Goal: Task Accomplishment & Management: Use online tool/utility

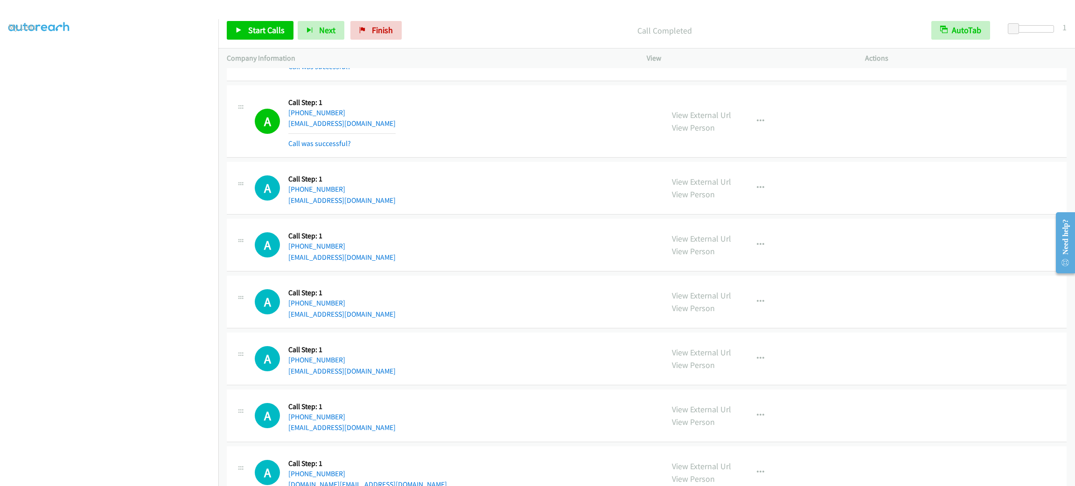
scroll to position [1134, 0]
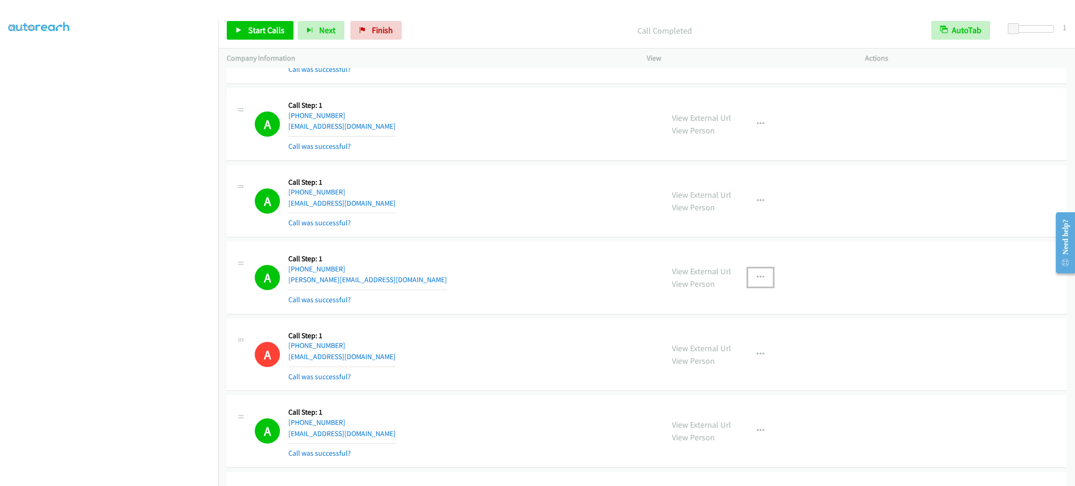
click at [757, 273] on button "button" at bounding box center [760, 277] width 25 height 19
click at [740, 354] on link "Add to do not call list" at bounding box center [711, 357] width 124 height 19
click at [237, 25] on link "Start Calls" at bounding box center [260, 30] width 67 height 19
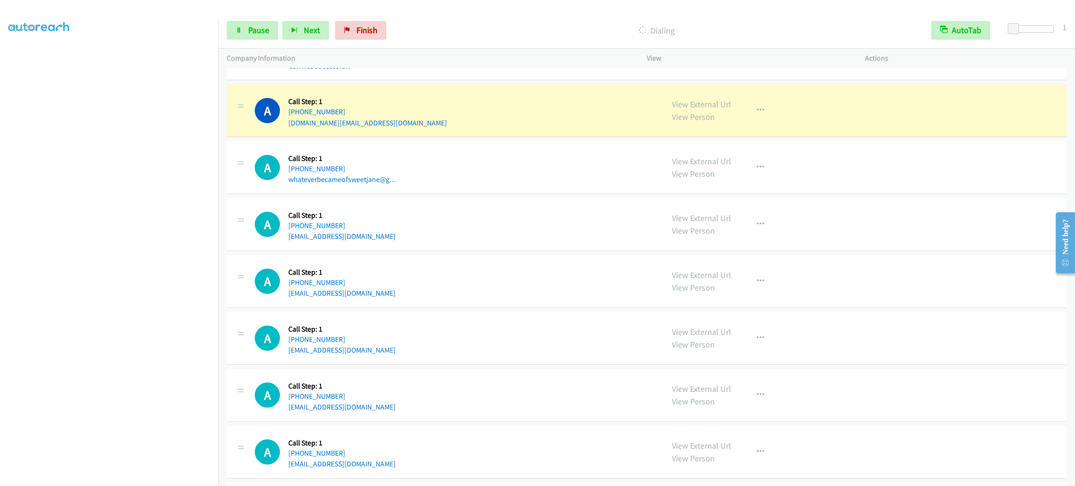
scroll to position [2744, 0]
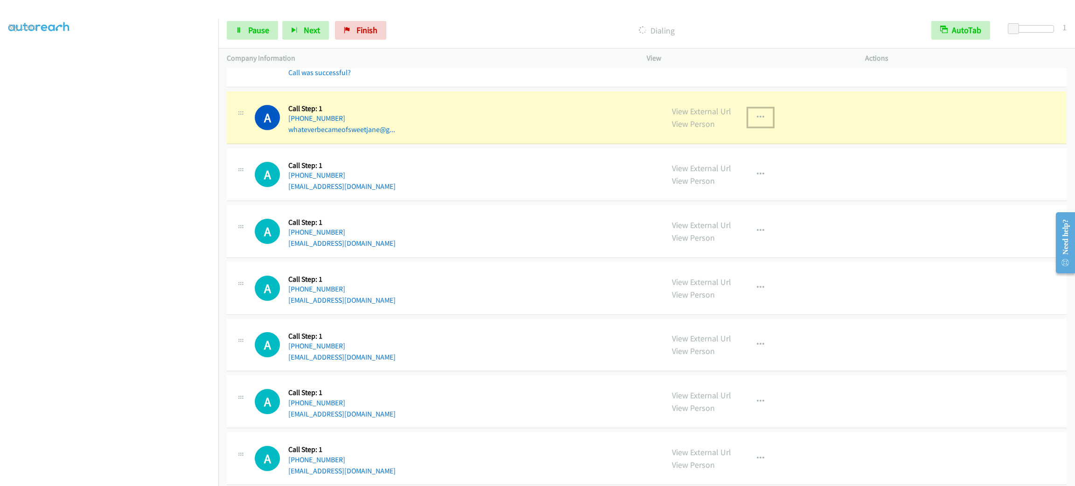
click at [763, 123] on button "button" at bounding box center [760, 117] width 25 height 19
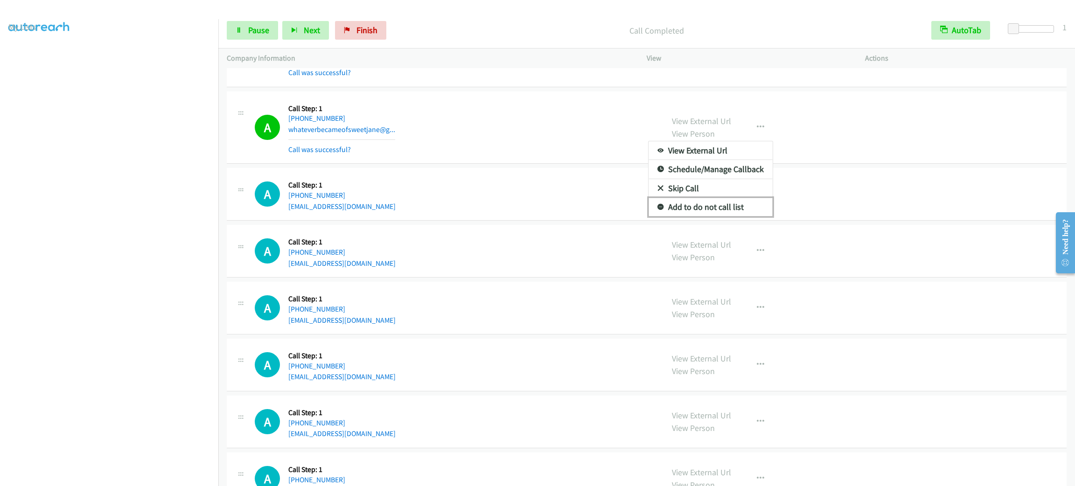
click at [725, 211] on link "Add to do not call list" at bounding box center [711, 207] width 124 height 19
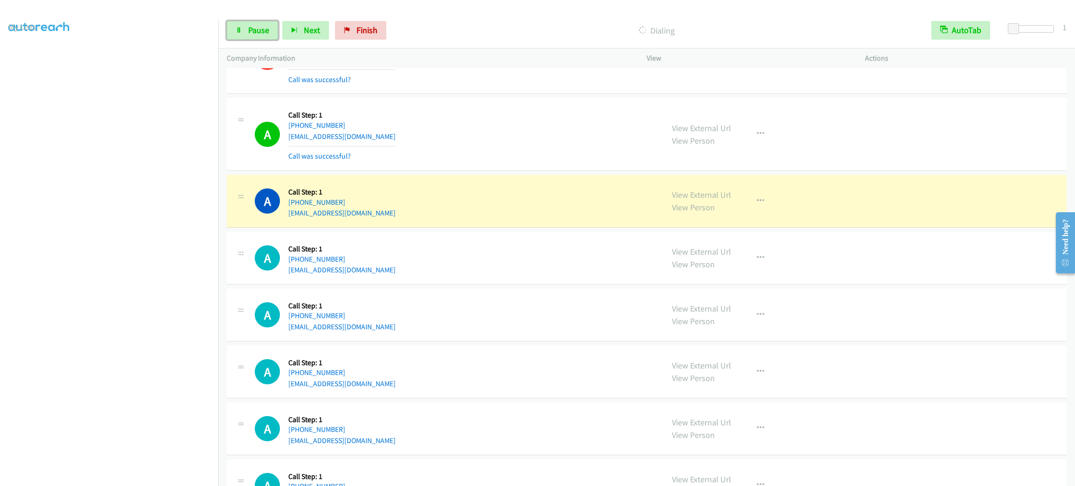
drag, startPoint x: 245, startPoint y: 29, endPoint x: 238, endPoint y: 49, distance: 21.9
click at [245, 29] on link "Pause" at bounding box center [252, 30] width 51 height 19
click at [761, 207] on button "button" at bounding box center [760, 201] width 25 height 19
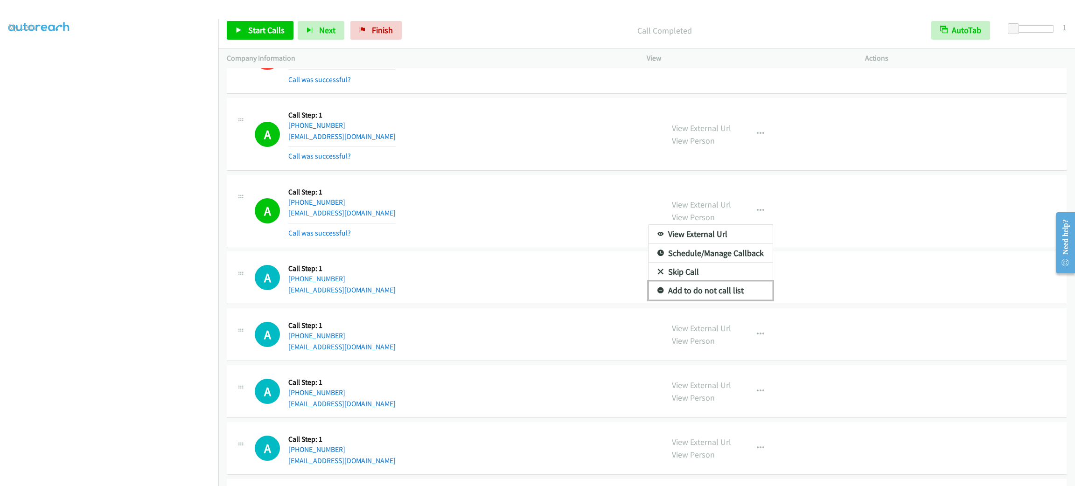
click at [734, 298] on link "Add to do not call list" at bounding box center [711, 290] width 124 height 19
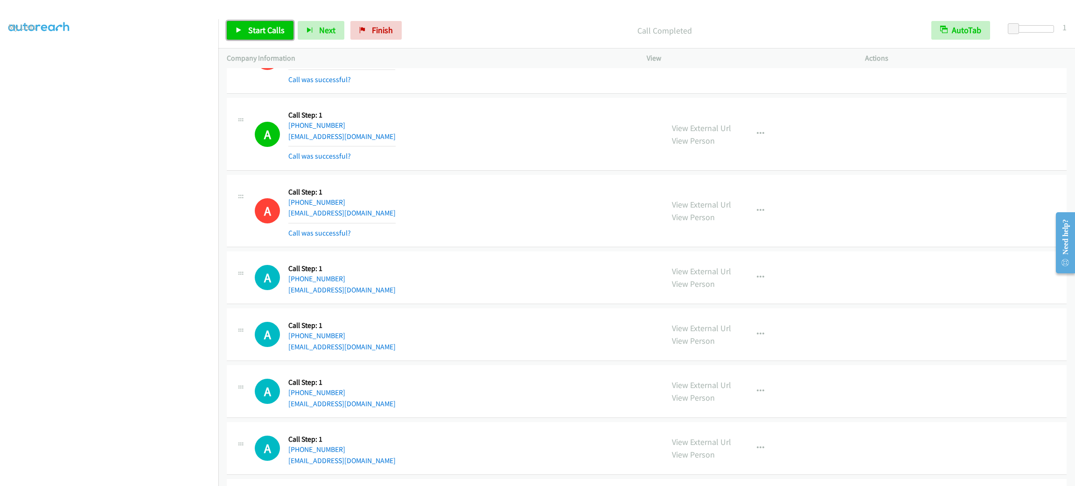
click at [262, 35] on span "Start Calls" at bounding box center [266, 30] width 36 height 11
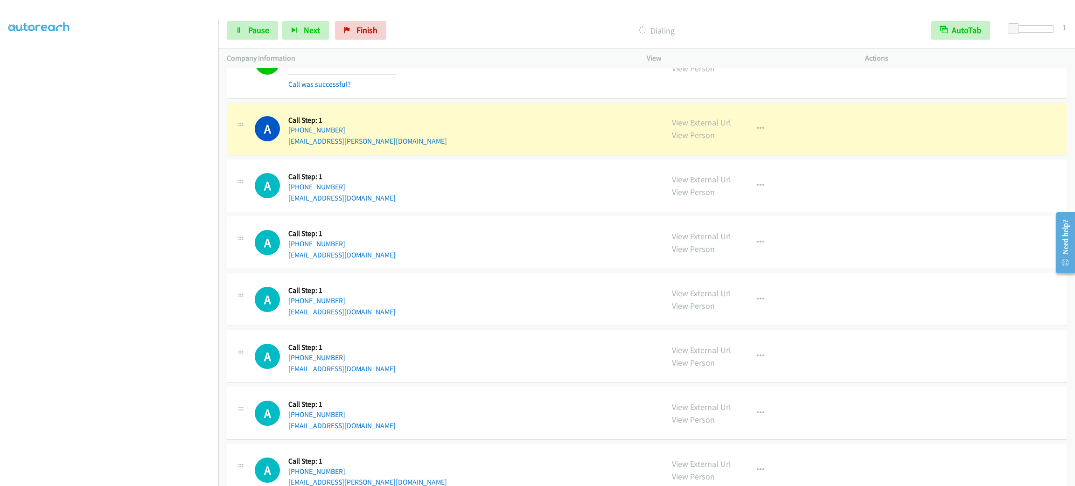
scroll to position [3724, 0]
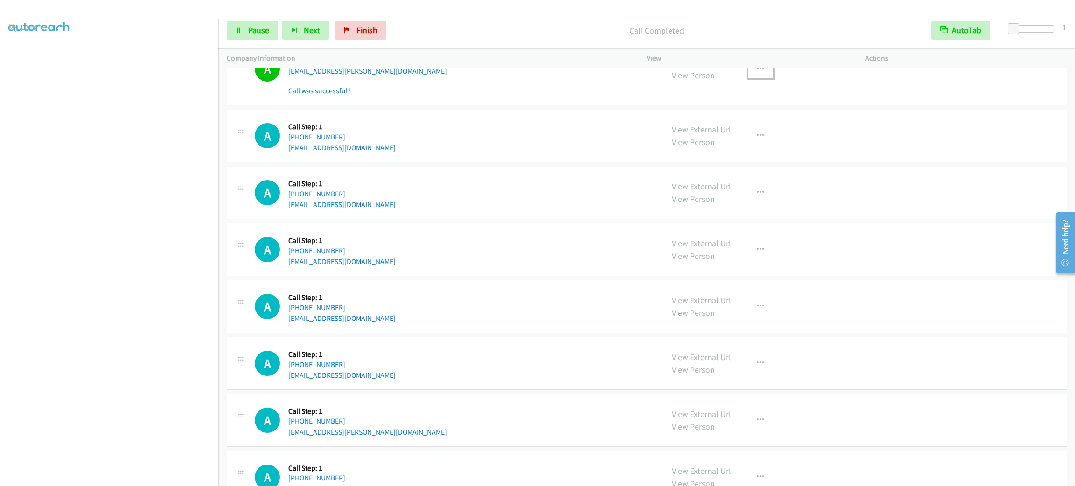
click at [748, 74] on button "button" at bounding box center [760, 69] width 25 height 19
click at [738, 168] on div at bounding box center [537, 243] width 1075 height 486
click at [738, 154] on div "View External Url View Person View External Url Email Schedule/Manage Callback …" at bounding box center [777, 135] width 227 height 35
click at [759, 78] on button "button" at bounding box center [760, 69] width 25 height 19
click at [729, 158] on link "Add to do not call list" at bounding box center [711, 149] width 124 height 19
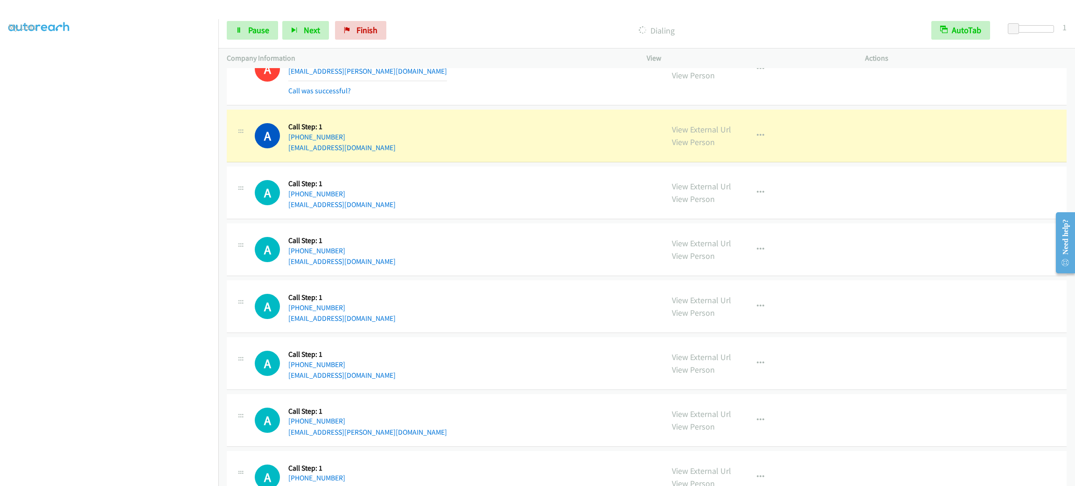
scroll to position [3794, 0]
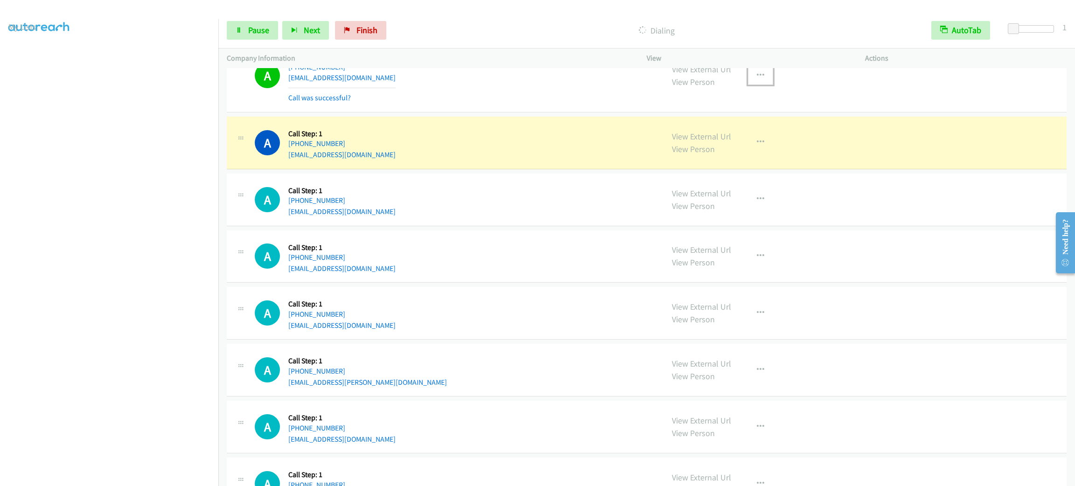
click at [764, 85] on button "button" at bounding box center [760, 75] width 25 height 19
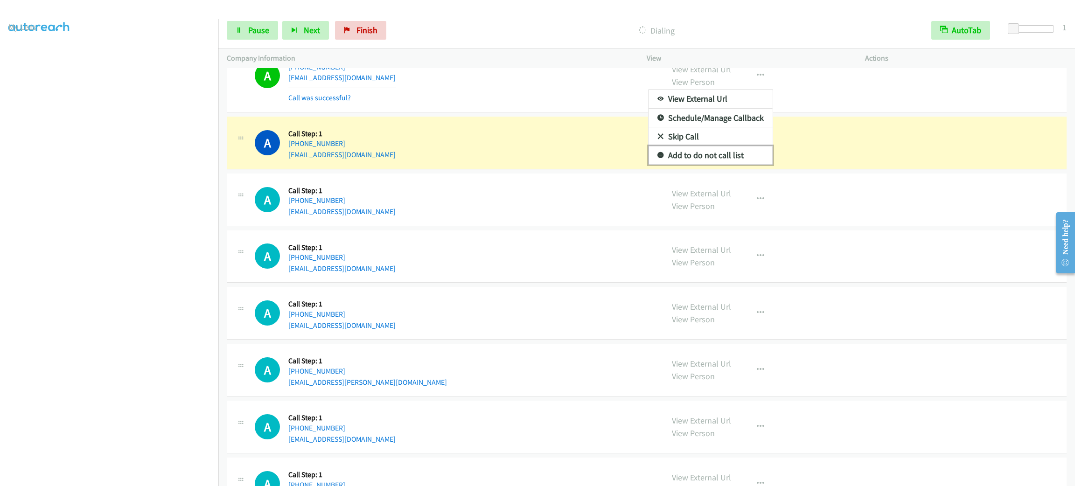
click at [748, 165] on link "Add to do not call list" at bounding box center [711, 155] width 124 height 19
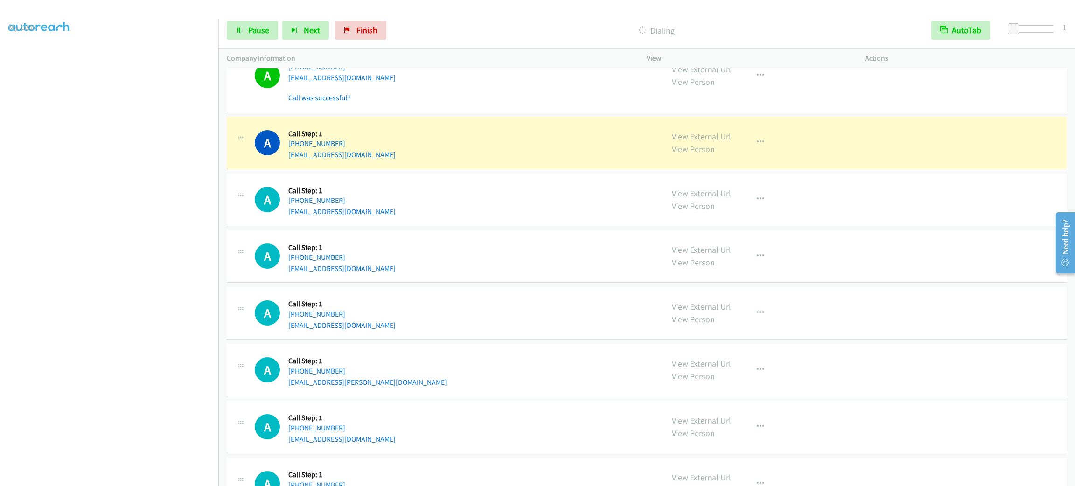
scroll to position [3865, 0]
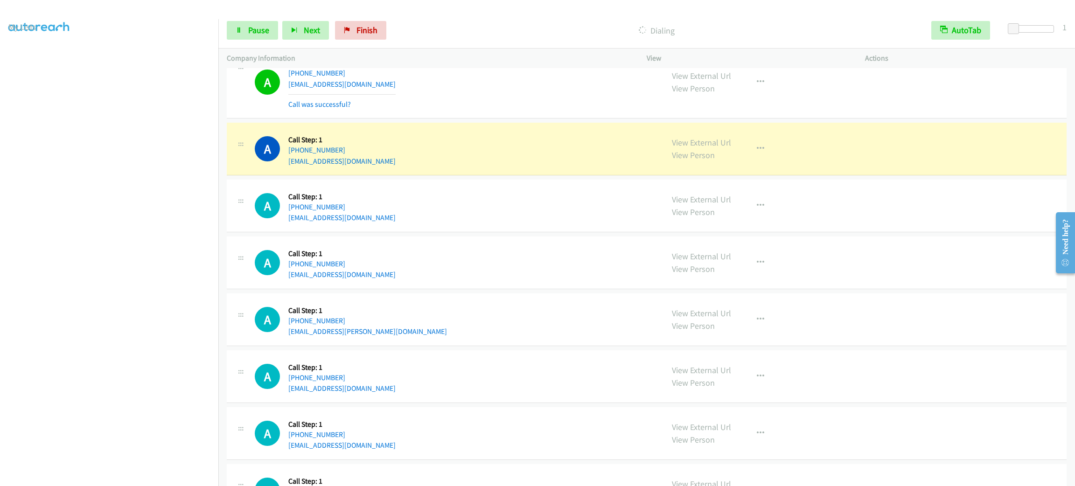
click at [220, 84] on td "A Callback Scheduled Call Step: 1 America/New_York [PHONE_NUMBER] [EMAIL_ADDRES…" at bounding box center [646, 82] width 857 height 77
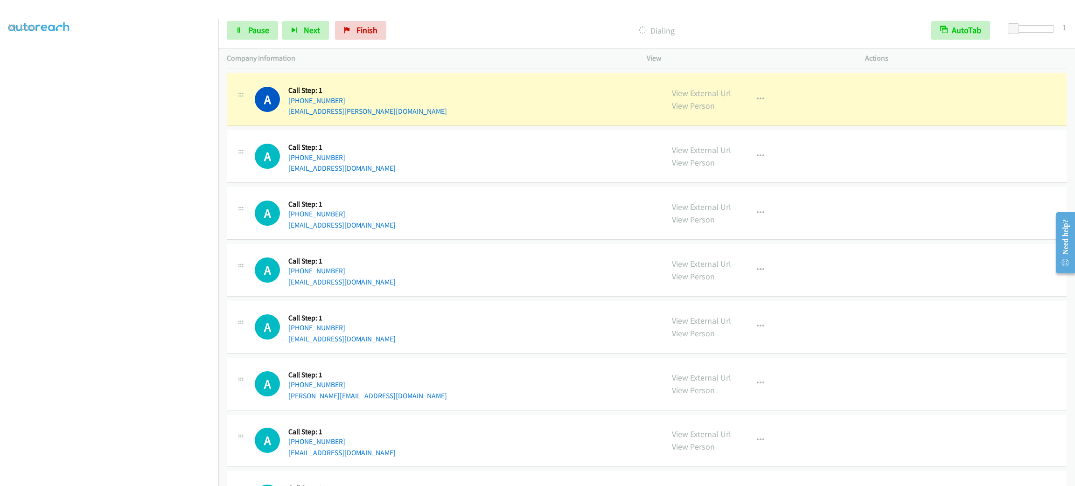
scroll to position [4215, 0]
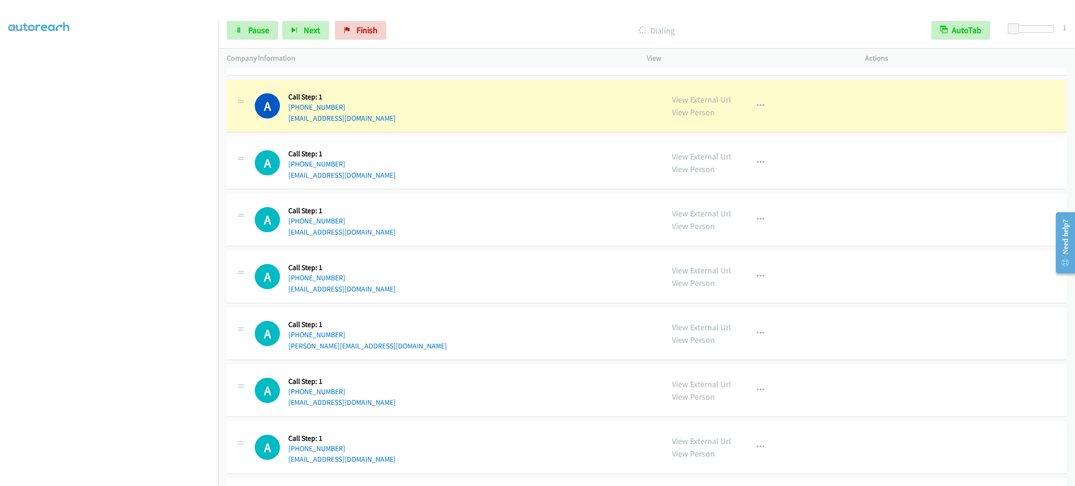
click at [414, 145] on td "A Callback Scheduled Call Step: 1 [GEOGRAPHIC_DATA]/Puerto_Rico [PHONE_NUMBER] …" at bounding box center [646, 163] width 857 height 57
click at [572, 124] on div "A Callback Scheduled Call Step: 1 America/New_York [PHONE_NUMBER] [EMAIL_ADDRES…" at bounding box center [455, 105] width 400 height 35
click at [821, 121] on div "View External Url View Person View External Url Email Schedule/Manage Callback …" at bounding box center [777, 105] width 227 height 35
click at [797, 115] on div "View External Url View Person View External Url Email Schedule/Manage Callback …" at bounding box center [777, 105] width 227 height 35
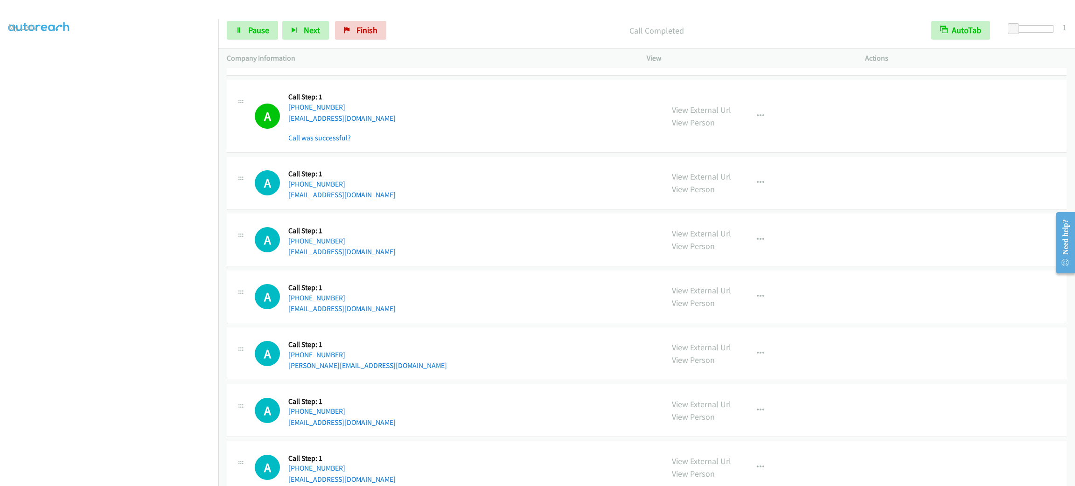
click at [796, 116] on div "View External Url View Person View External Url Email Schedule/Manage Callback …" at bounding box center [777, 116] width 227 height 56
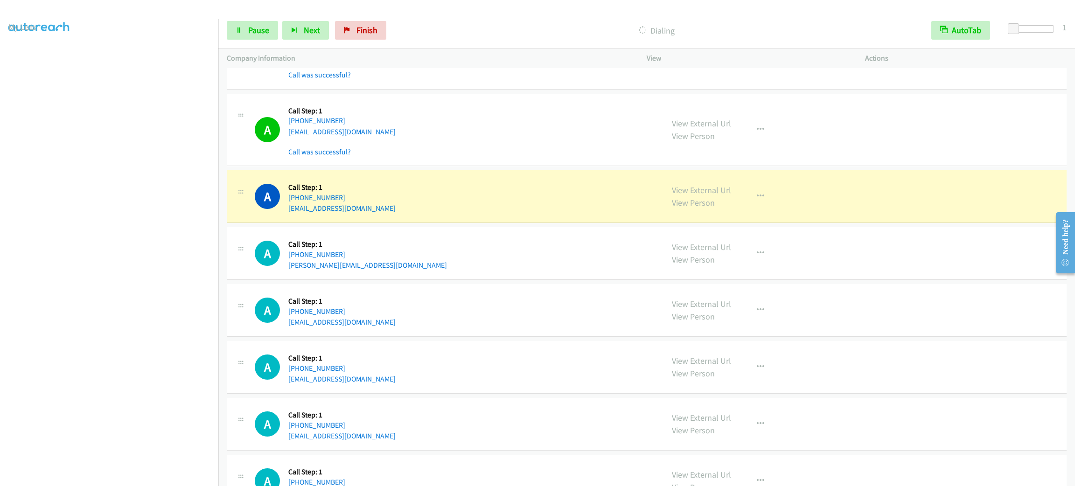
scroll to position [3521, 0]
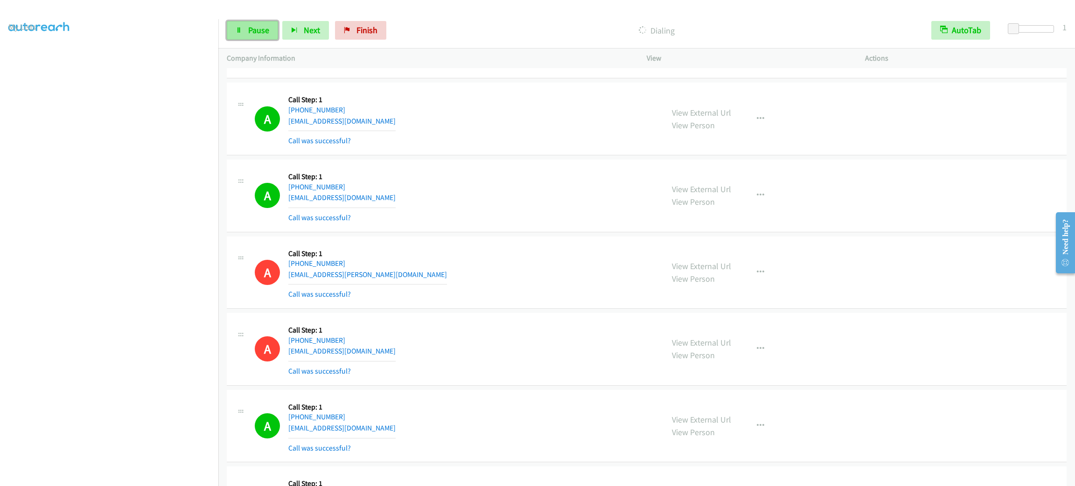
click at [274, 32] on link "Pause" at bounding box center [252, 30] width 51 height 19
click at [93, 475] on section at bounding box center [109, 265] width 202 height 447
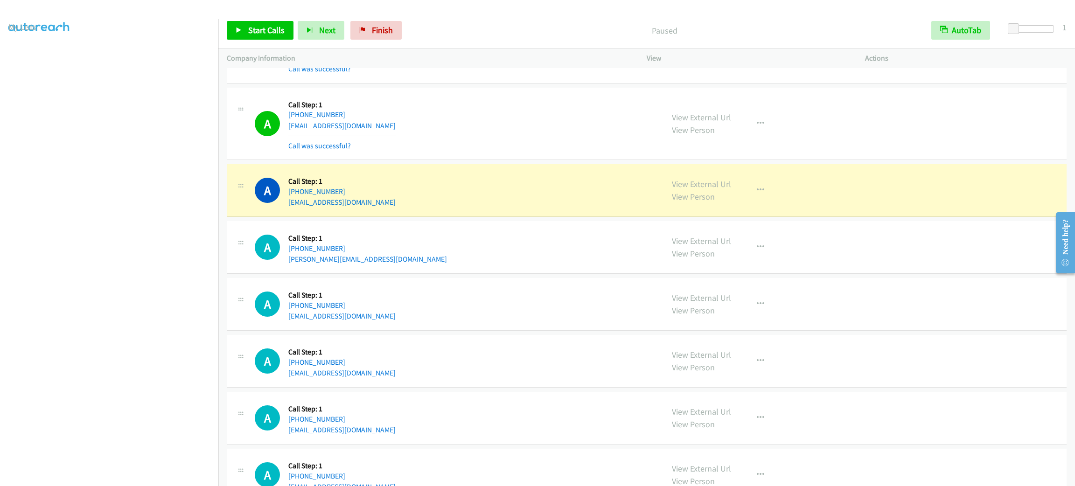
scroll to position [4431, 0]
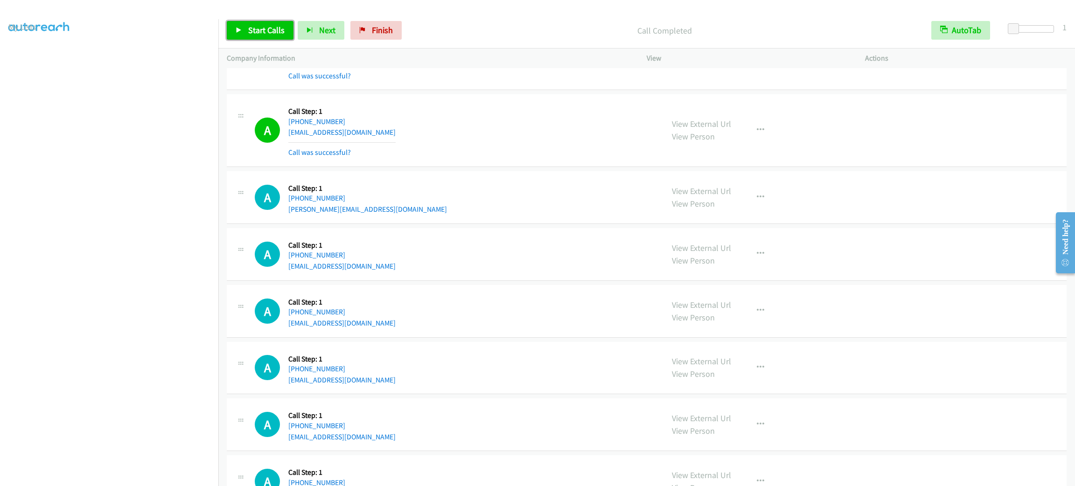
click at [278, 27] on span "Start Calls" at bounding box center [266, 30] width 36 height 11
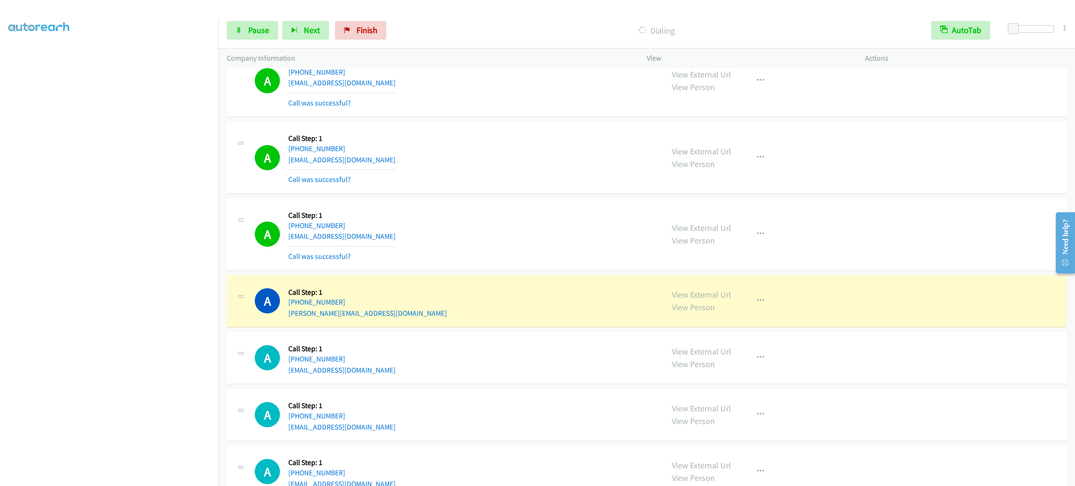
scroll to position [4921, 0]
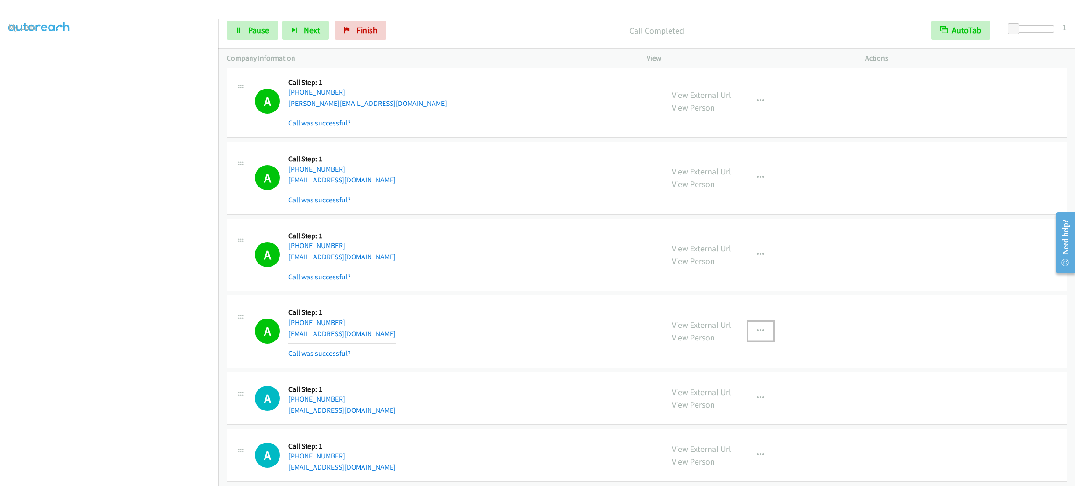
click at [749, 341] on button "button" at bounding box center [760, 331] width 25 height 19
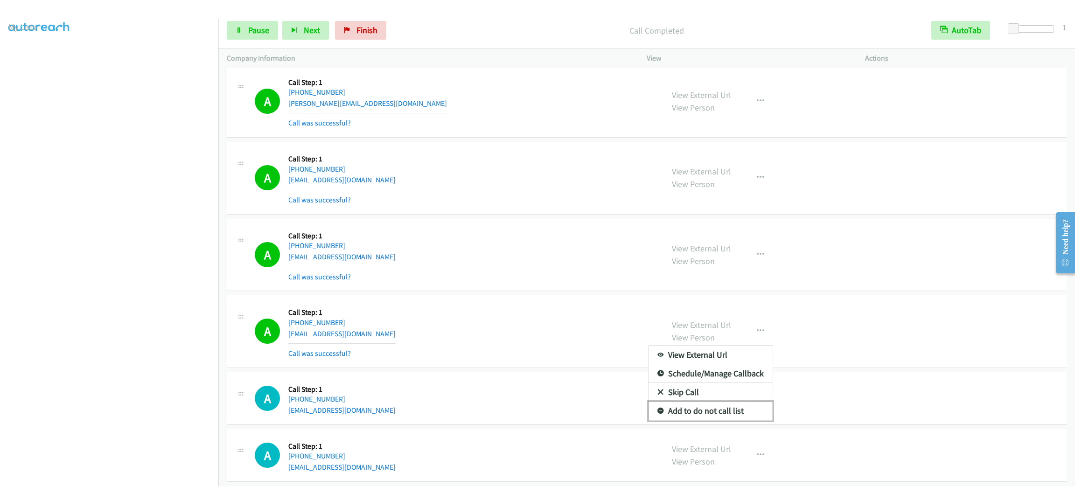
click at [729, 421] on link "Add to do not call list" at bounding box center [711, 411] width 124 height 19
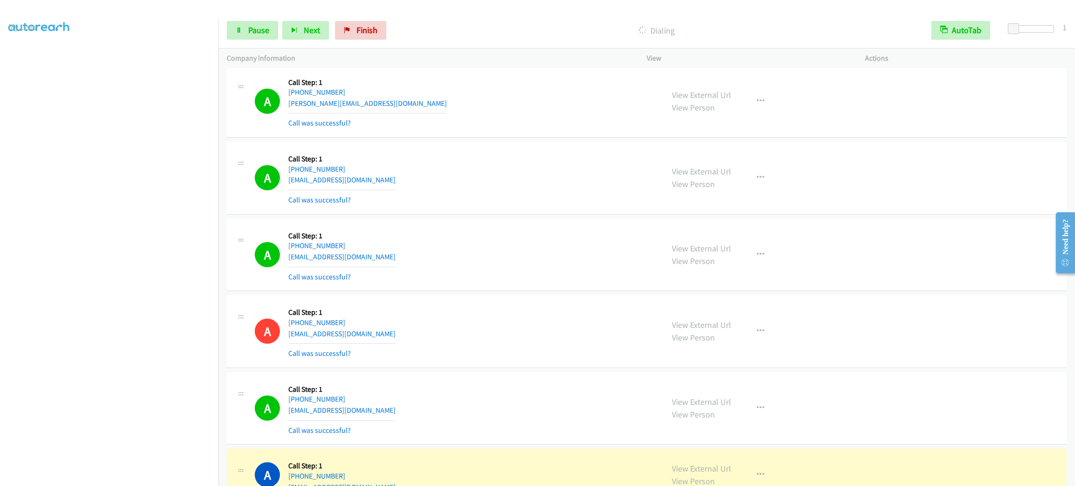
scroll to position [5061, 0]
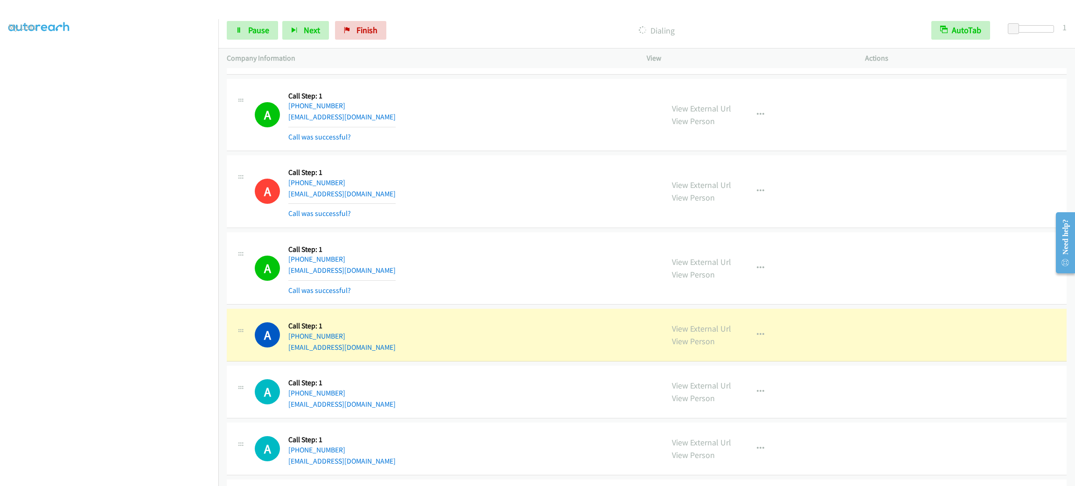
drag, startPoint x: 729, startPoint y: 344, endPoint x: 756, endPoint y: 356, distance: 29.5
click at [730, 347] on div "View External Url View Person View External Url Email Schedule/Manage Callback …" at bounding box center [777, 334] width 227 height 35
click at [756, 344] on button "button" at bounding box center [760, 335] width 25 height 19
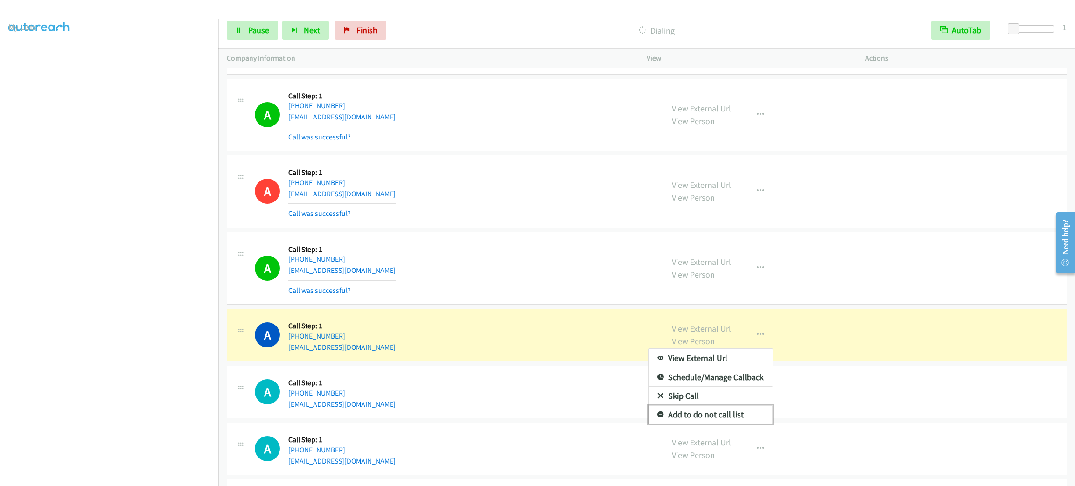
click at [736, 424] on link "Add to do not call list" at bounding box center [711, 415] width 124 height 19
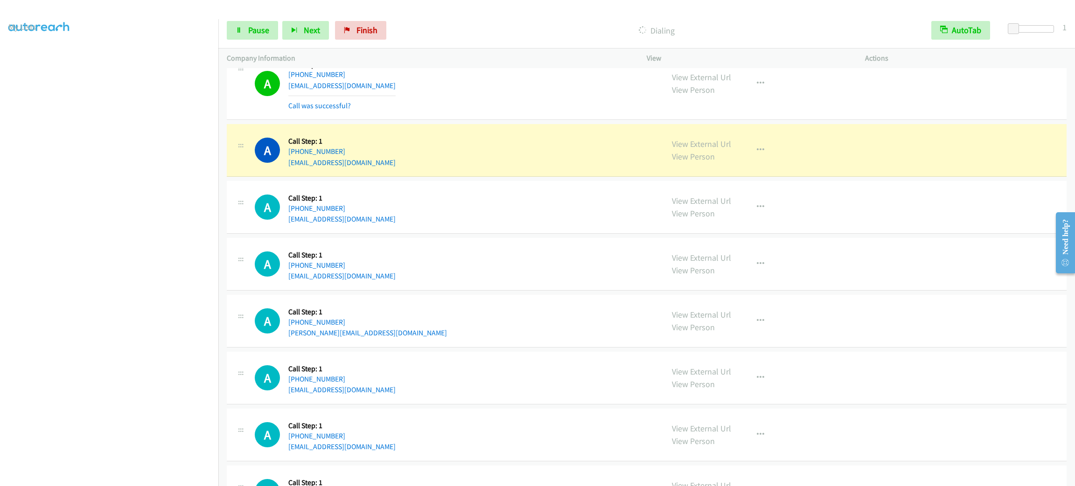
scroll to position [6392, 0]
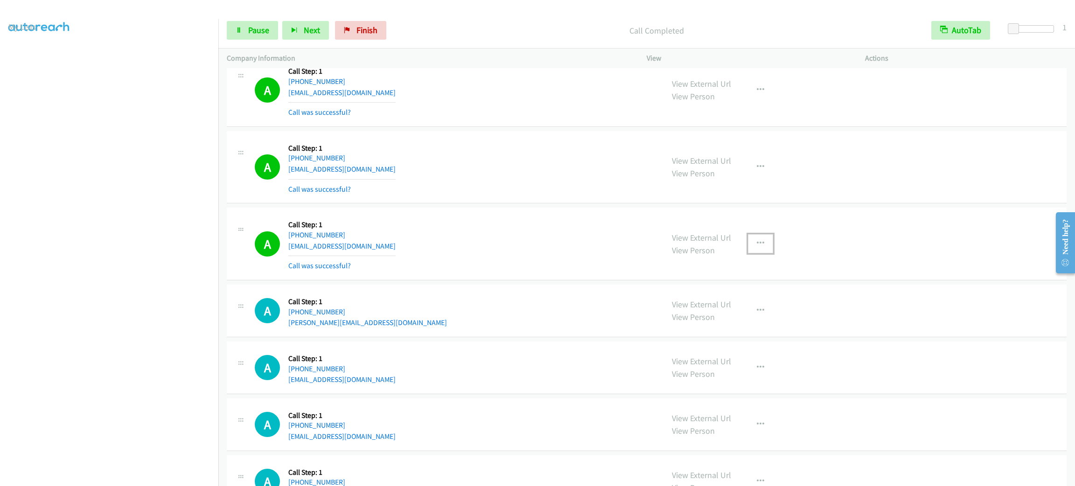
click at [757, 253] on button "button" at bounding box center [760, 243] width 25 height 19
click at [727, 333] on link "Add to do not call list" at bounding box center [711, 323] width 124 height 19
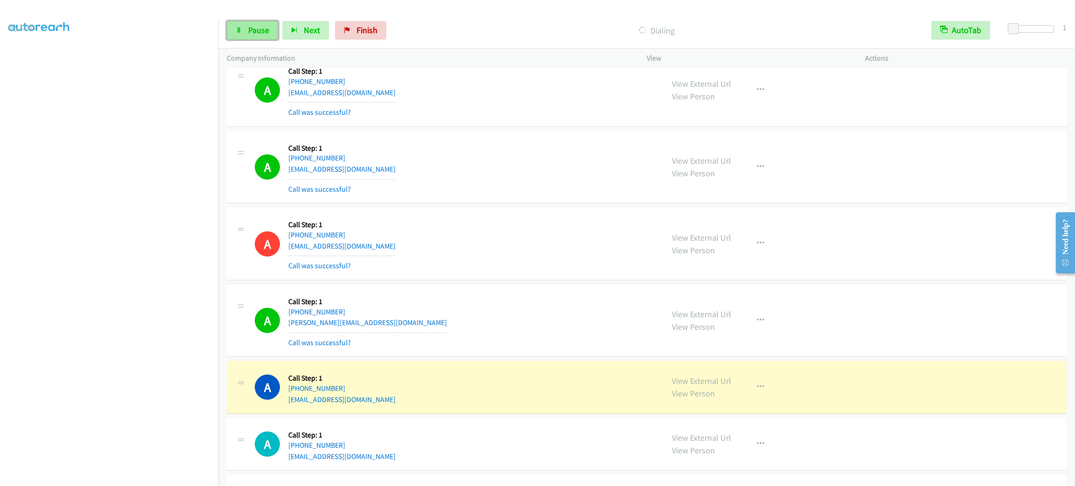
click at [270, 28] on link "Pause" at bounding box center [252, 30] width 51 height 19
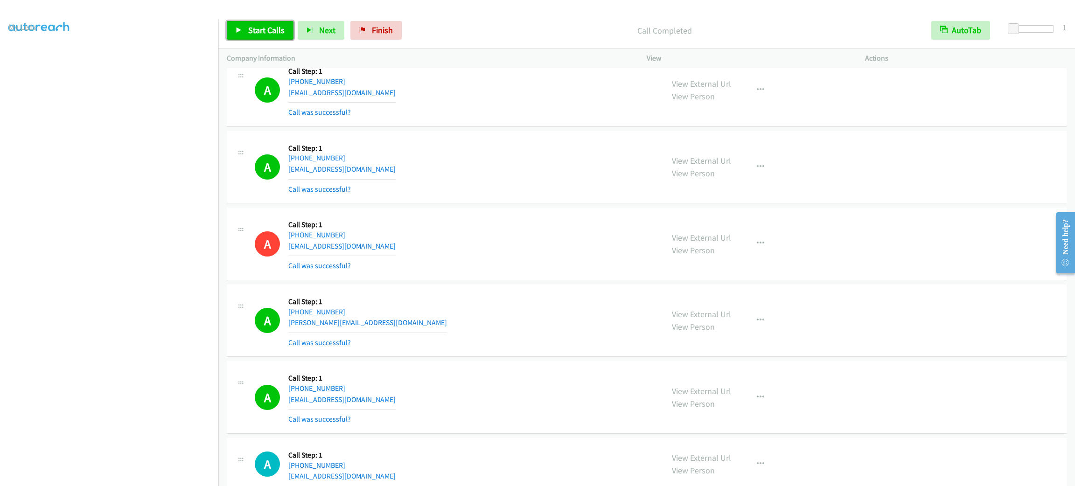
click at [258, 31] on span "Start Calls" at bounding box center [266, 30] width 36 height 11
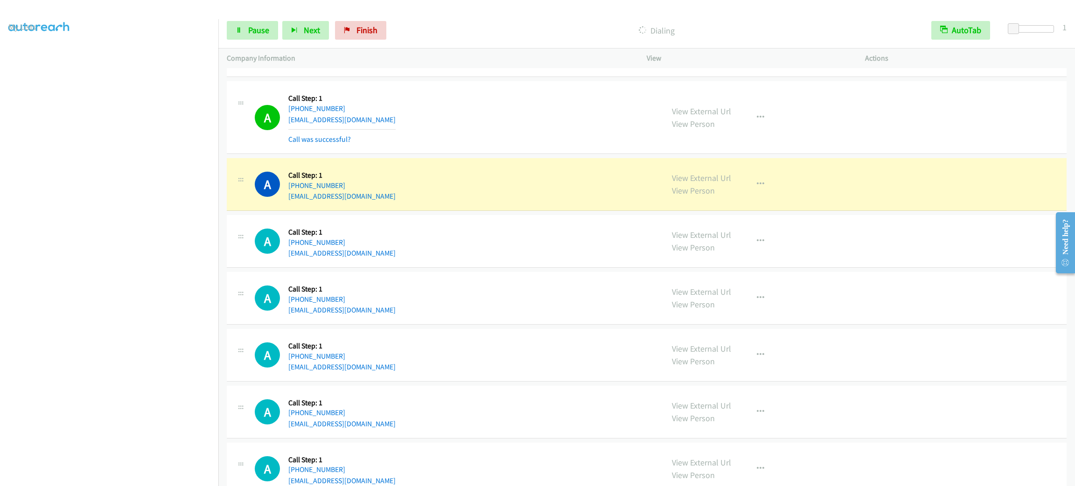
scroll to position [6742, 0]
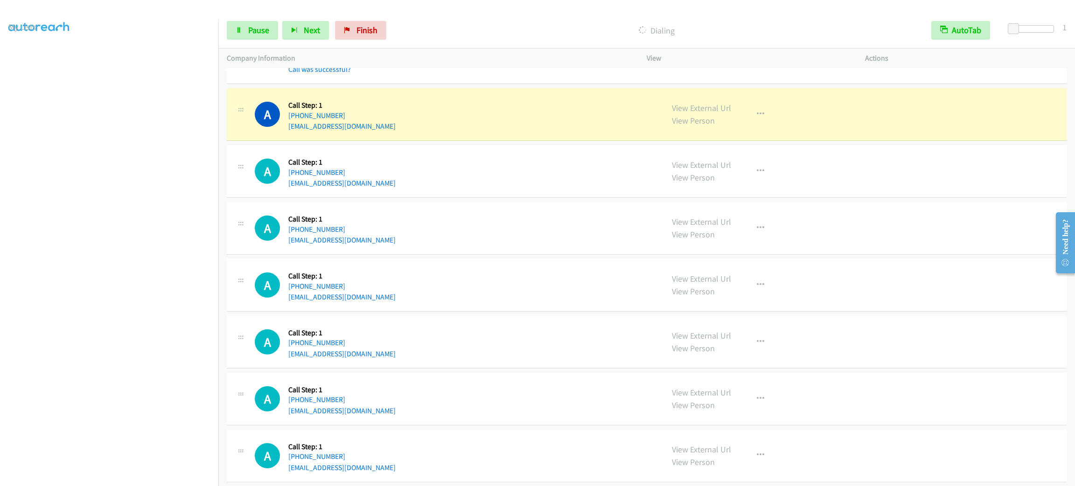
drag, startPoint x: 671, startPoint y: 210, endPoint x: 600, endPoint y: 190, distance: 73.9
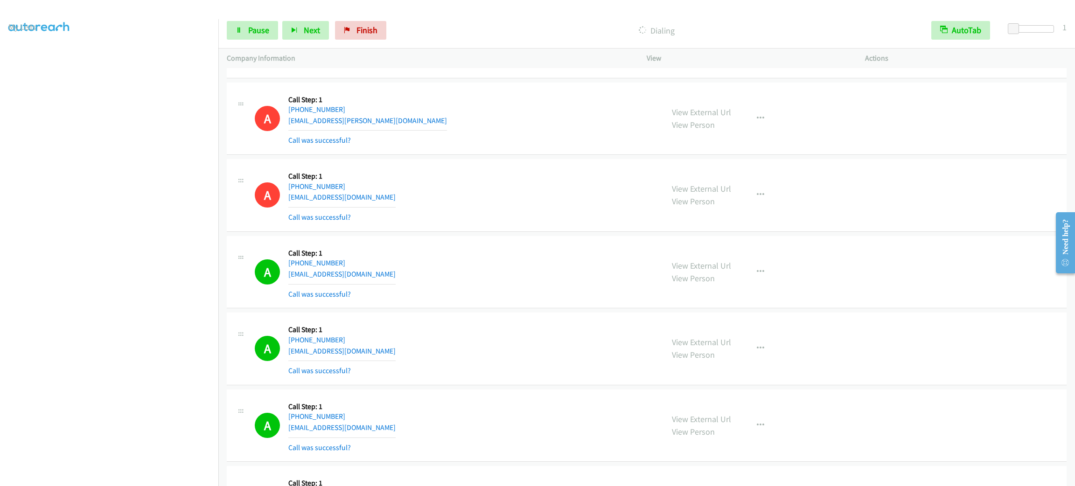
click at [766, 267] on div "View External Url View Person View External Url Email Schedule/Manage Callback …" at bounding box center [777, 273] width 227 height 56
click at [760, 271] on button "button" at bounding box center [760, 272] width 25 height 19
click at [759, 278] on div at bounding box center [537, 243] width 1075 height 486
drag, startPoint x: 757, startPoint y: 277, endPoint x: 753, endPoint y: 301, distance: 24.1
click at [757, 276] on icon "button" at bounding box center [760, 271] width 7 height 7
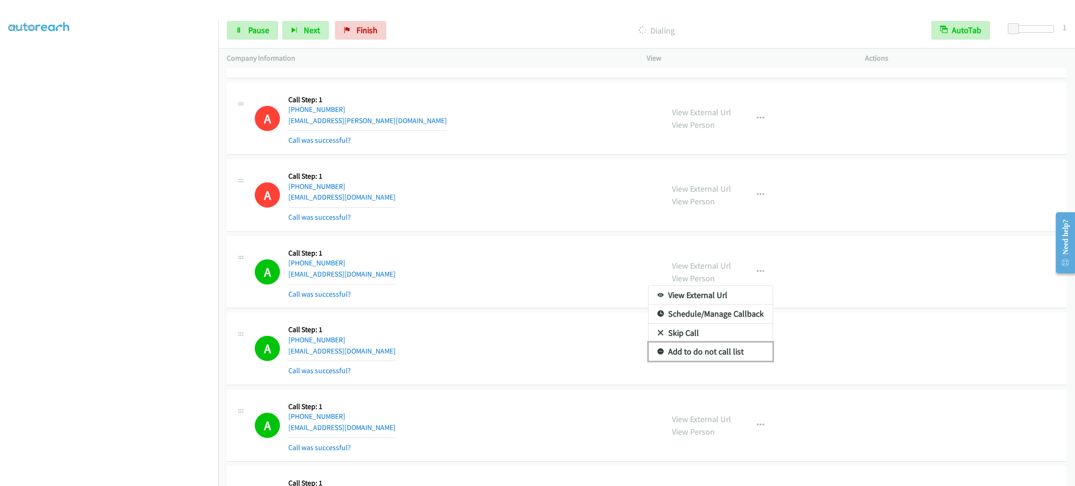
click at [739, 361] on link "Add to do not call list" at bounding box center [711, 352] width 124 height 19
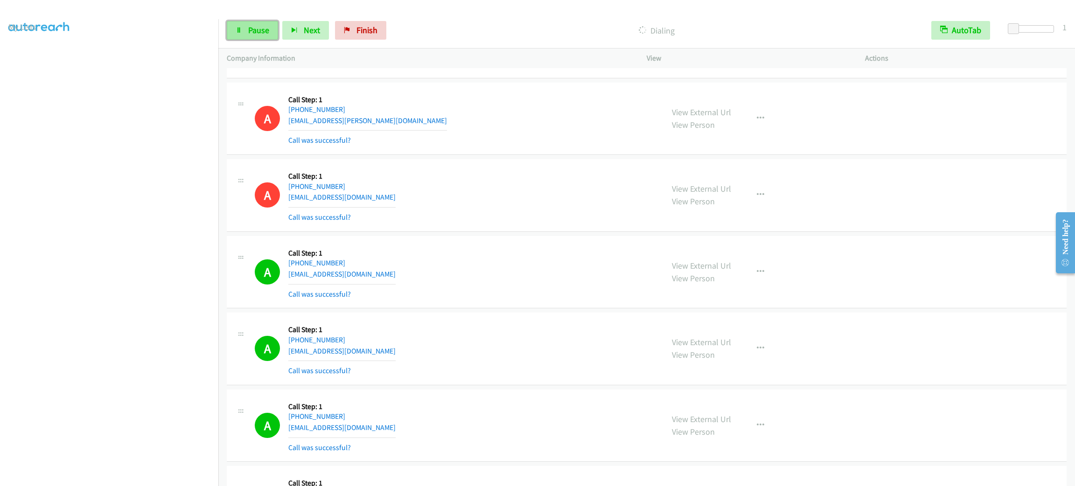
click at [237, 28] on icon at bounding box center [239, 31] width 7 height 7
click at [701, 231] on div "A Callback Scheduled Call Step: 1 America/Los_Angeles [PHONE_NUMBER] [EMAIL_ADD…" at bounding box center [647, 196] width 840 height 73
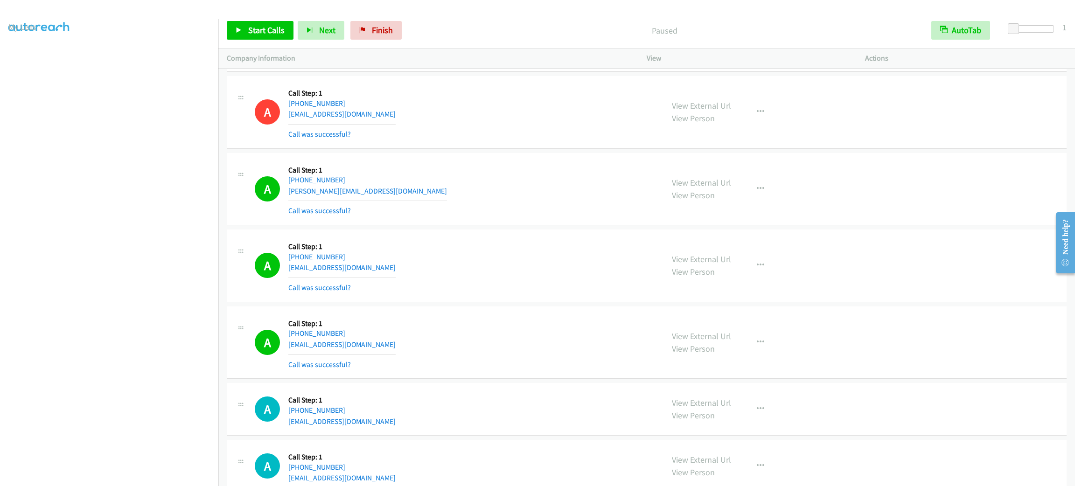
drag, startPoint x: 738, startPoint y: 268, endPoint x: 747, endPoint y: 280, distance: 14.9
click at [740, 272] on div "View External Url View Person View External Url Email Schedule/Manage Callback …" at bounding box center [777, 266] width 227 height 56
click at [748, 275] on button "button" at bounding box center [760, 265] width 25 height 19
click at [741, 355] on link "Add to do not call list" at bounding box center [711, 345] width 124 height 19
click at [262, 27] on span "Start Calls" at bounding box center [266, 30] width 36 height 11
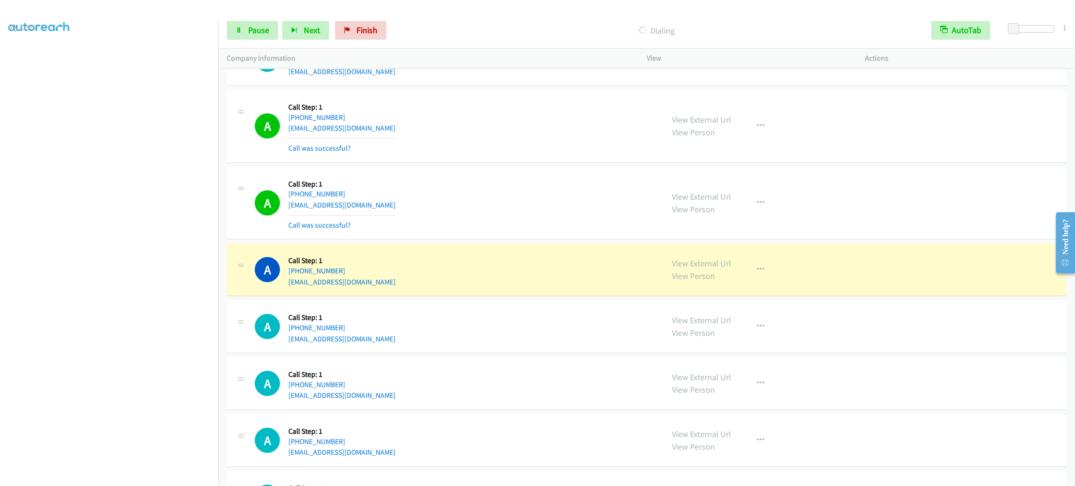
scroll to position [6944, 0]
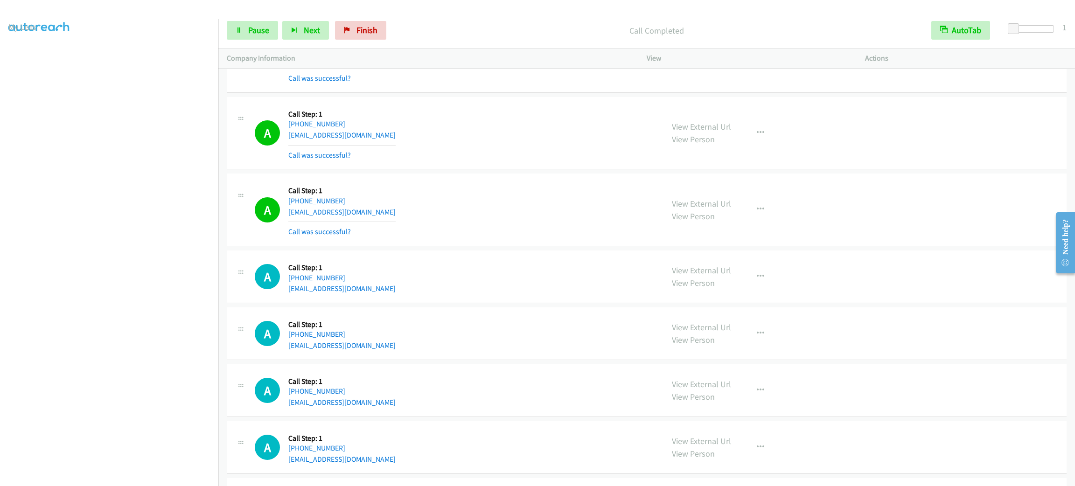
click at [162, 475] on section at bounding box center [109, 265] width 202 height 447
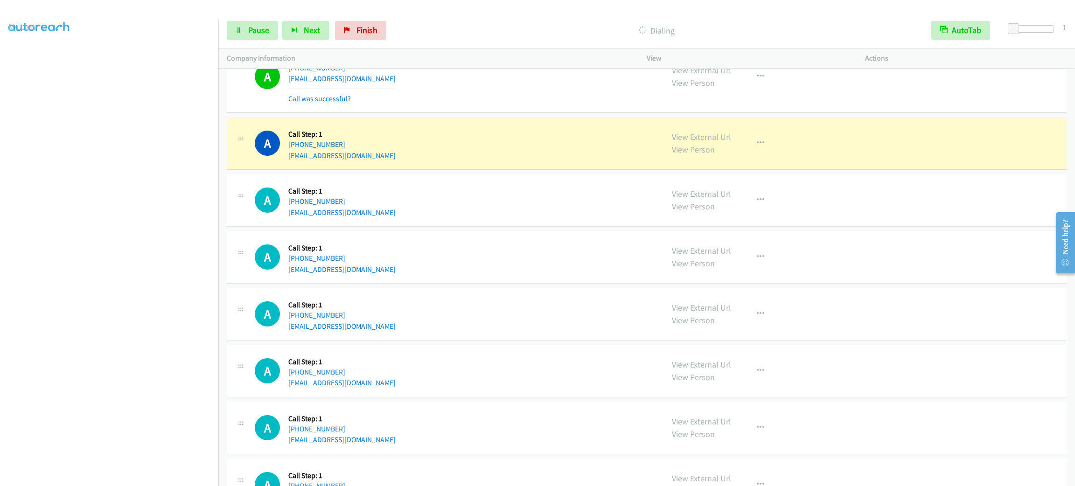
scroll to position [7224, 0]
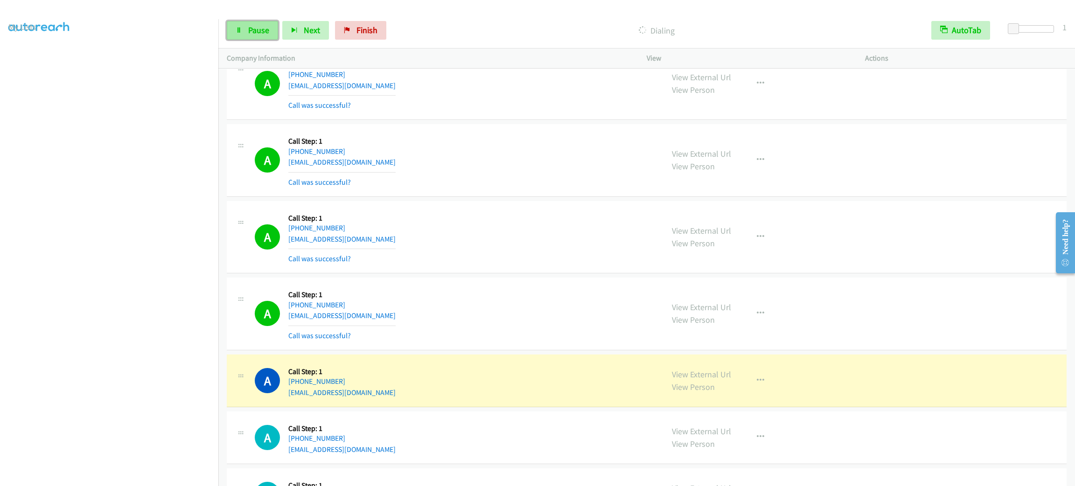
click at [247, 38] on link "Pause" at bounding box center [252, 30] width 51 height 19
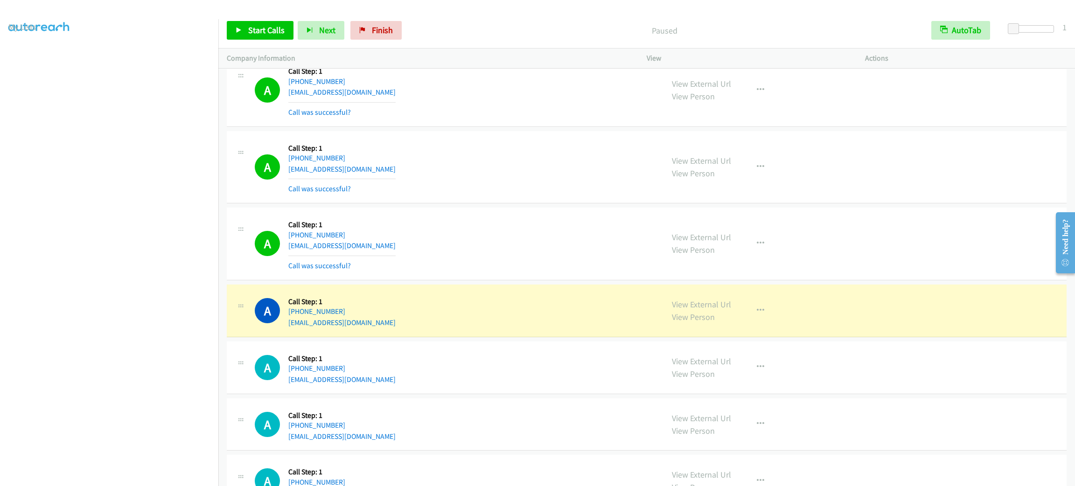
scroll to position [7364, 0]
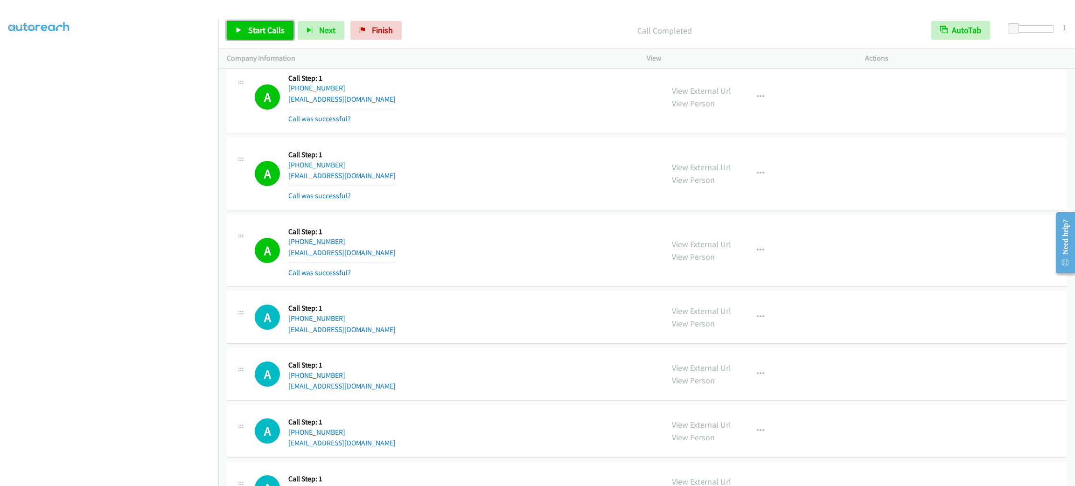
click at [267, 29] on span "Start Calls" at bounding box center [266, 30] width 36 height 11
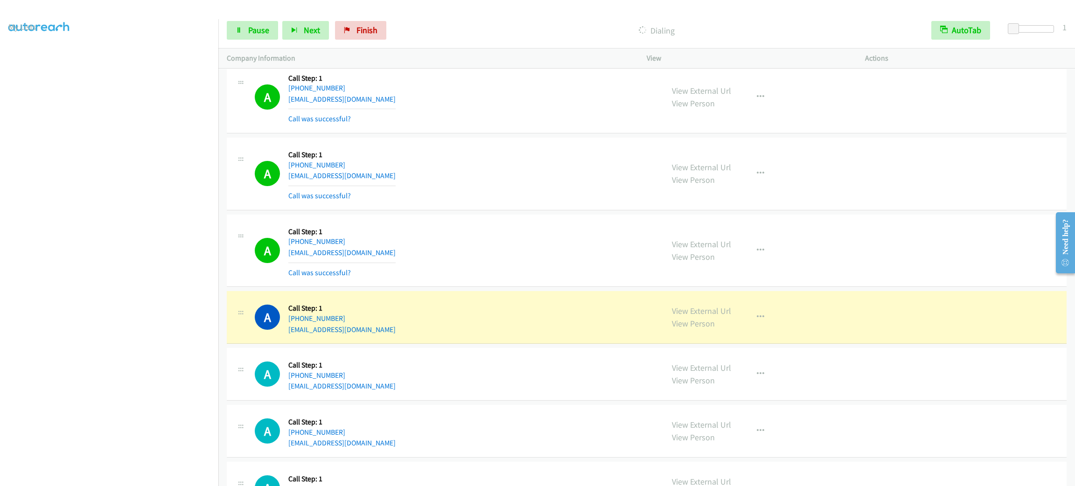
click at [132, 478] on aside "Dialing Mode: Power | Switch to Preview My Lists" at bounding box center [109, 247] width 218 height 517
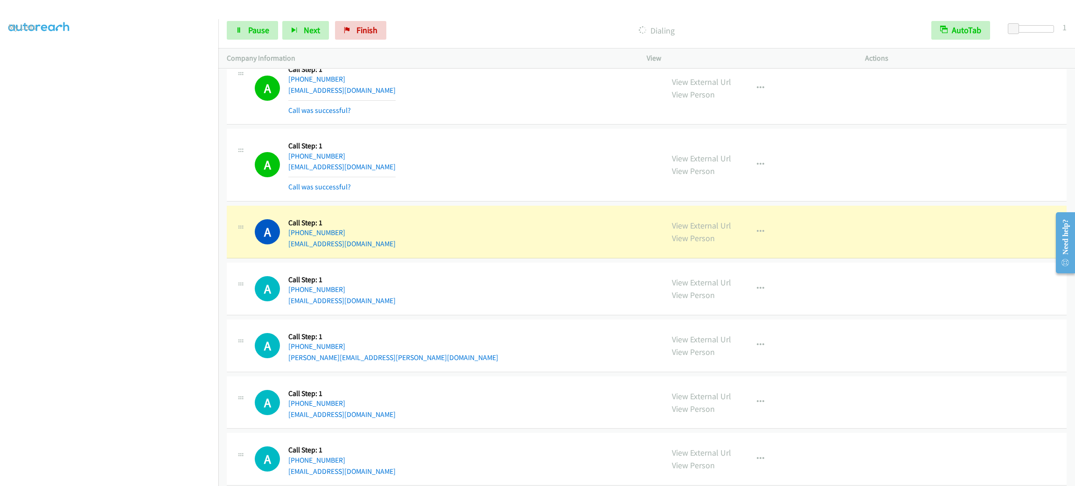
scroll to position [8205, 0]
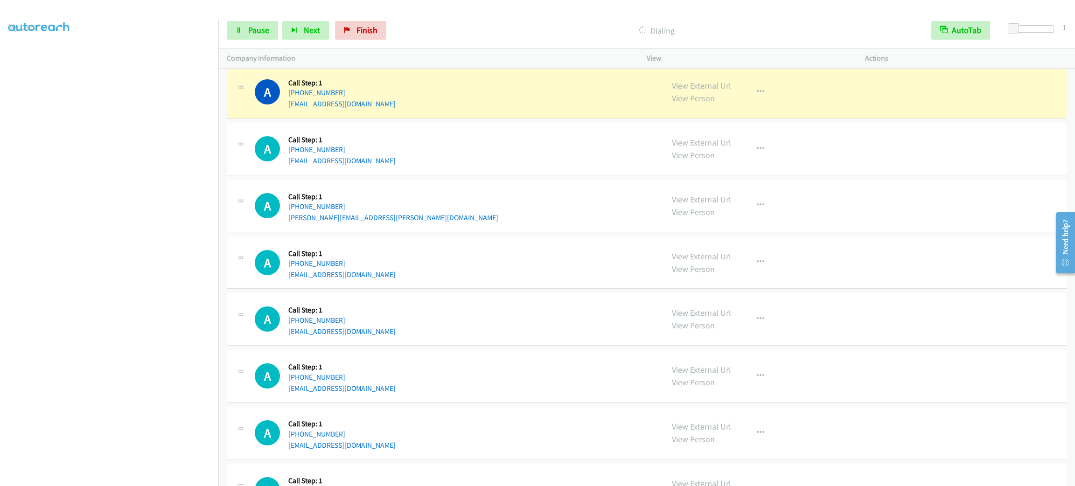
click at [158, 475] on section at bounding box center [109, 265] width 202 height 447
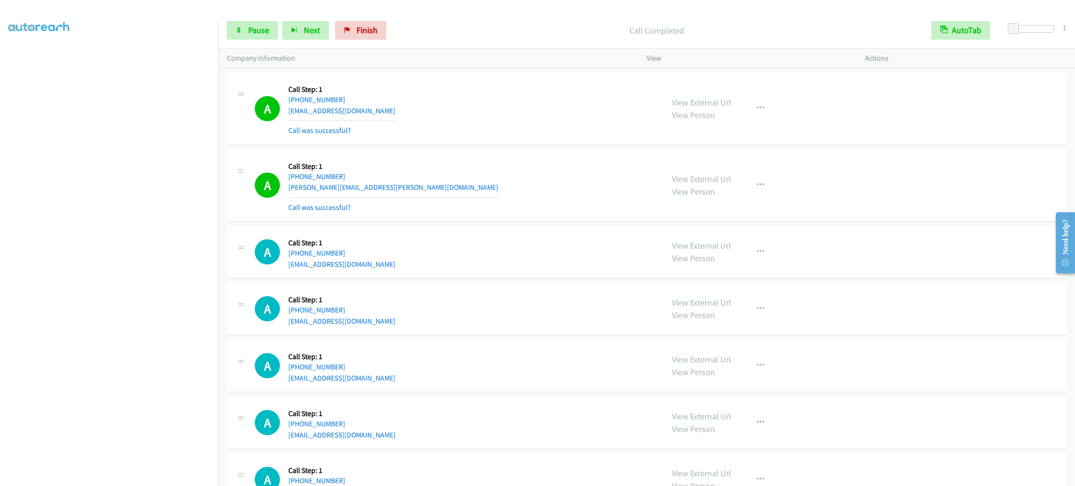
scroll to position [8345, 0]
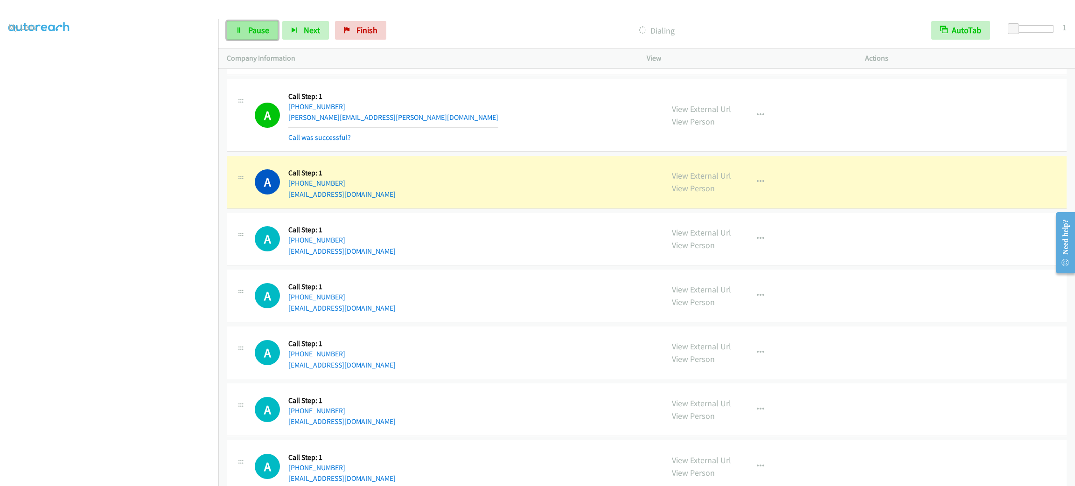
click at [248, 32] on span "Pause" at bounding box center [258, 30] width 21 height 11
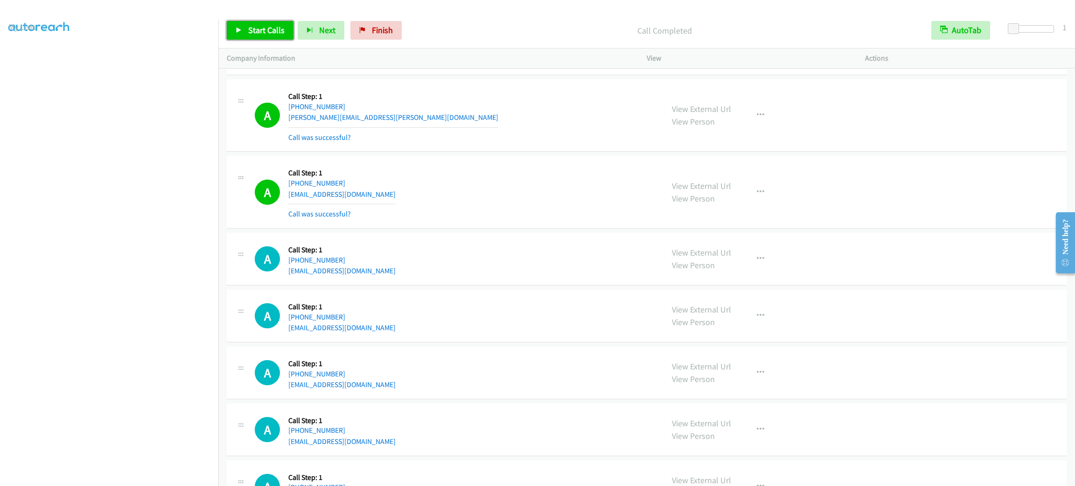
click at [280, 30] on span "Start Calls" at bounding box center [266, 30] width 36 height 11
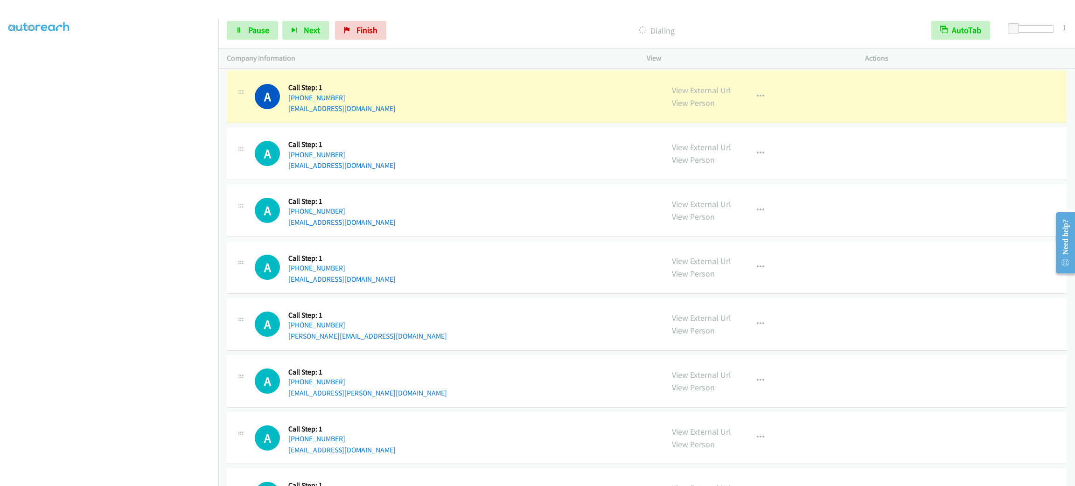
scroll to position [8905, 0]
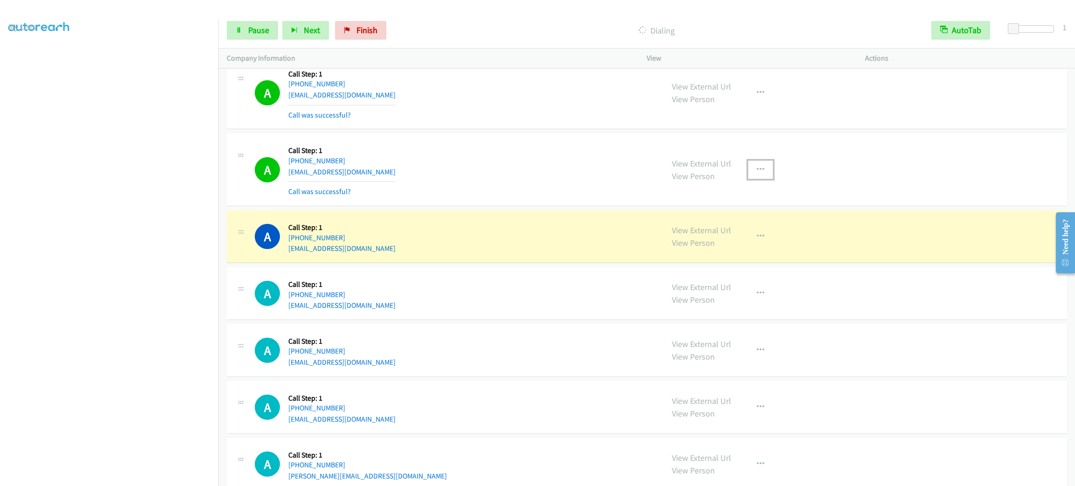
drag, startPoint x: 753, startPoint y: 192, endPoint x: 754, endPoint y: 197, distance: 4.9
click at [757, 174] on icon "button" at bounding box center [760, 169] width 7 height 7
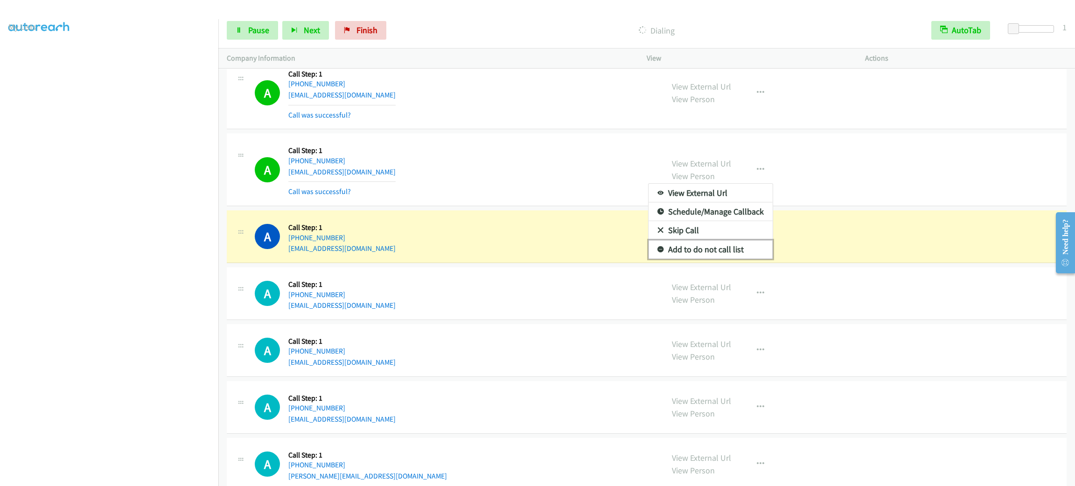
click at [751, 259] on link "Add to do not call list" at bounding box center [711, 249] width 124 height 19
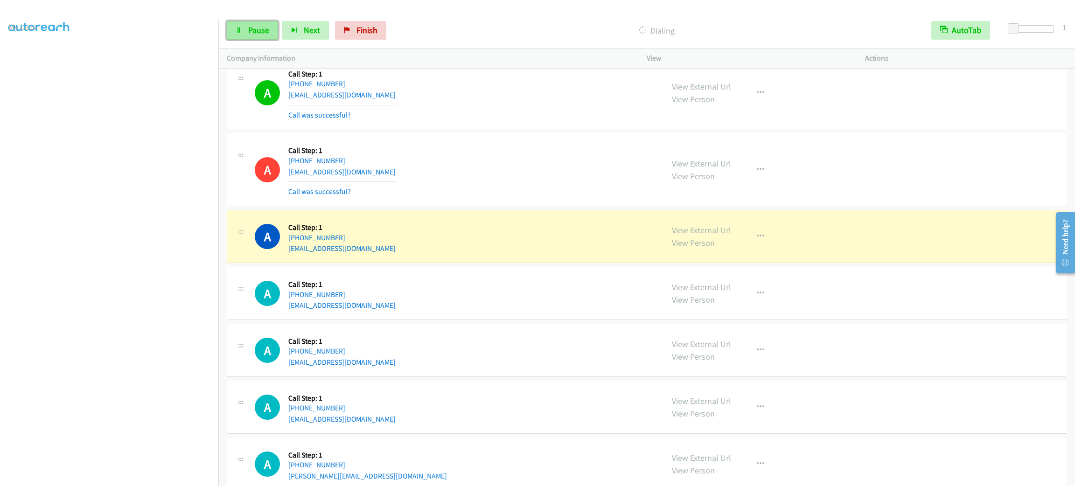
click at [253, 28] on span "Pause" at bounding box center [258, 30] width 21 height 11
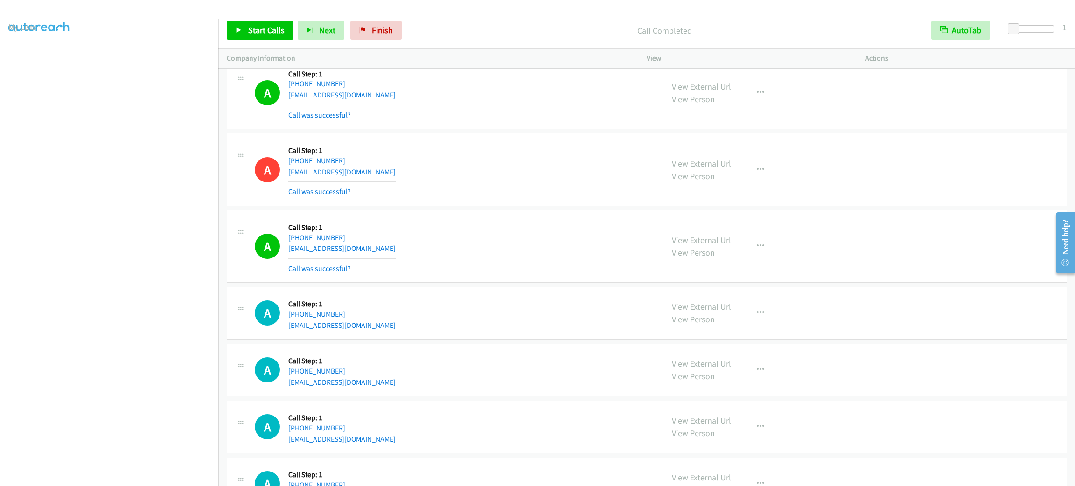
click at [524, 121] on div "A Callback Scheduled Call Step: 1 America/New_York [PHONE_NUMBER] [EMAIL_ADDRES…" at bounding box center [455, 93] width 400 height 56
click at [478, 121] on div "A Callback Scheduled Call Step: 1 America/New_York [PHONE_NUMBER] [EMAIL_ADDRES…" at bounding box center [455, 93] width 400 height 56
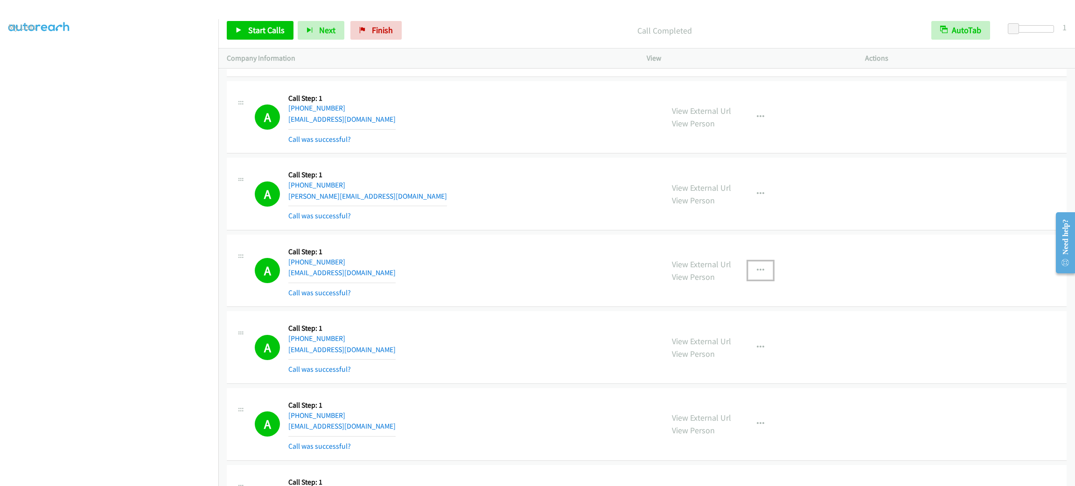
click at [752, 276] on button "button" at bounding box center [760, 270] width 25 height 19
click at [732, 360] on div "View External Url Email Schedule/Manage Callback Skip Call Add to do not call l…" at bounding box center [710, 322] width 125 height 76
click at [623, 186] on div "A Callback Scheduled Call Step: 1 America/New_York [PHONE_NUMBER] [PERSON_NAME]…" at bounding box center [455, 194] width 400 height 56
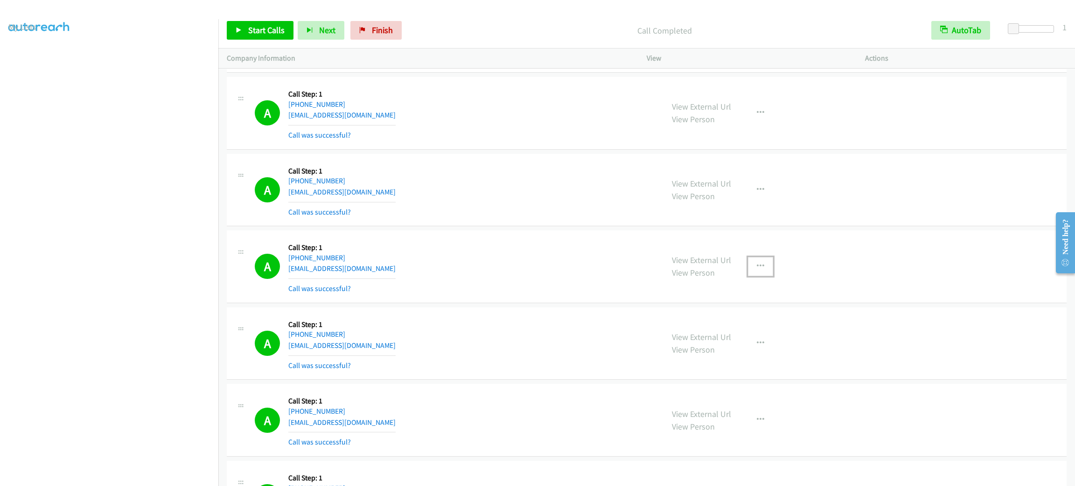
click at [759, 276] on button "button" at bounding box center [760, 266] width 25 height 19
click at [743, 356] on link "Add to do not call list" at bounding box center [711, 346] width 124 height 19
click at [271, 22] on link "Start Calls" at bounding box center [260, 30] width 67 height 19
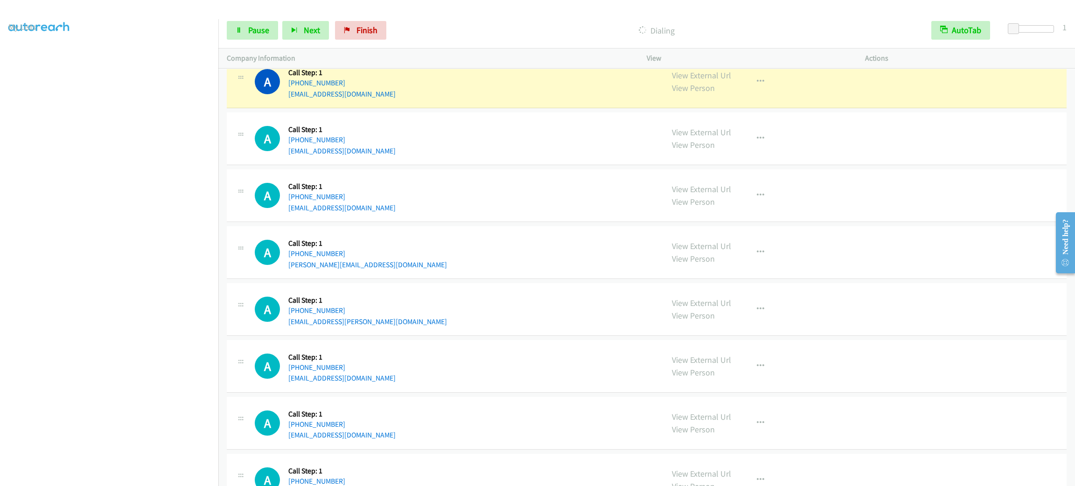
scroll to position [9066, 0]
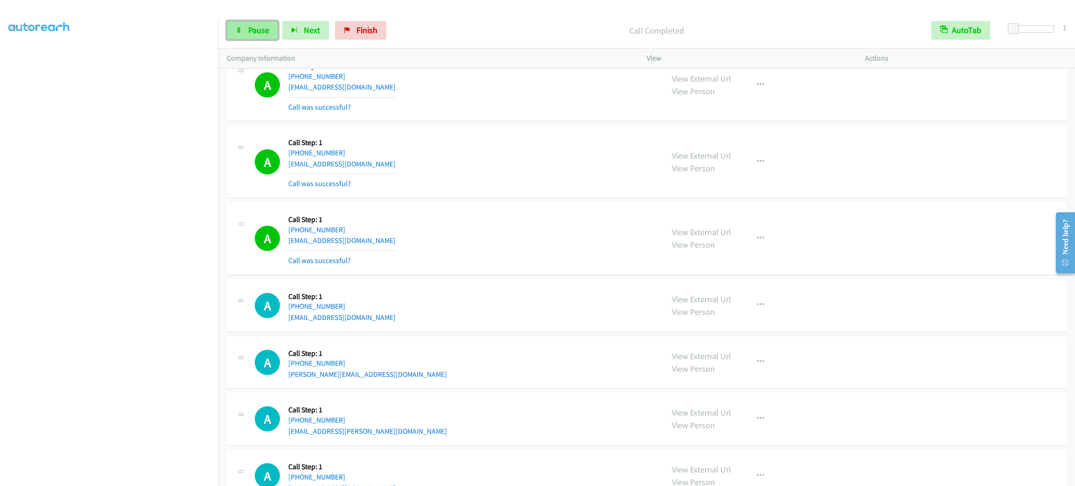
click at [265, 25] on span "Pause" at bounding box center [258, 30] width 21 height 11
click at [261, 30] on span "Start Calls" at bounding box center [266, 30] width 36 height 11
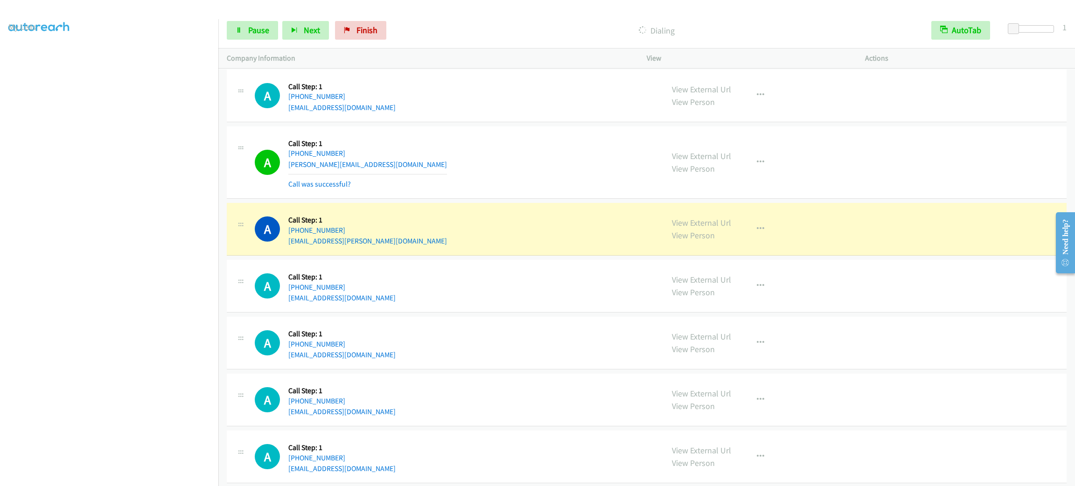
scroll to position [9346, 0]
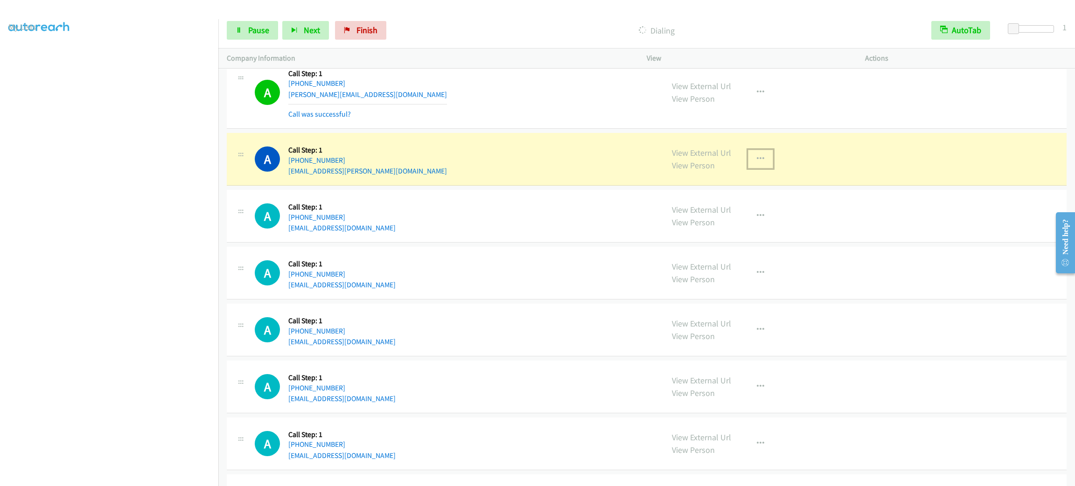
click at [748, 169] on button "button" at bounding box center [760, 159] width 25 height 19
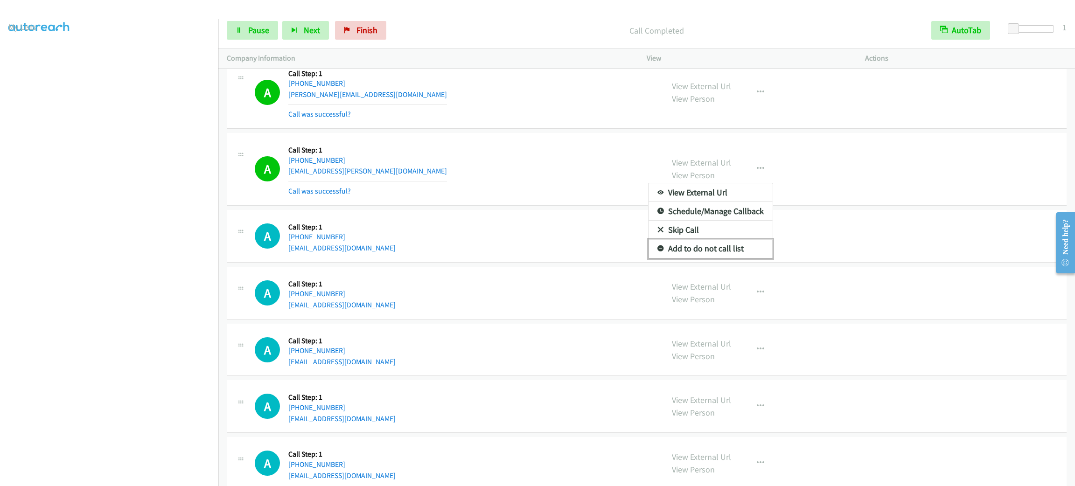
click at [701, 258] on link "Add to do not call list" at bounding box center [711, 248] width 124 height 19
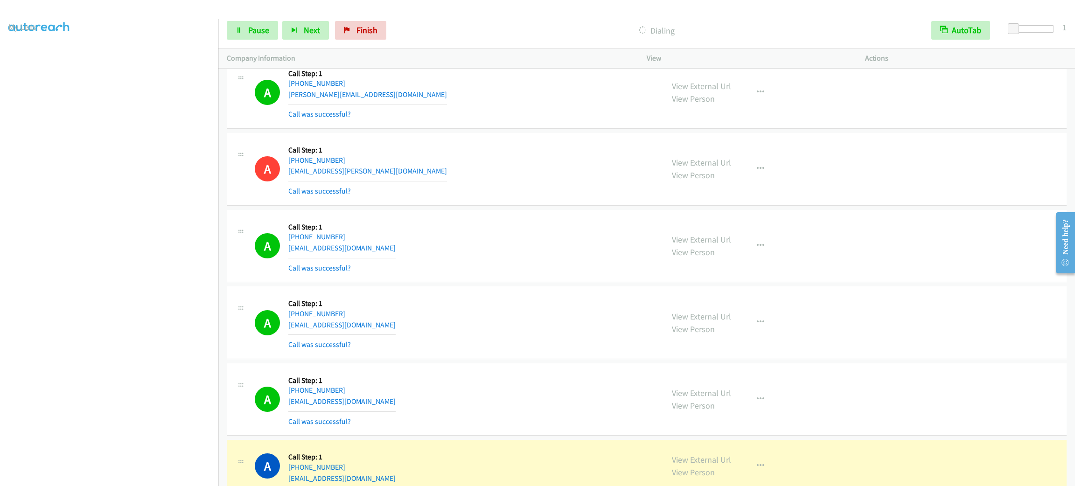
scroll to position [9766, 0]
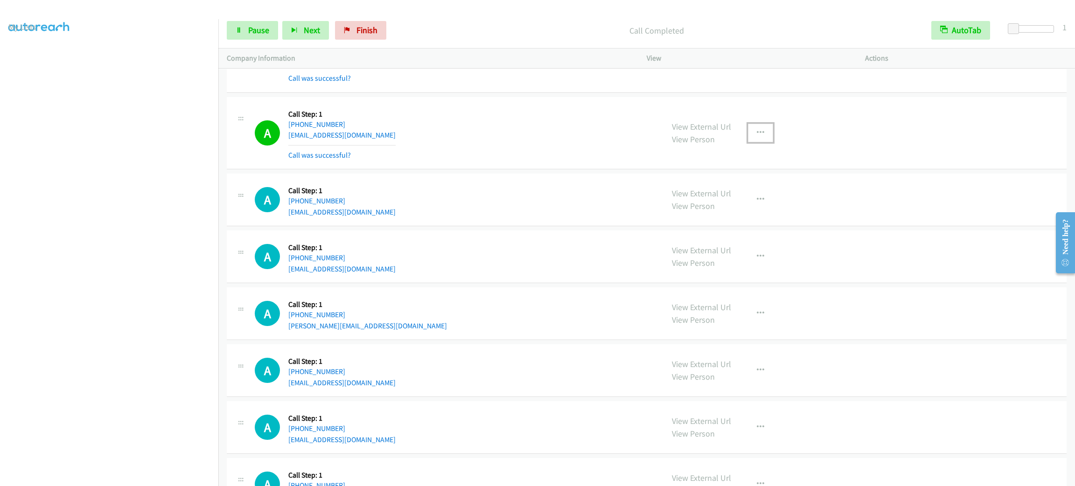
click at [757, 142] on button "button" at bounding box center [760, 133] width 25 height 19
click at [750, 222] on link "Add to do not call list" at bounding box center [711, 213] width 124 height 19
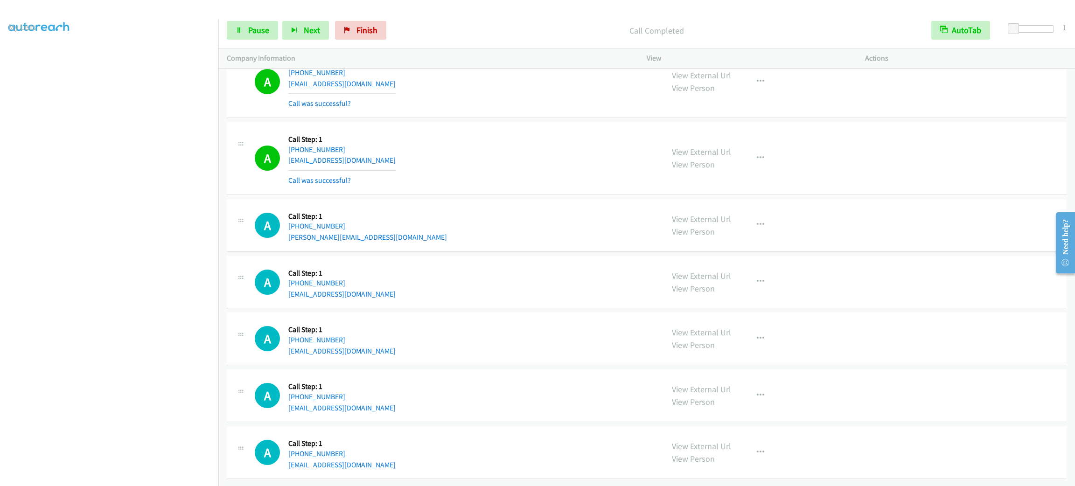
scroll to position [9929, 0]
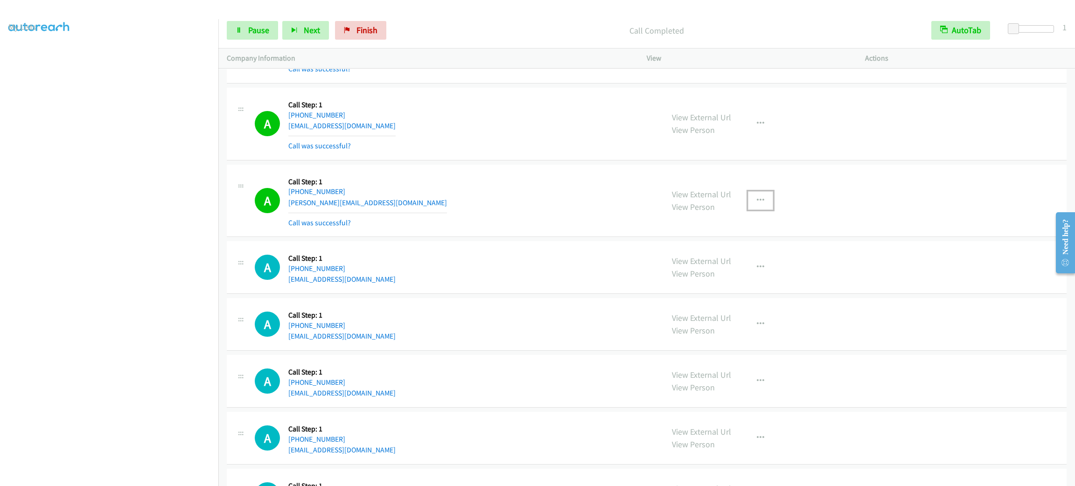
click at [757, 204] on icon "button" at bounding box center [760, 200] width 7 height 7
click at [750, 290] on link "Add to do not call list" at bounding box center [711, 280] width 124 height 19
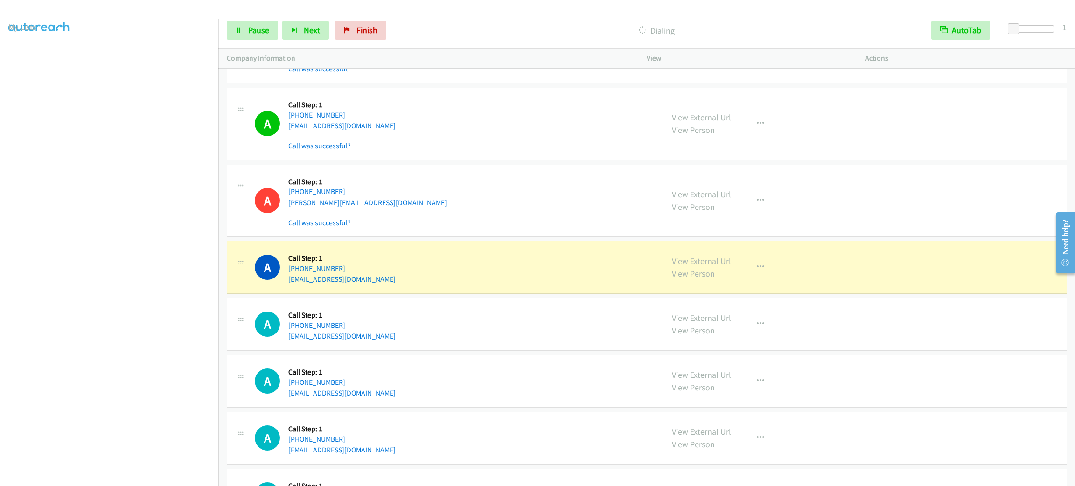
scroll to position [10069, 0]
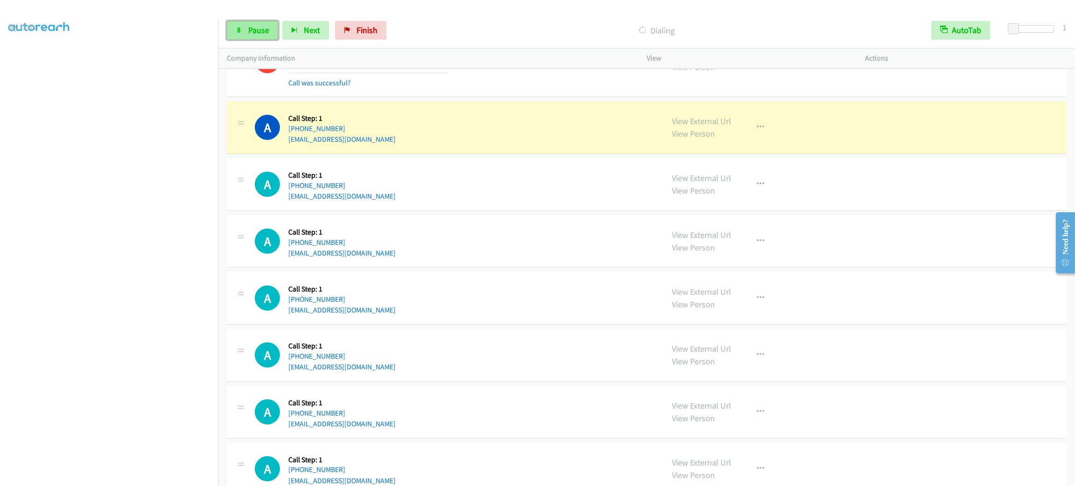
click at [260, 24] on link "Pause" at bounding box center [252, 30] width 51 height 19
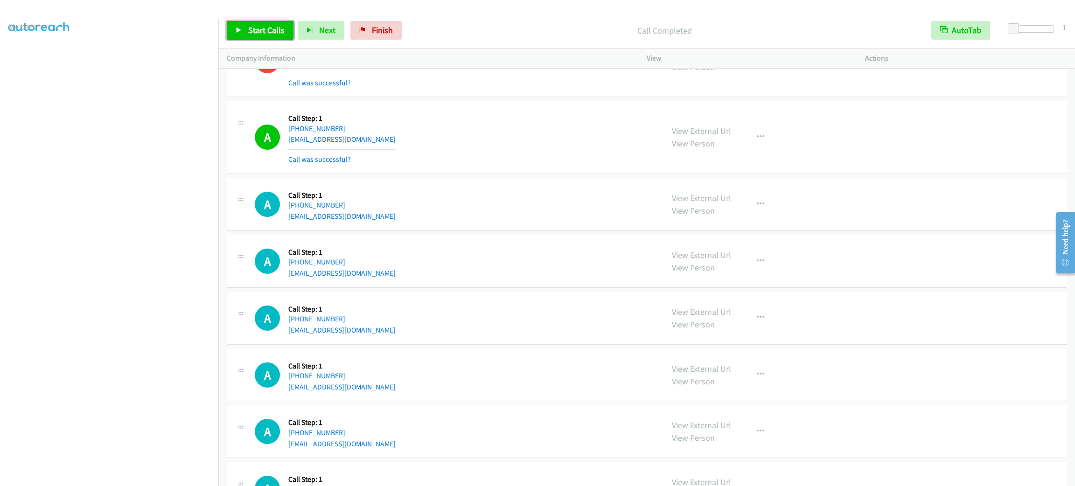
click at [258, 33] on span "Start Calls" at bounding box center [266, 30] width 36 height 11
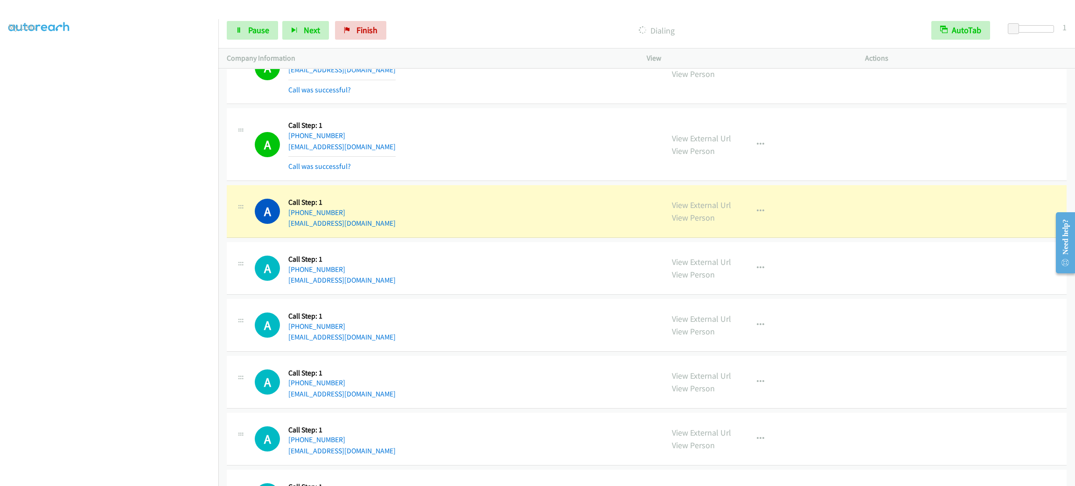
scroll to position [10510, 0]
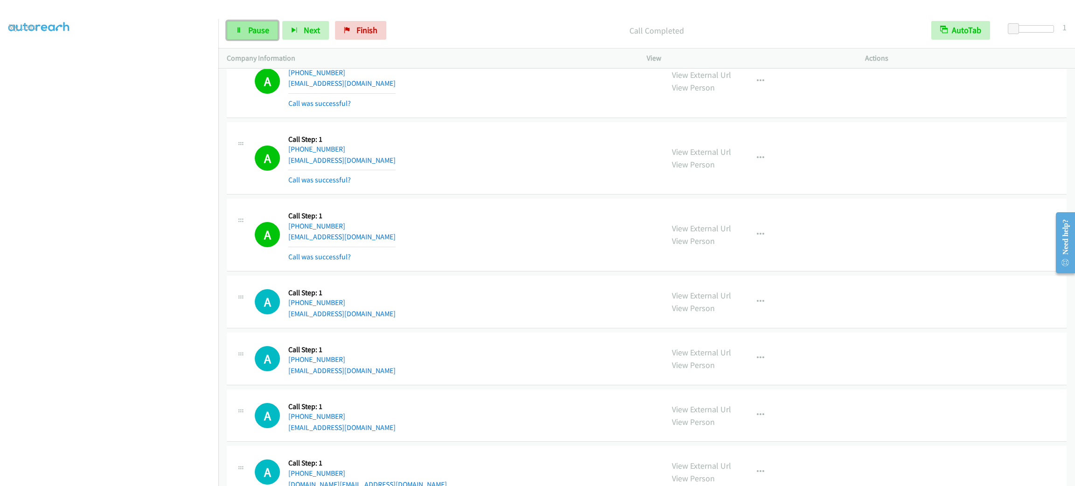
click at [253, 25] on span "Pause" at bounding box center [258, 30] width 21 height 11
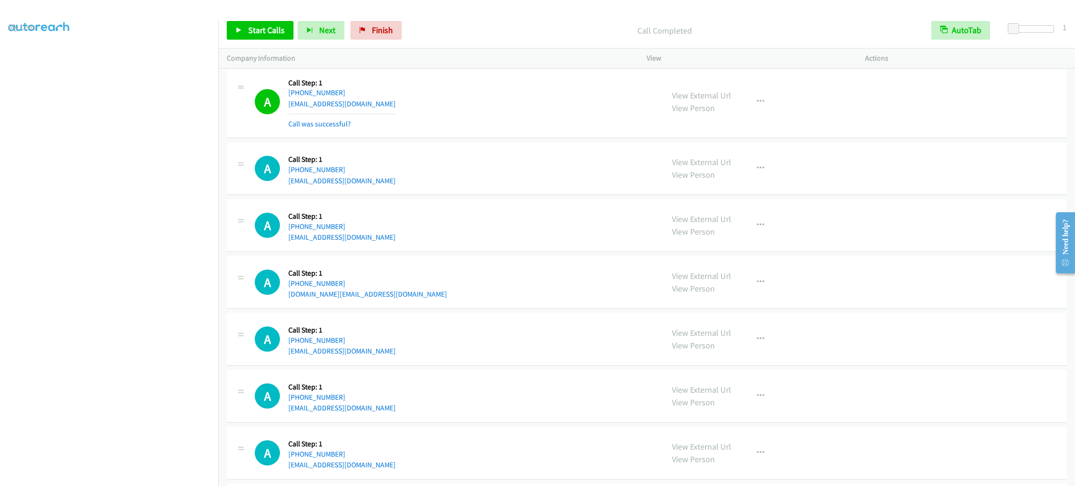
scroll to position [10790, 0]
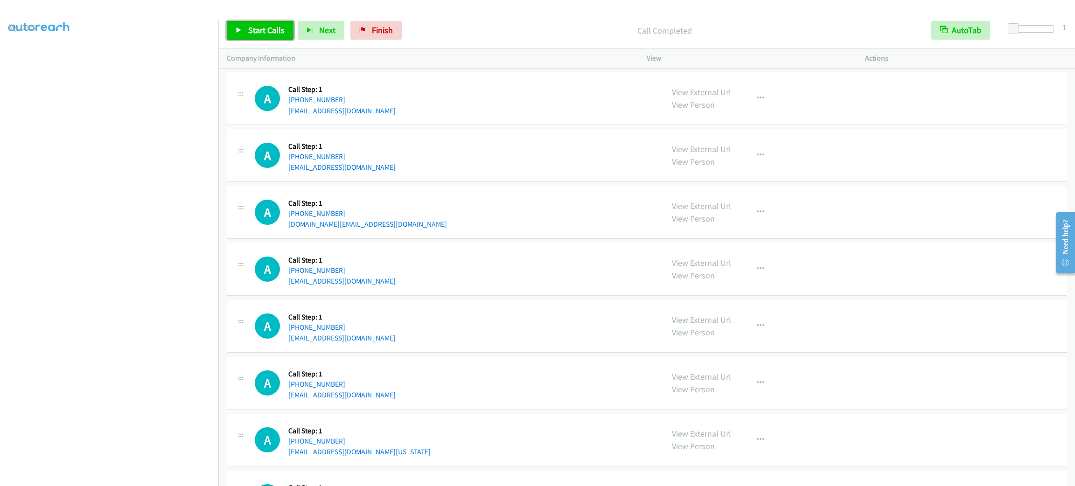
click at [281, 28] on span "Start Calls" at bounding box center [266, 30] width 36 height 11
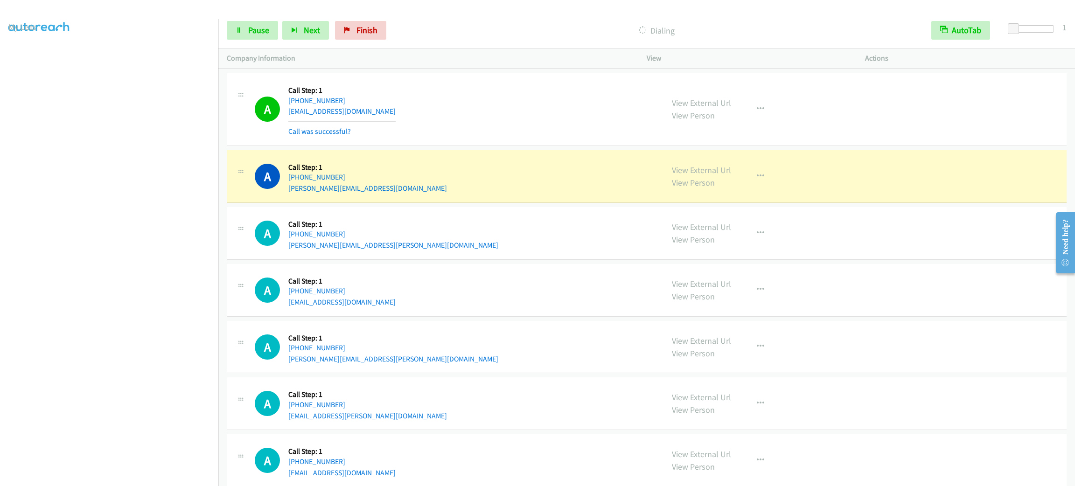
scroll to position [11466, 0]
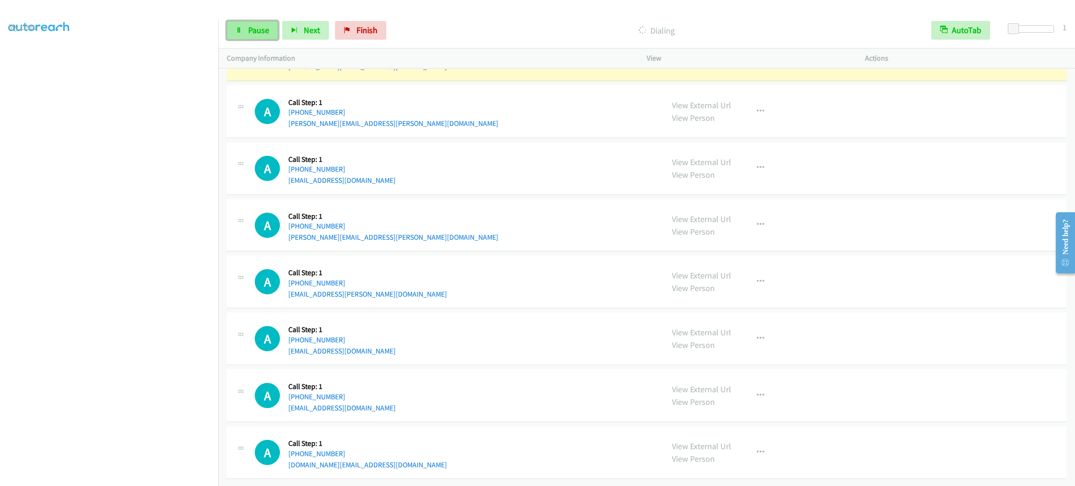
click at [257, 23] on link "Pause" at bounding box center [252, 30] width 51 height 19
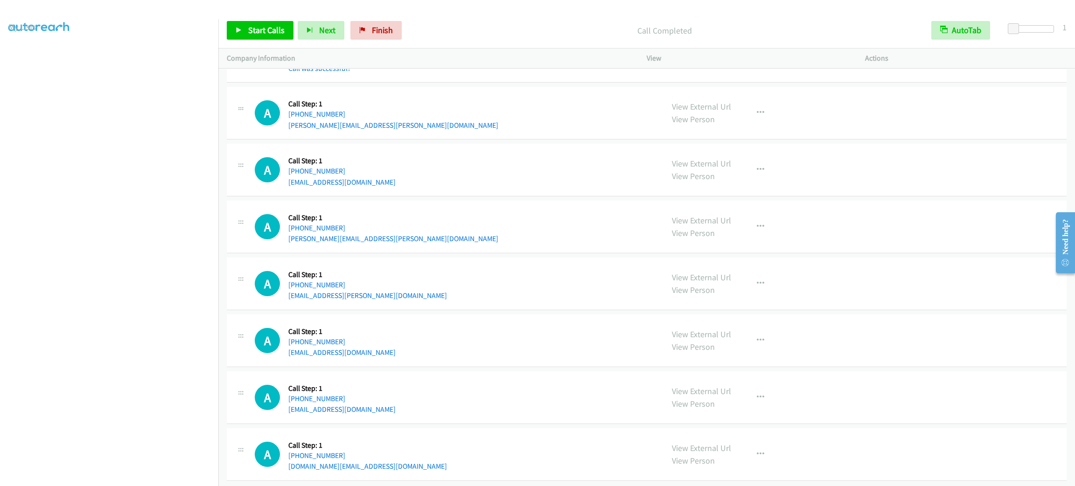
click at [573, 302] on div "A Callback Scheduled Call Step: 1 [GEOGRAPHIC_DATA]/[GEOGRAPHIC_DATA] [PHONE_NU…" at bounding box center [455, 283] width 400 height 35
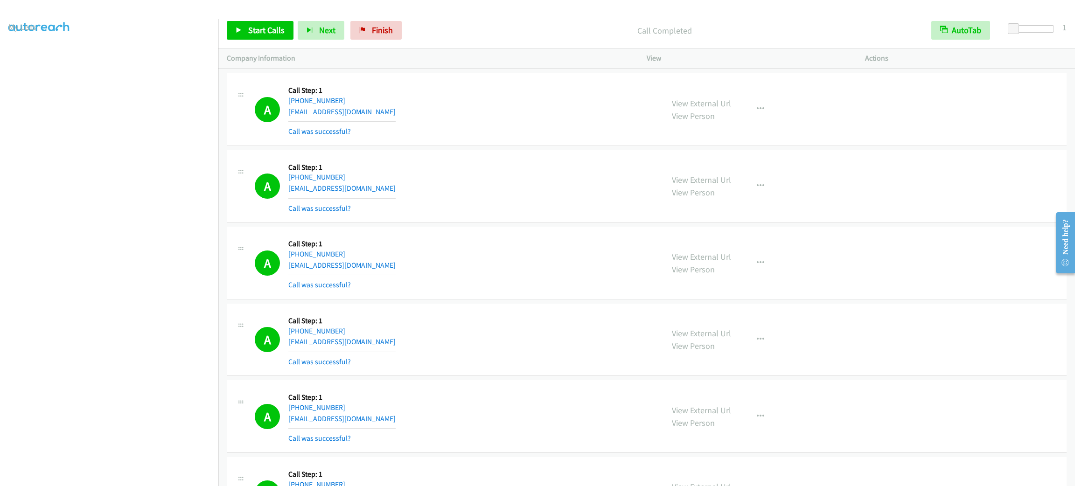
click at [760, 271] on div "View External Url View Person View External Url Email Schedule/Manage Callback …" at bounding box center [777, 263] width 227 height 56
click at [758, 273] on button "button" at bounding box center [760, 263] width 25 height 19
click at [730, 352] on link "Add to do not call list" at bounding box center [711, 343] width 124 height 19
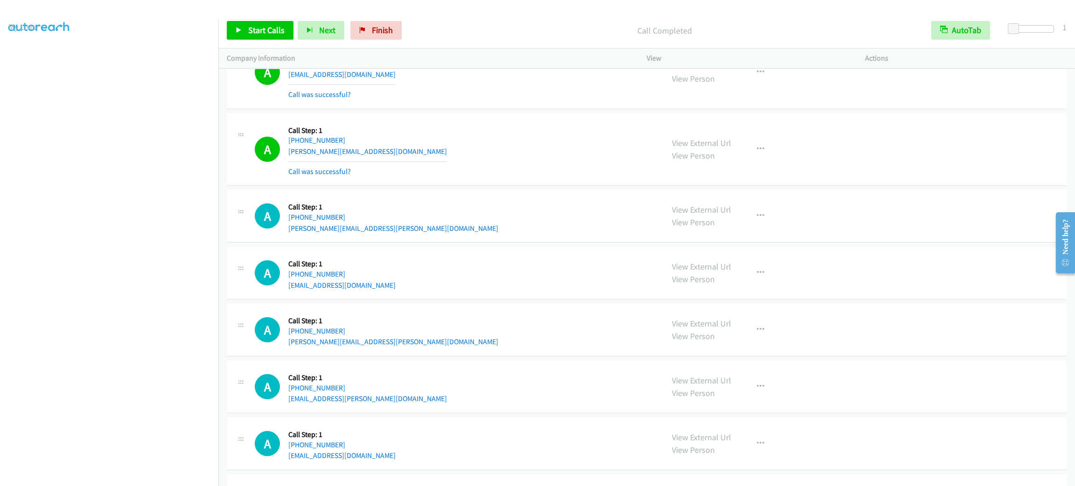
scroll to position [11433, 0]
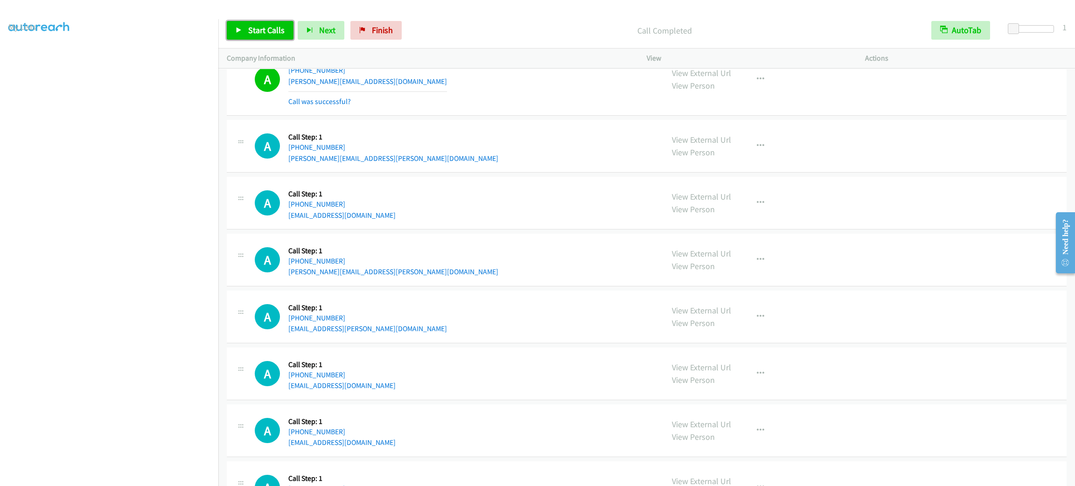
click at [284, 34] on link "Start Calls" at bounding box center [260, 30] width 67 height 19
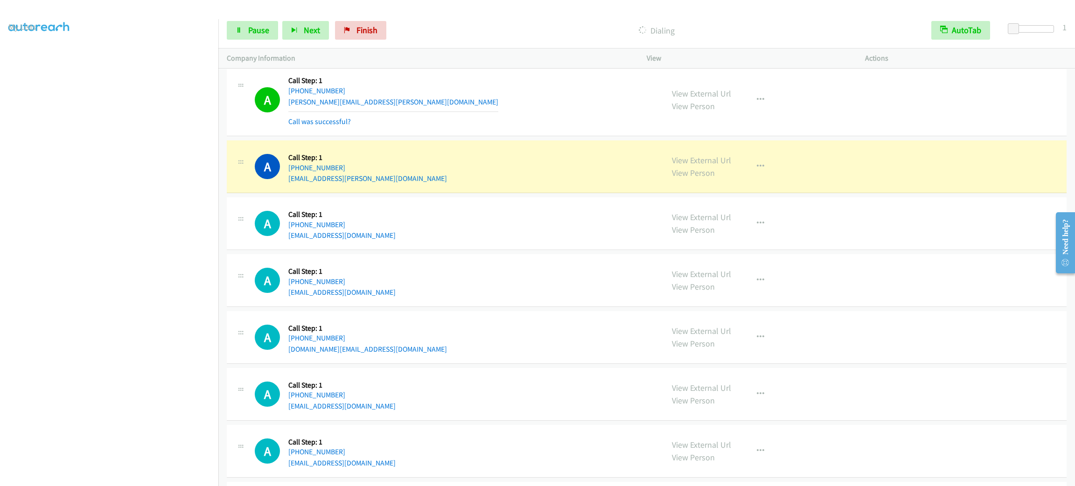
scroll to position [11713, 0]
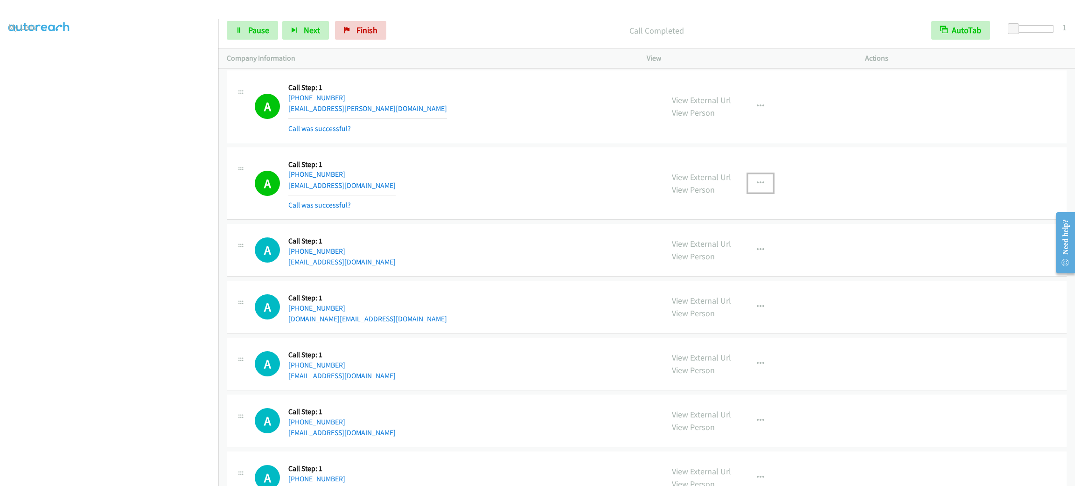
click at [764, 193] on button "button" at bounding box center [760, 183] width 25 height 19
click at [733, 273] on link "Add to do not call list" at bounding box center [711, 263] width 124 height 19
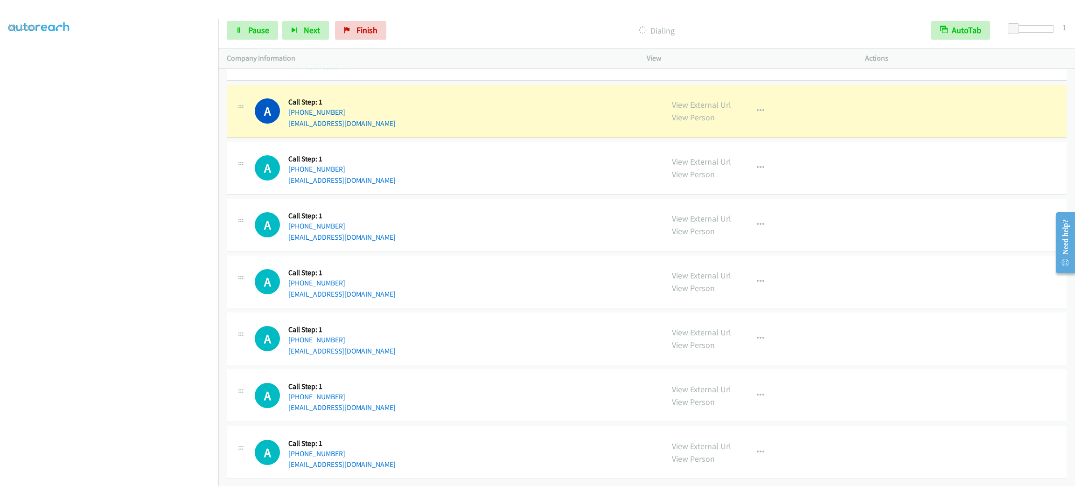
scroll to position [12374, 0]
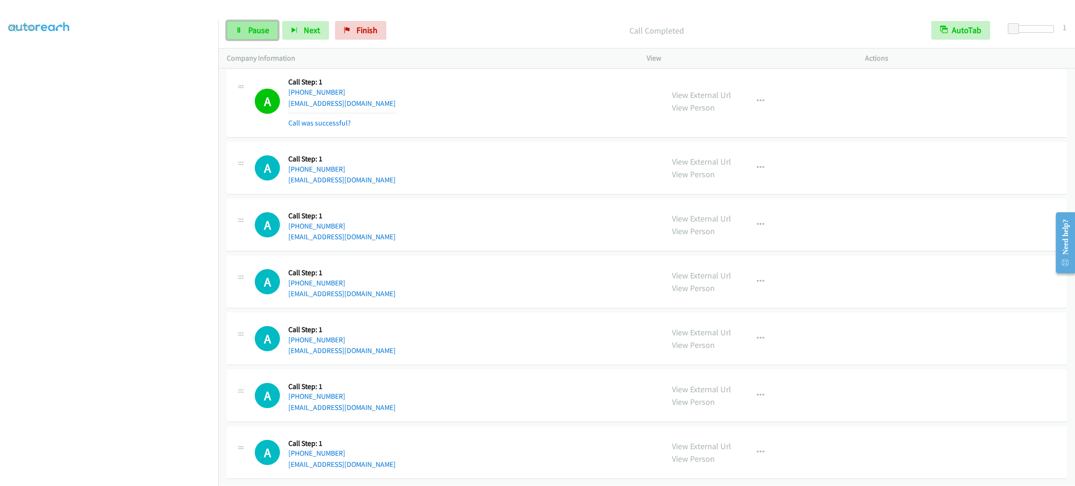
click at [272, 31] on link "Pause" at bounding box center [252, 30] width 51 height 19
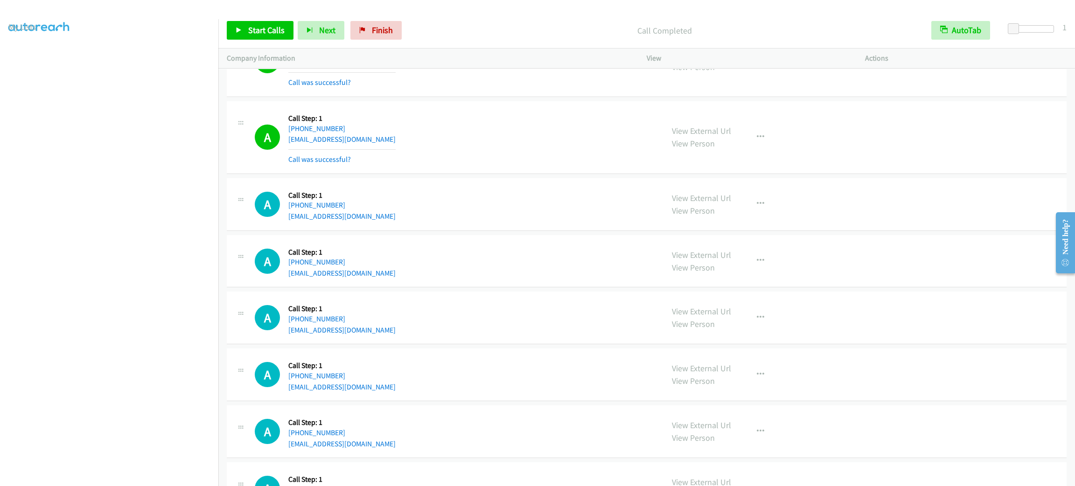
scroll to position [1365, 0]
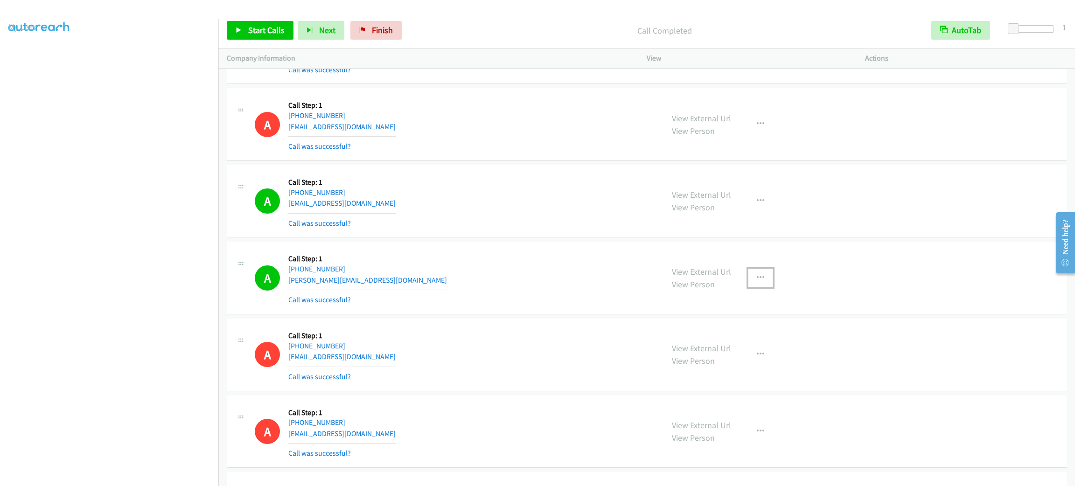
click at [758, 276] on button "button" at bounding box center [760, 278] width 25 height 19
click at [744, 357] on link "Add to do not call list" at bounding box center [711, 358] width 124 height 19
click at [271, 30] on span "Start Calls" at bounding box center [266, 30] width 36 height 11
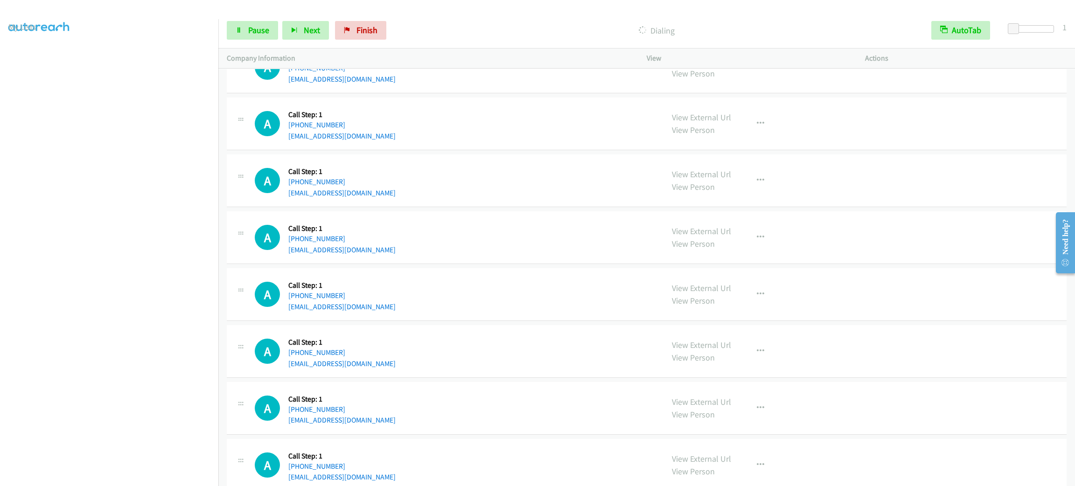
scroll to position [12358, 0]
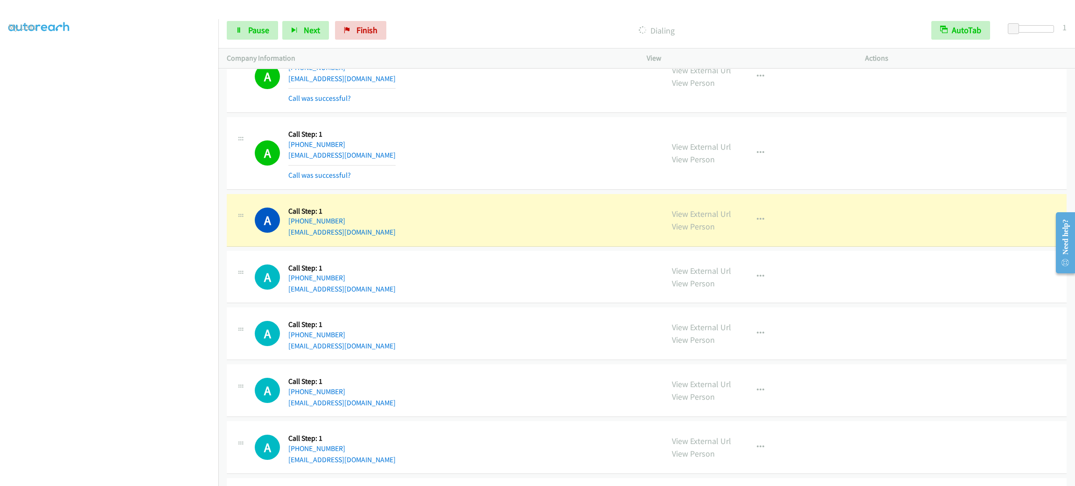
click at [364, 238] on div "A Callback Scheduled Call Step: 1 America/Los_Angeles [PHONE_NUMBER] [EMAIL_ADD…" at bounding box center [455, 220] width 400 height 35
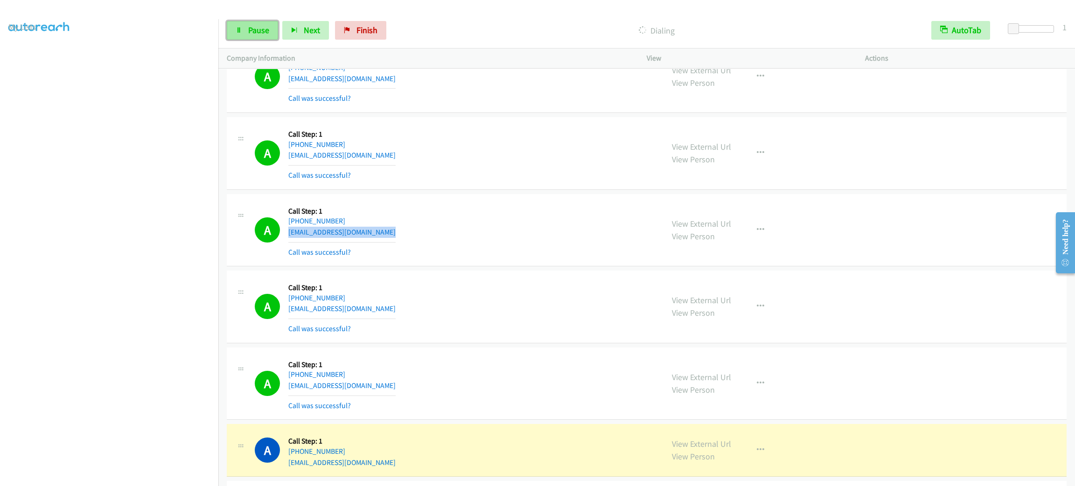
click at [250, 23] on link "Pause" at bounding box center [252, 30] width 51 height 19
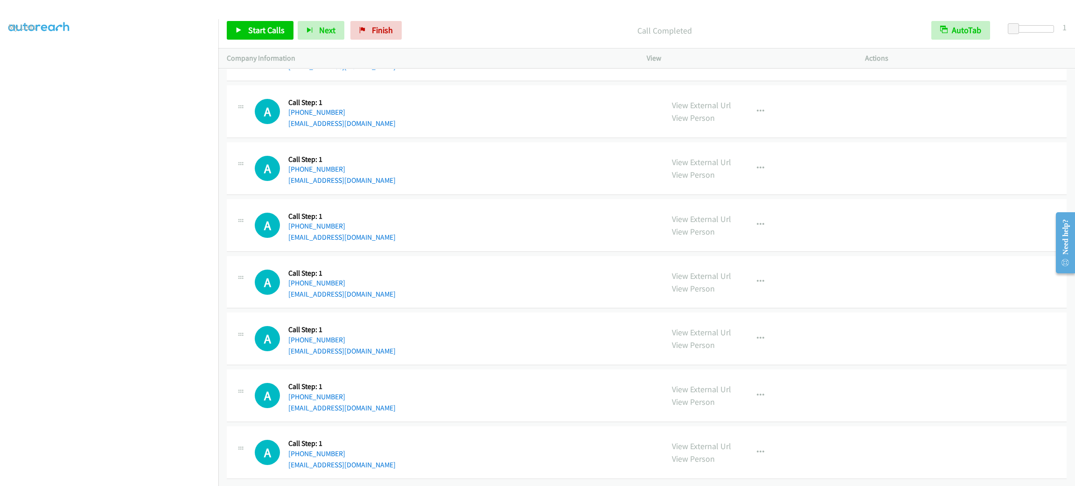
scroll to position [12579, 0]
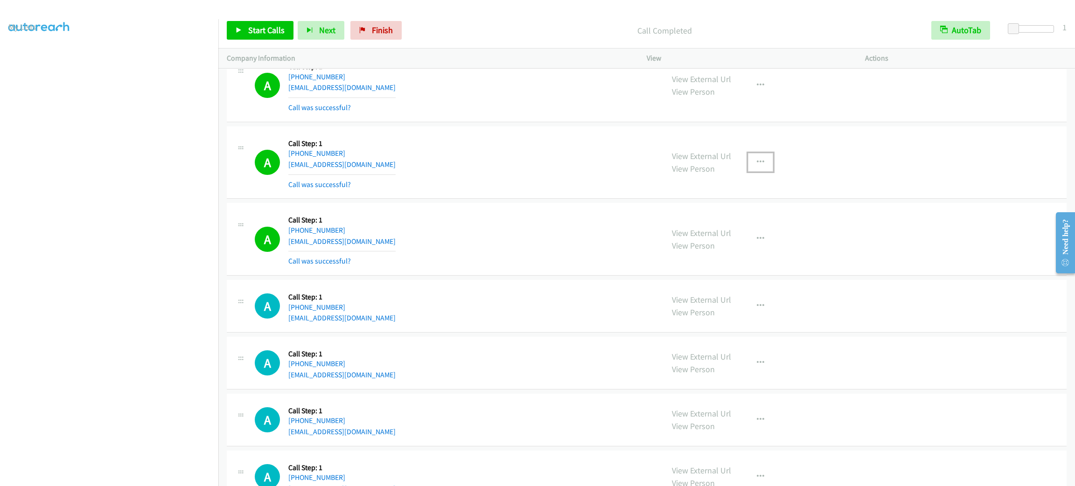
click at [748, 172] on button "button" at bounding box center [760, 162] width 25 height 19
click at [733, 252] on link "Add to do not call list" at bounding box center [711, 242] width 124 height 19
click at [268, 25] on span "Start Calls" at bounding box center [266, 30] width 36 height 11
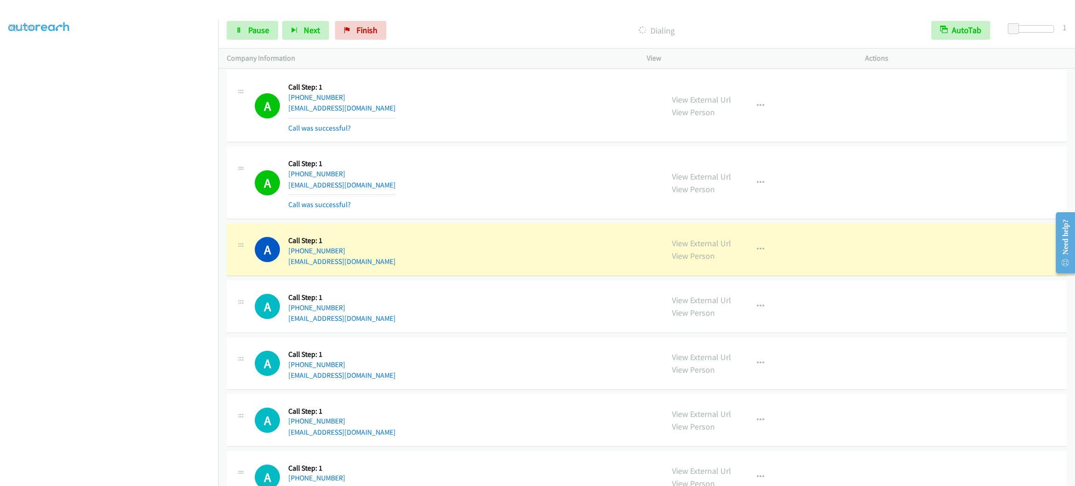
scroll to position [12929, 0]
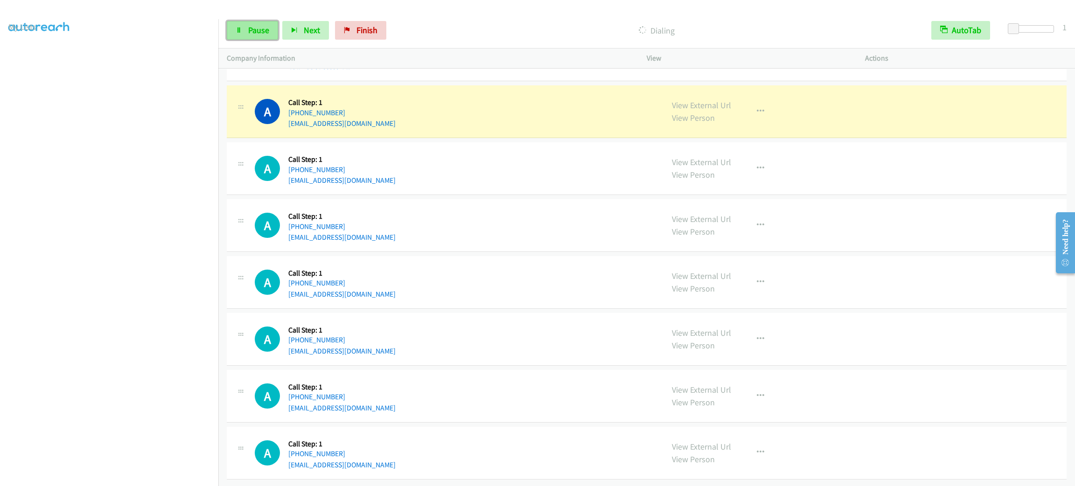
drag, startPoint x: 245, startPoint y: 26, endPoint x: 251, endPoint y: 30, distance: 7.4
click at [245, 26] on link "Pause" at bounding box center [252, 30] width 51 height 19
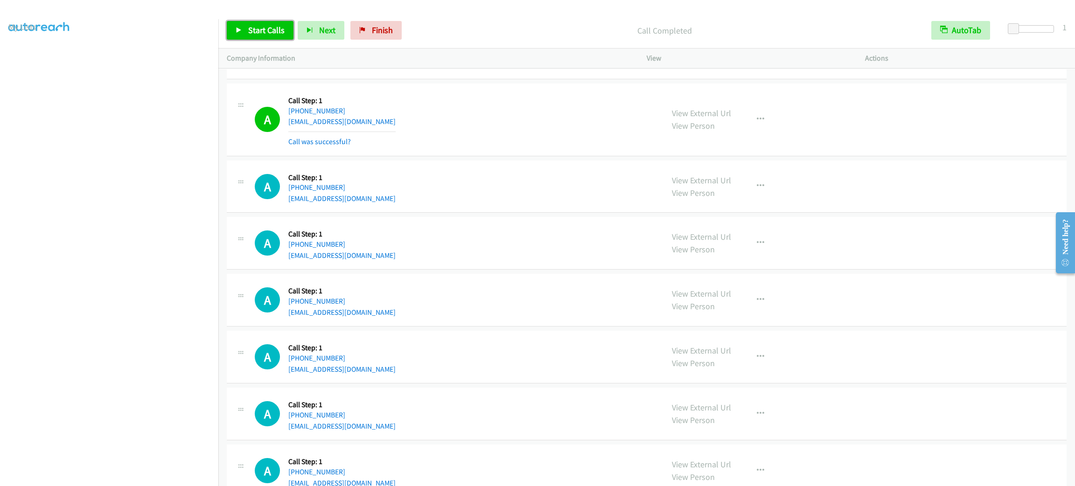
click at [268, 25] on span "Start Calls" at bounding box center [266, 30] width 36 height 11
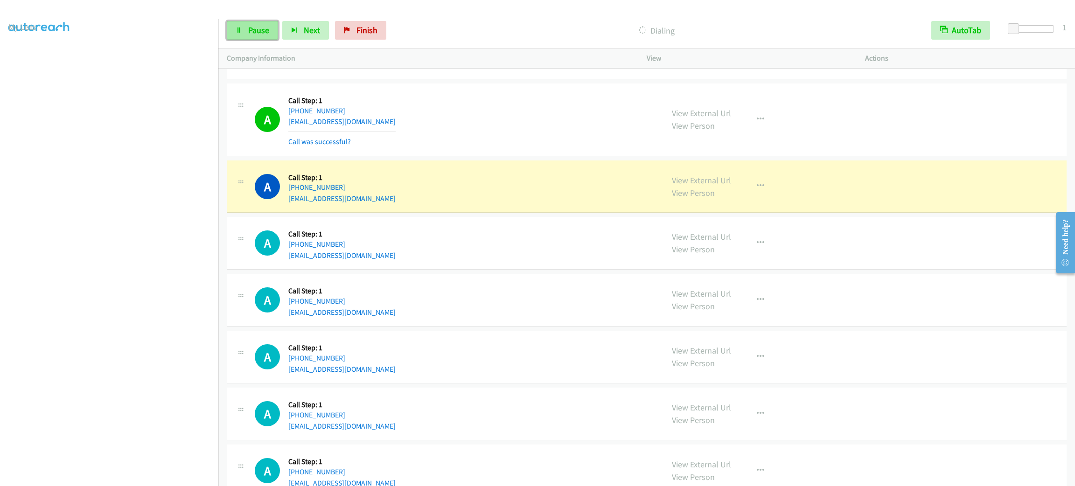
click at [259, 33] on span "Pause" at bounding box center [258, 30] width 21 height 11
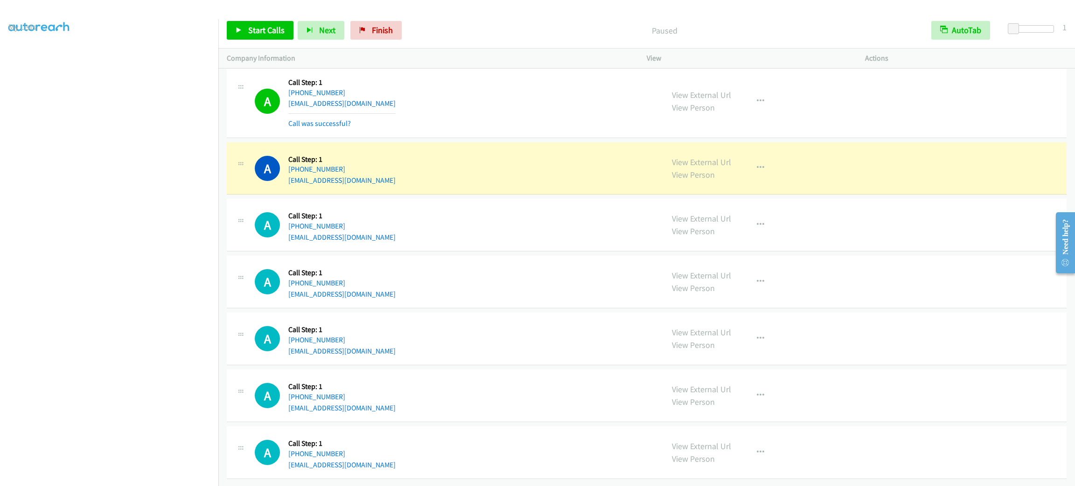
click at [538, 156] on div "A Callback Scheduled Call Step: 1 America/Los_Angeles [PHONE_NUMBER] [EMAIL_ADD…" at bounding box center [455, 168] width 400 height 35
click at [753, 164] on button "button" at bounding box center [760, 168] width 25 height 19
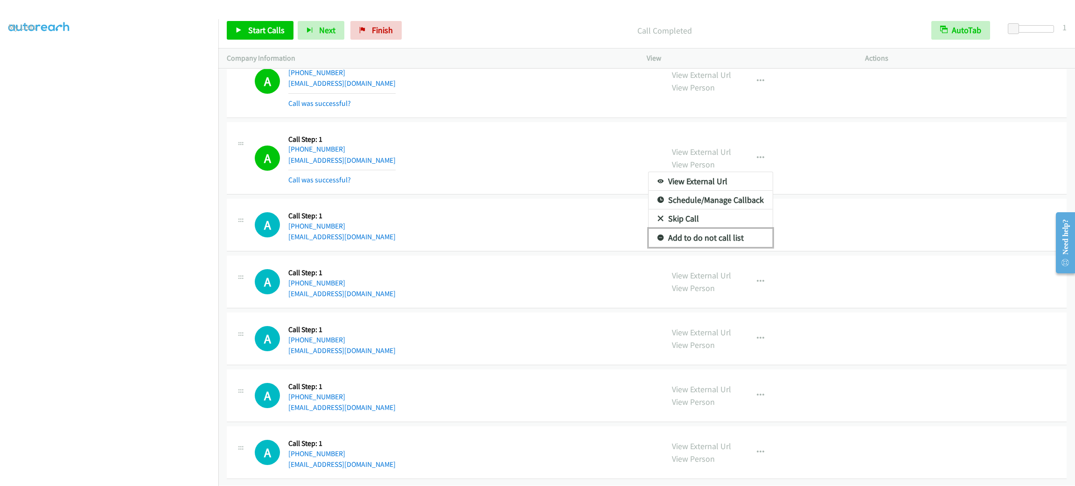
click at [658, 242] on icon at bounding box center [661, 238] width 7 height 7
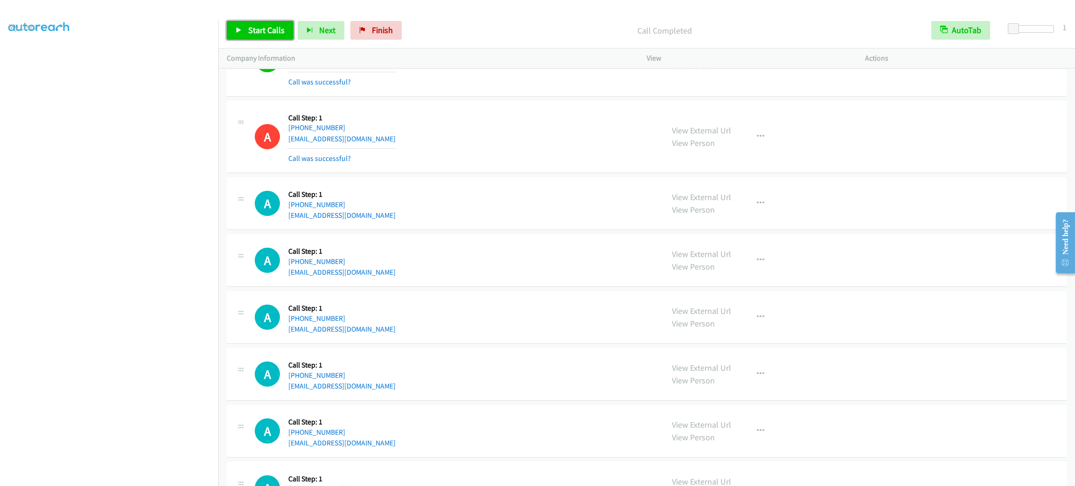
click at [267, 25] on span "Start Calls" at bounding box center [266, 30] width 36 height 11
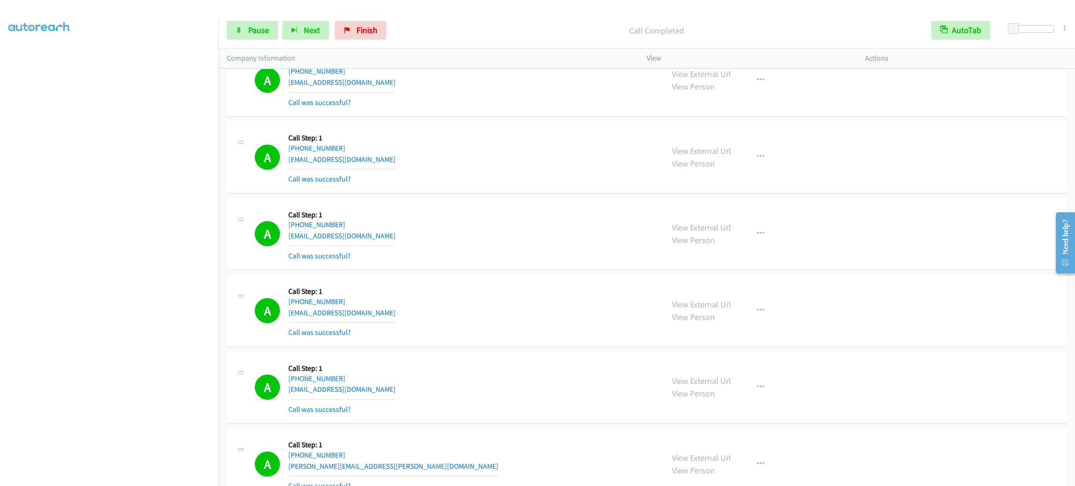
scroll to position [1827, 0]
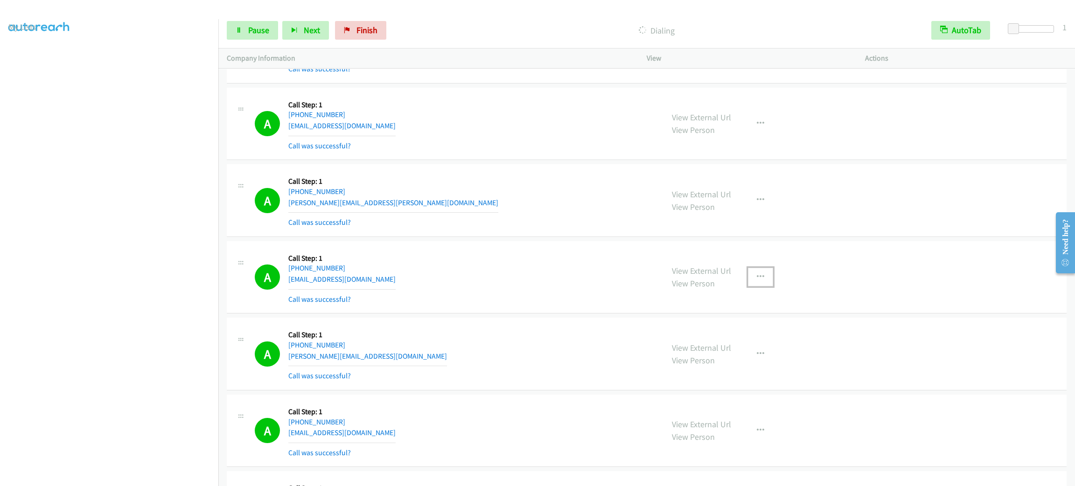
click at [748, 281] on button "button" at bounding box center [760, 277] width 25 height 19
click at [732, 362] on link "Add to do not call list" at bounding box center [711, 357] width 124 height 19
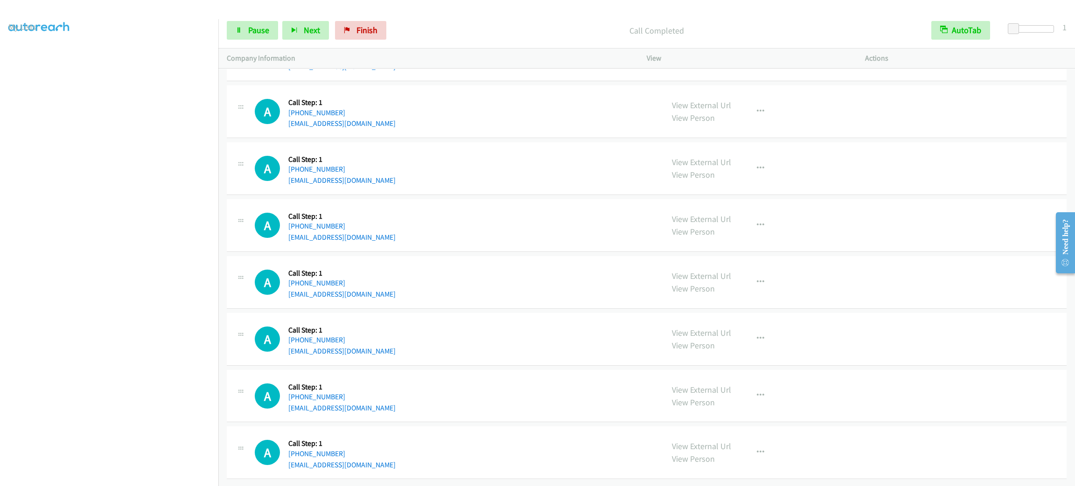
drag, startPoint x: 513, startPoint y: 189, endPoint x: 517, endPoint y: 413, distance: 224.5
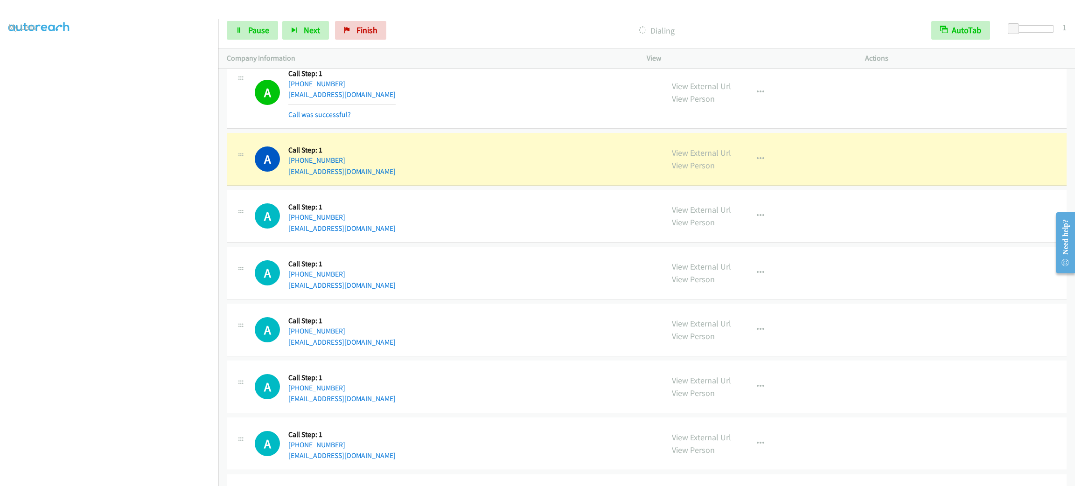
scroll to position [14102, 0]
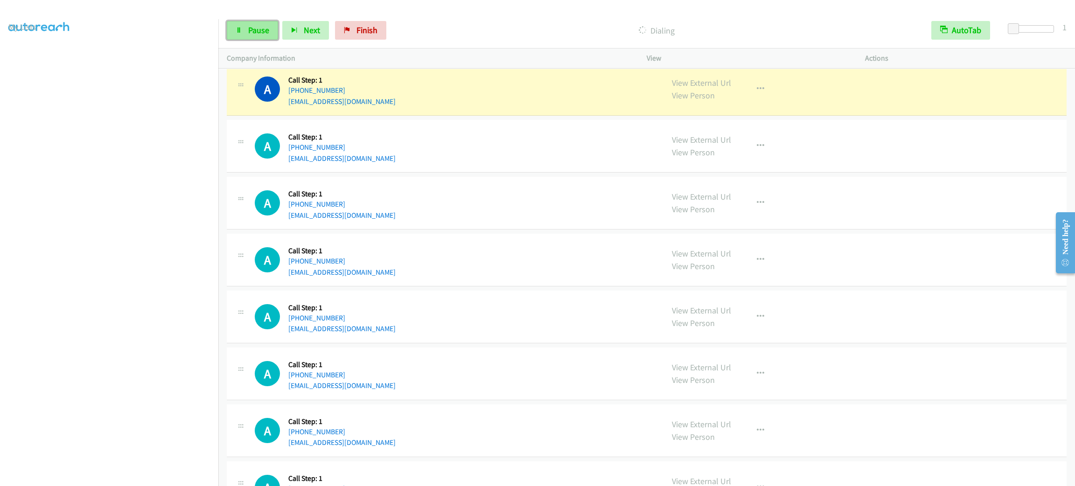
click at [240, 35] on link "Pause" at bounding box center [252, 30] width 51 height 19
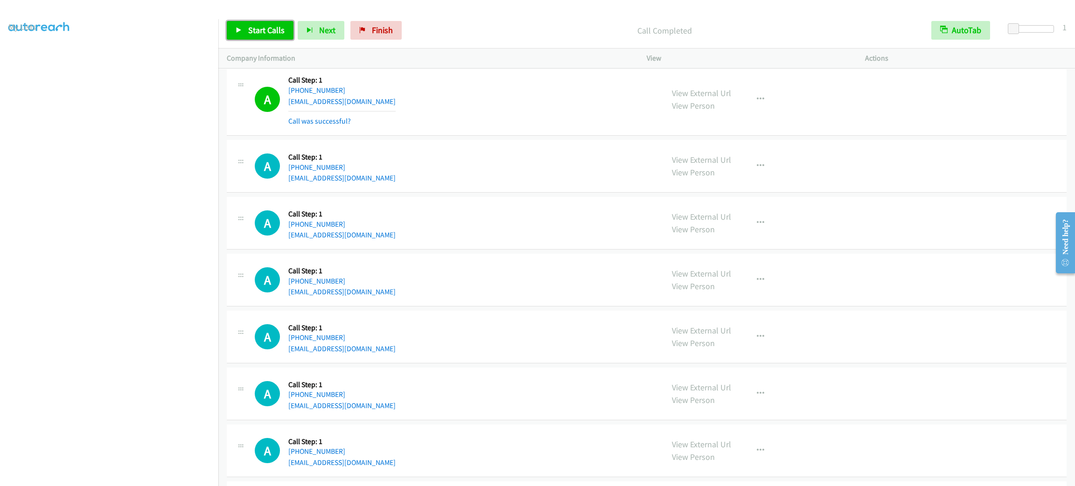
click at [251, 25] on span "Start Calls" at bounding box center [266, 30] width 36 height 11
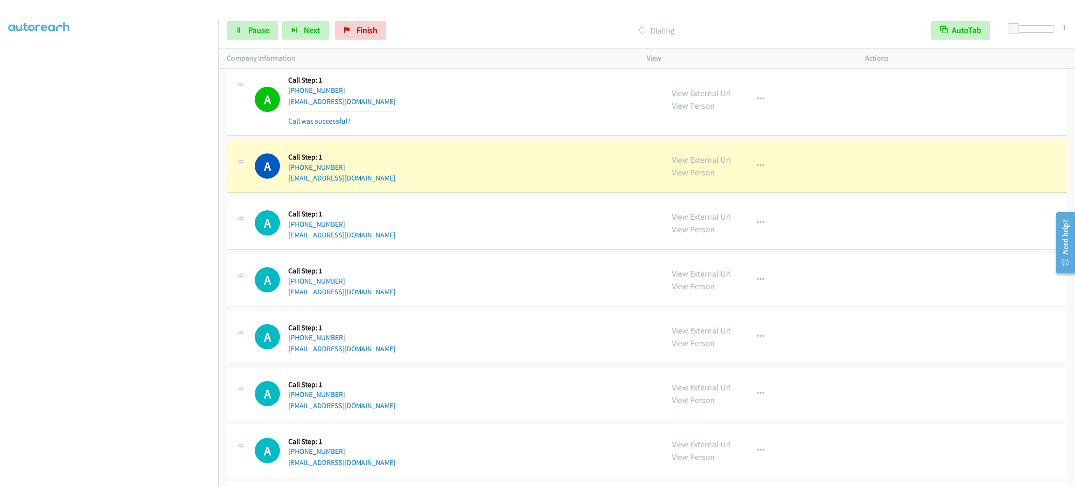
scroll to position [14201, 0]
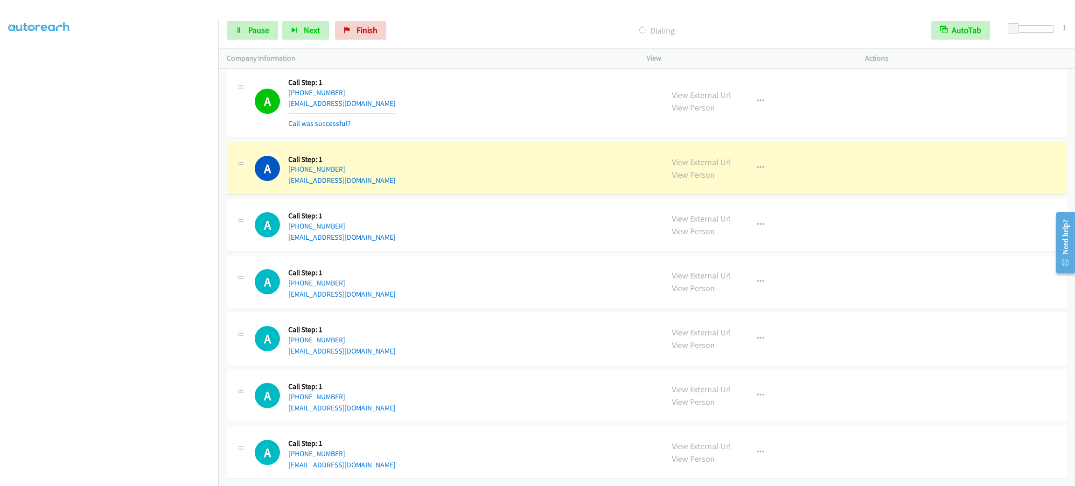
click at [537, 211] on div "A Callback Scheduled Call Step: 1 [GEOGRAPHIC_DATA]/[GEOGRAPHIC_DATA] [PHONE_NU…" at bounding box center [647, 225] width 840 height 53
click at [551, 186] on div "A Callback Scheduled Call Step: 1 America/Los_Angeles [PHONE_NUMBER] [EMAIL_ADD…" at bounding box center [455, 168] width 400 height 35
click at [760, 176] on button "button" at bounding box center [760, 168] width 25 height 19
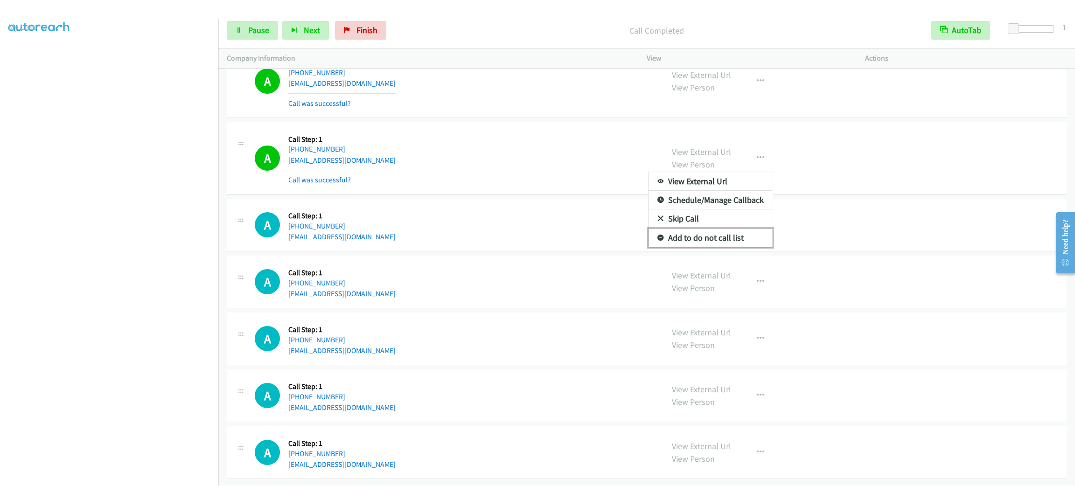
click at [728, 247] on link "Add to do not call list" at bounding box center [711, 238] width 124 height 19
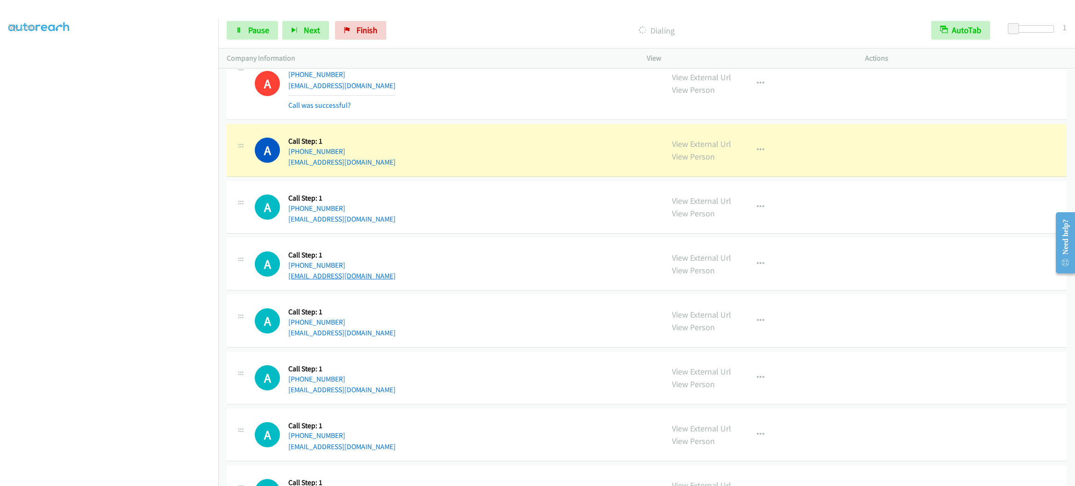
scroll to position [14341, 0]
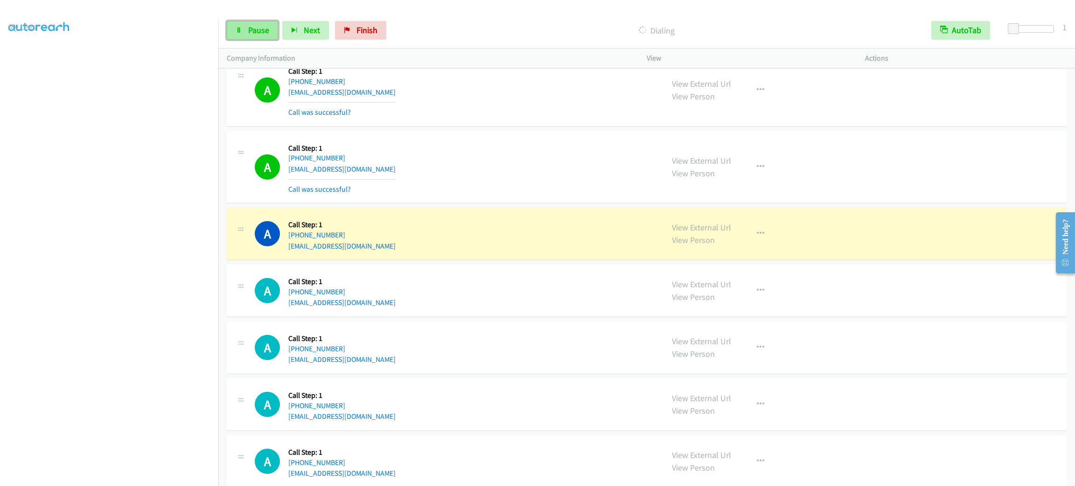
click at [233, 31] on link "Pause" at bounding box center [252, 30] width 51 height 19
click at [544, 174] on div "A Callback Scheduled Call Step: 1 America/New_York [PHONE_NUMBER] [EMAIL_ADDRES…" at bounding box center [455, 168] width 400 height 56
click at [491, 171] on div "A Callback Scheduled Call Step: 1 America/New_York [PHONE_NUMBER] [EMAIL_ADDRES…" at bounding box center [647, 167] width 840 height 73
click at [497, 190] on div "A Callback Scheduled Call Step: 1 America/New_York [PHONE_NUMBER] [EMAIL_ADDRES…" at bounding box center [455, 168] width 400 height 56
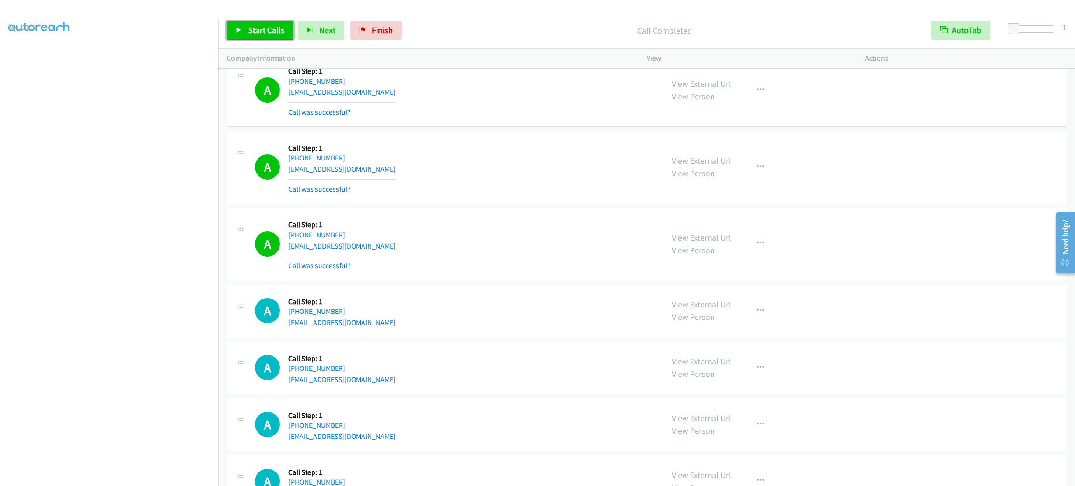
click at [267, 35] on link "Start Calls" at bounding box center [260, 30] width 67 height 19
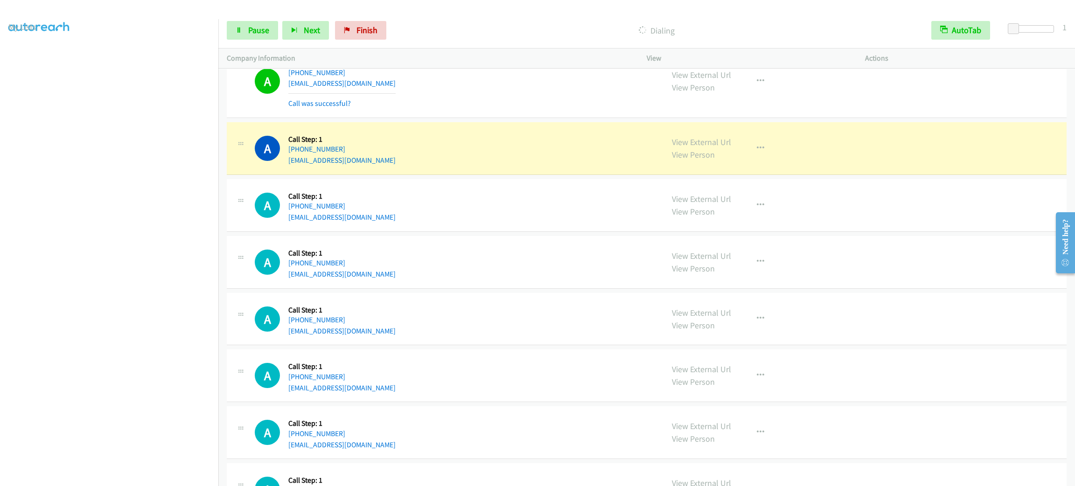
scroll to position [15111, 0]
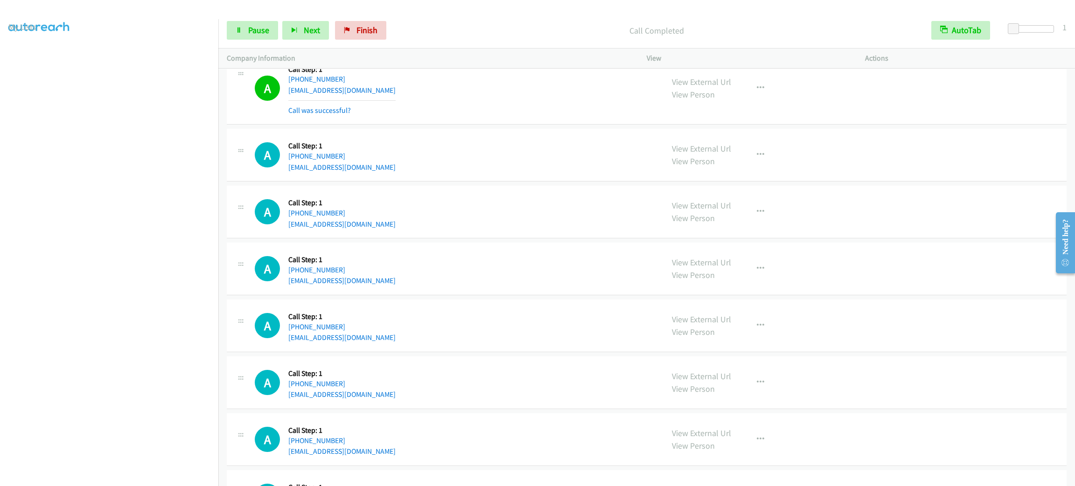
click at [252, 18] on div "Start Calls Pause Next Finish Call Completed AutoTab AutoTab 1" at bounding box center [646, 31] width 857 height 36
click at [256, 27] on span "Pause" at bounding box center [258, 30] width 21 height 11
click at [256, 27] on span "Start Calls" at bounding box center [266, 30] width 36 height 11
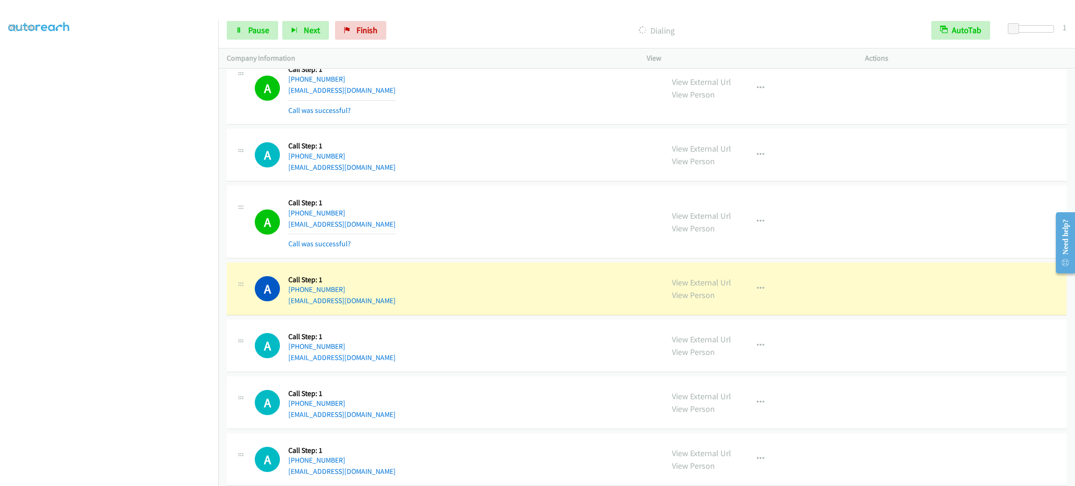
scroll to position [15252, 0]
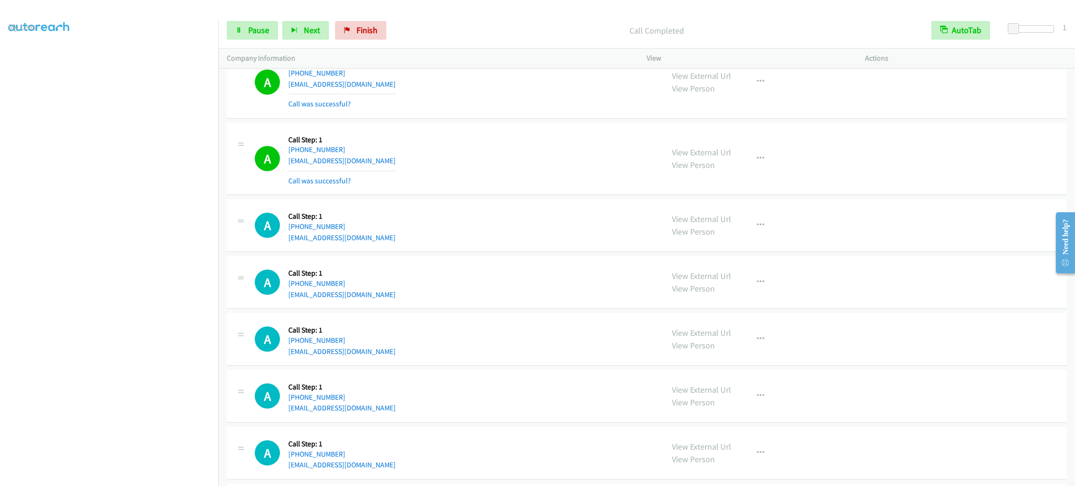
click at [586, 119] on div "A Callback Scheduled Call Step: 1 America/New_York [PHONE_NUMBER] [EMAIL_ADDRES…" at bounding box center [647, 82] width 840 height 73
click at [429, 110] on div "A Callback Scheduled Call Step: 1 America/New_York [PHONE_NUMBER] [EMAIL_ADDRES…" at bounding box center [455, 82] width 400 height 56
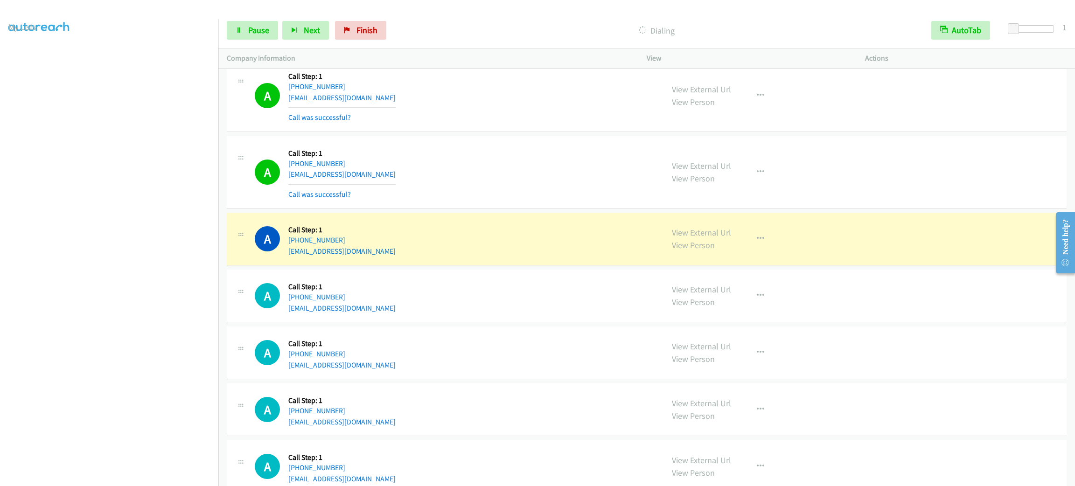
scroll to position [15532, 0]
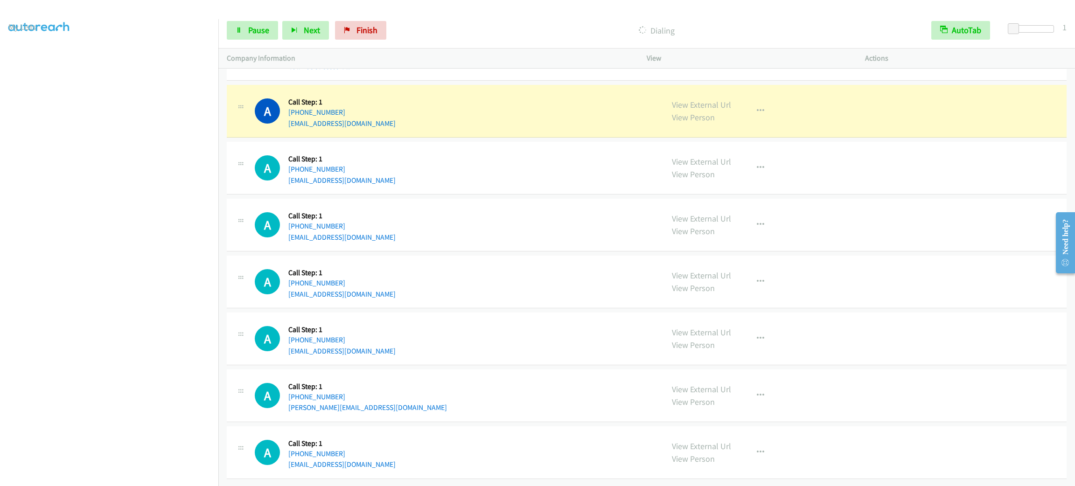
click at [98, 477] on section at bounding box center [109, 265] width 202 height 447
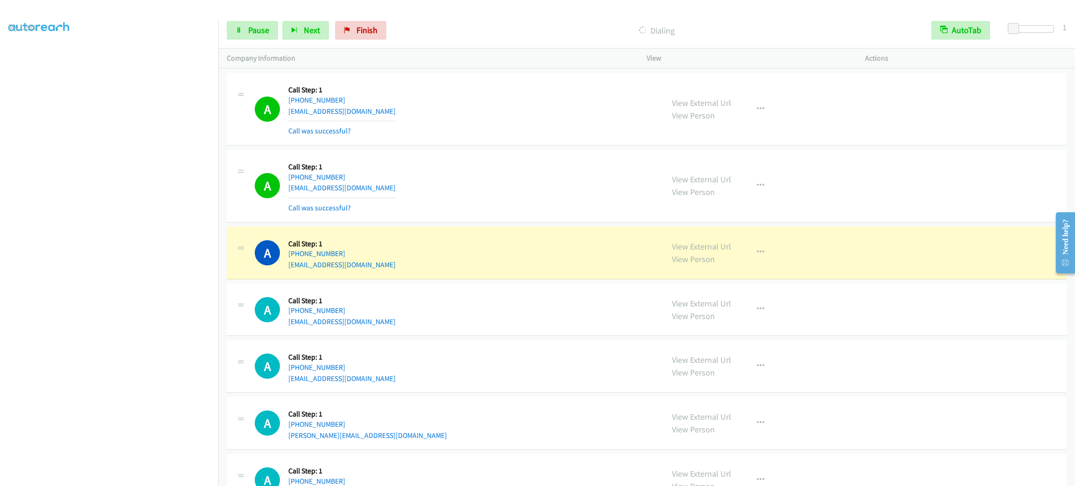
click at [541, 207] on div "A Callback Scheduled Call Step: 1 America/New_York [PHONE_NUMBER] [EMAIL_ADDRES…" at bounding box center [455, 186] width 400 height 56
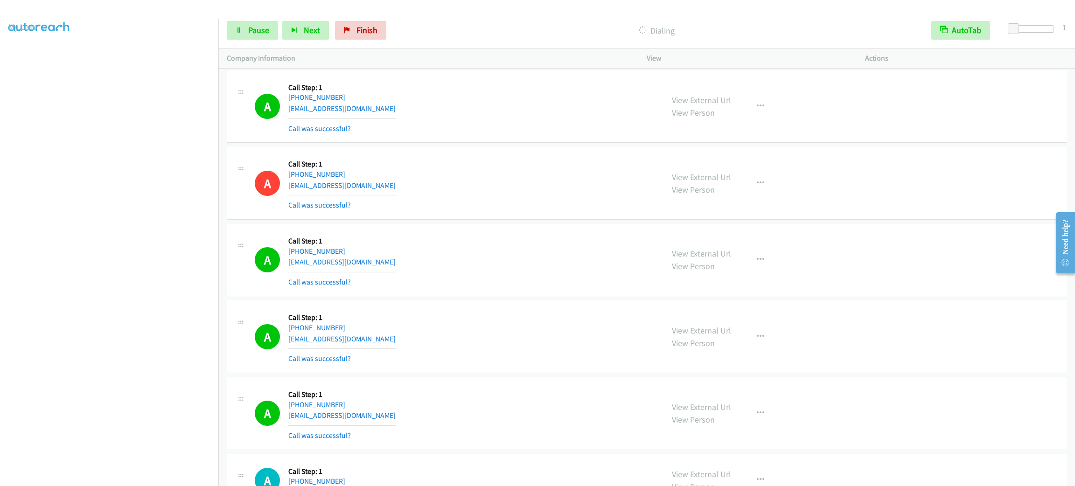
drag, startPoint x: 736, startPoint y: 273, endPoint x: 750, endPoint y: 283, distance: 17.1
click at [736, 273] on div "View External Url View Person View External Url Email Schedule/Manage Callback …" at bounding box center [777, 260] width 227 height 56
click at [757, 264] on icon "button" at bounding box center [760, 259] width 7 height 7
click at [729, 349] on link "Add to do not call list" at bounding box center [711, 339] width 124 height 19
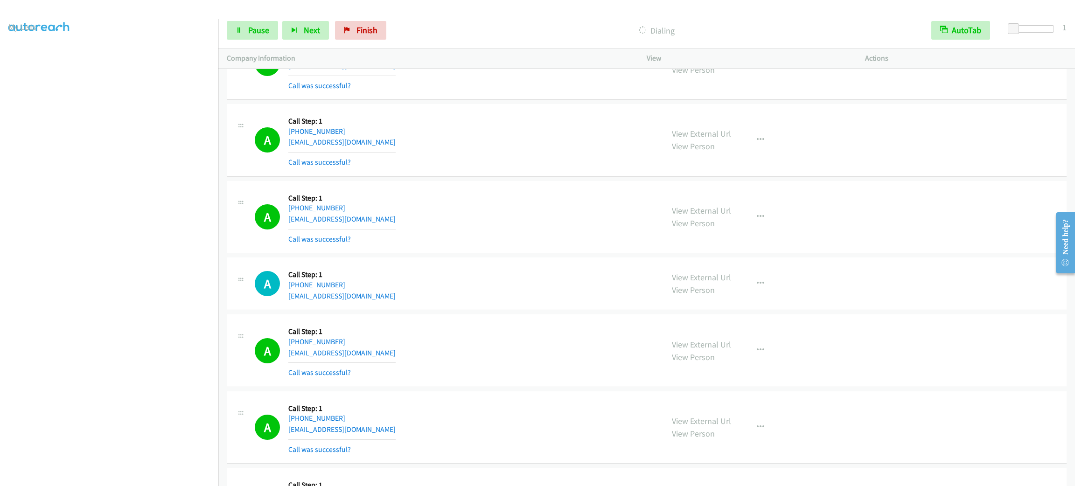
scroll to position [15607, 0]
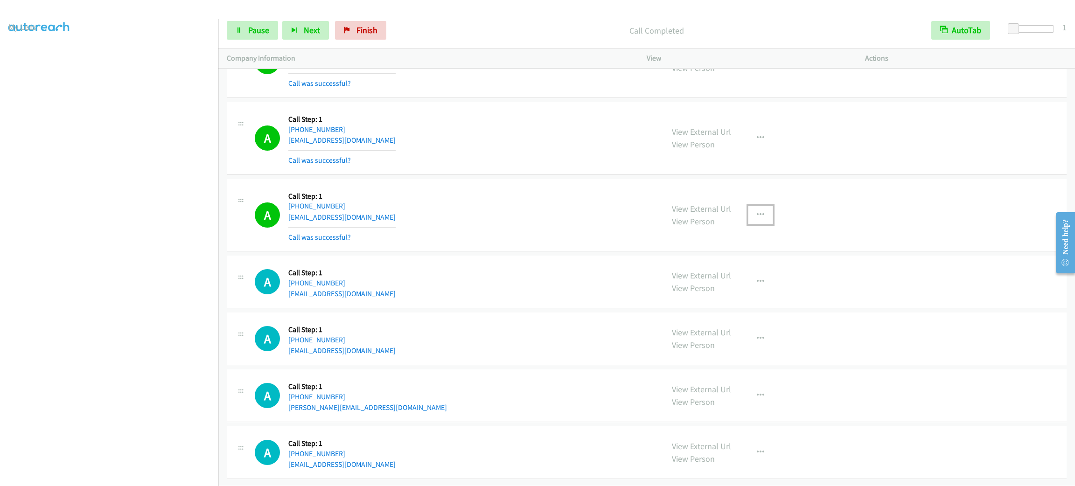
click at [762, 225] on button "button" at bounding box center [760, 215] width 25 height 19
click at [746, 302] on link "Add to do not call list" at bounding box center [711, 295] width 124 height 19
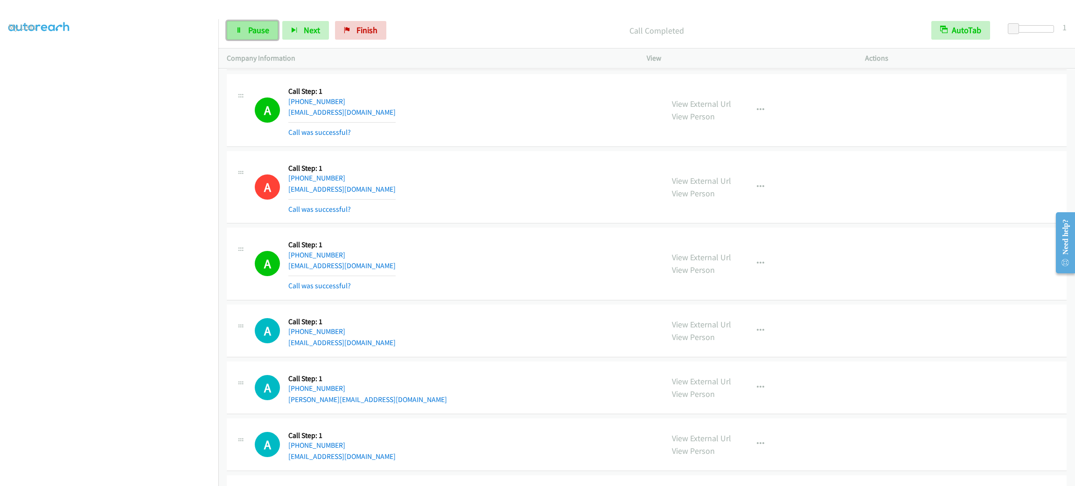
click at [258, 25] on span "Pause" at bounding box center [258, 30] width 21 height 11
click at [258, 25] on span "Start Calls" at bounding box center [266, 30] width 36 height 11
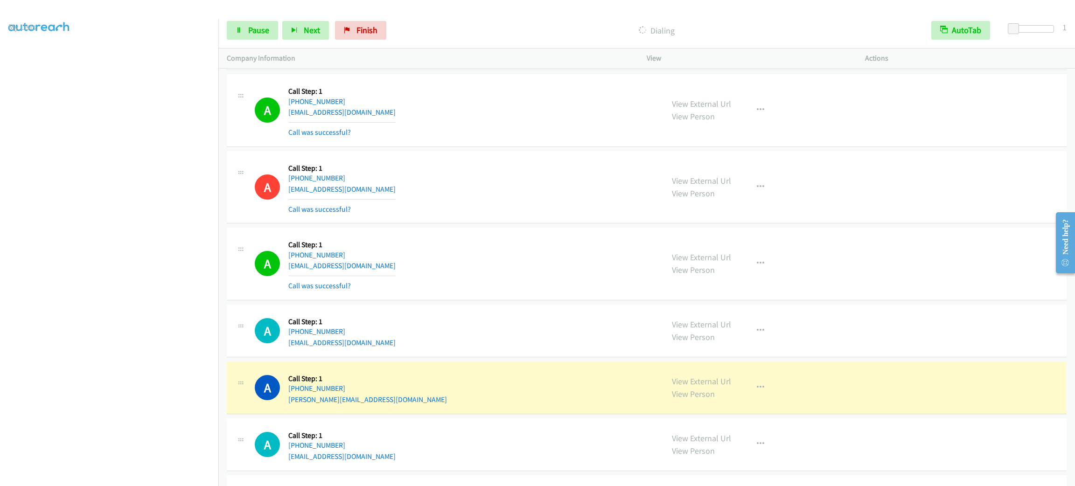
scroll to position [15887, 0]
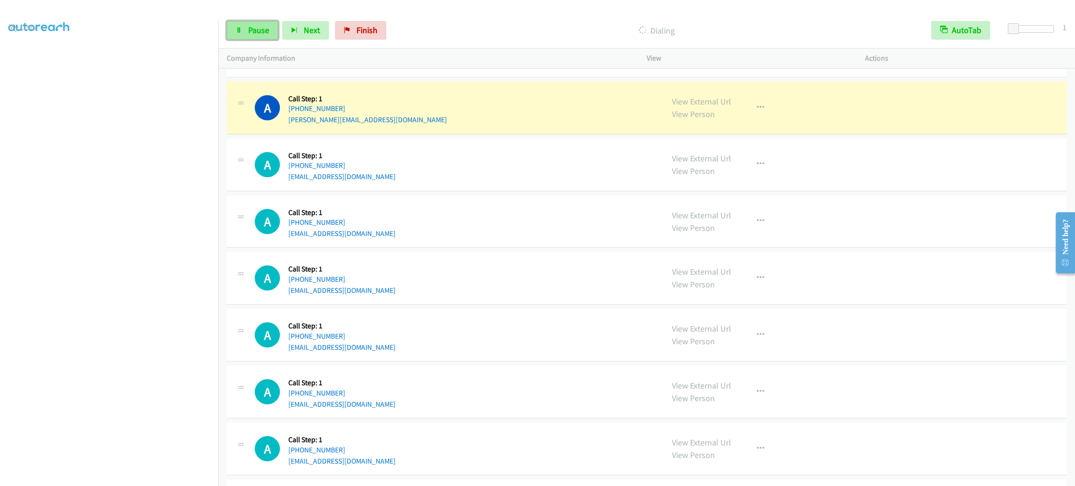
click at [244, 25] on link "Pause" at bounding box center [252, 30] width 51 height 19
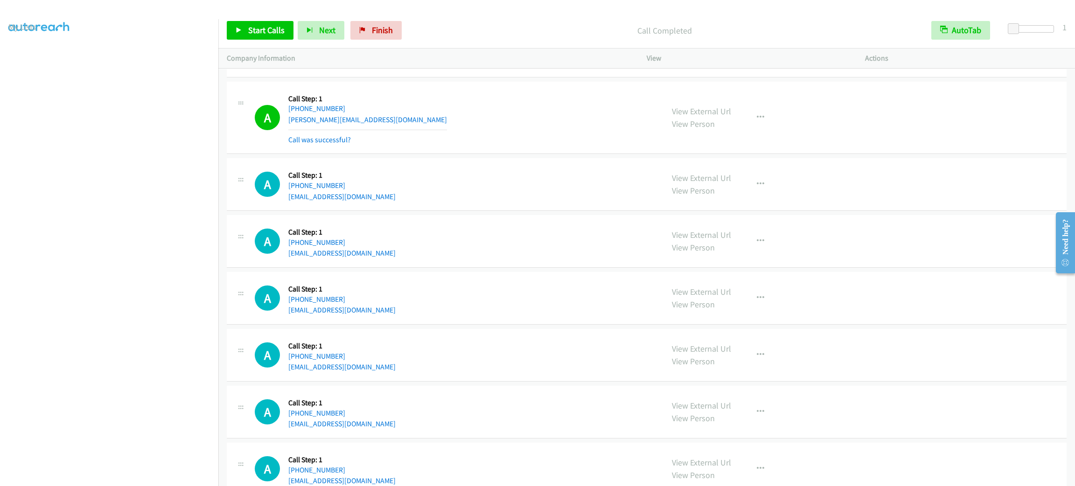
click at [611, 69] on div "A Callback Scheduled Call Step: 1 America/[GEOGRAPHIC_DATA] [PHONE_NUMBER] [EMA…" at bounding box center [455, 50] width 400 height 35
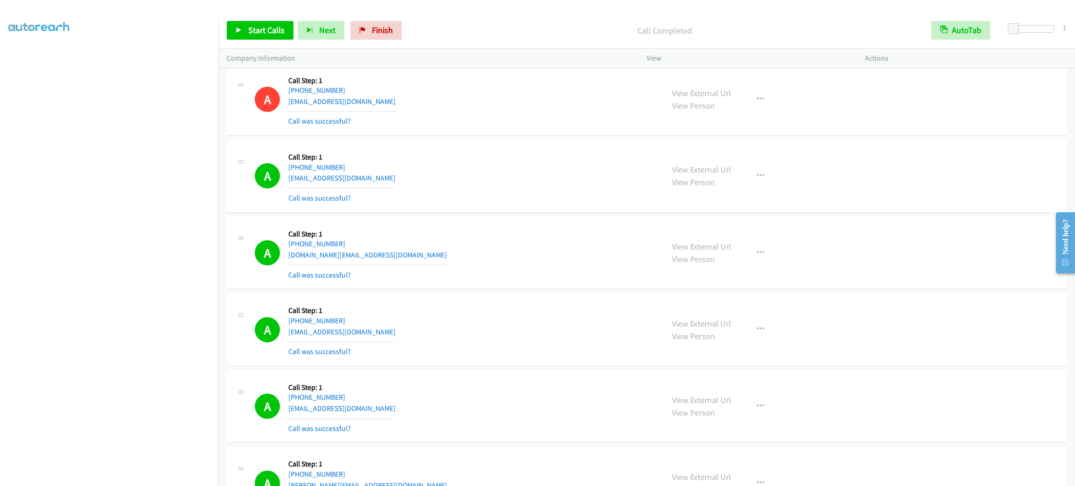
click at [690, 267] on div "View External Url View Person View External Url Email Schedule/Manage Callback …" at bounding box center [777, 253] width 227 height 56
click at [688, 266] on div "View External Url View Person" at bounding box center [701, 252] width 59 height 25
click at [687, 252] on link "View External Url" at bounding box center [701, 246] width 59 height 11
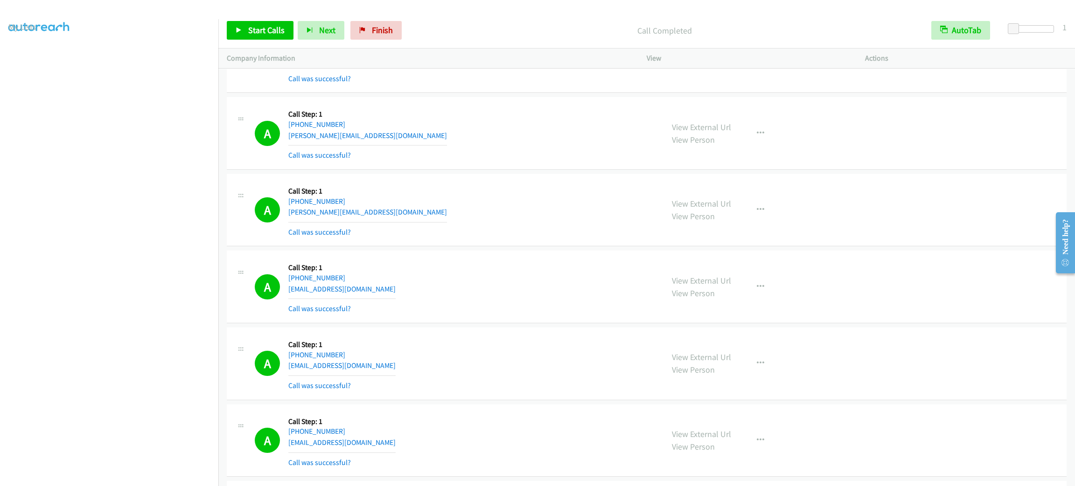
scroll to position [12427, 0]
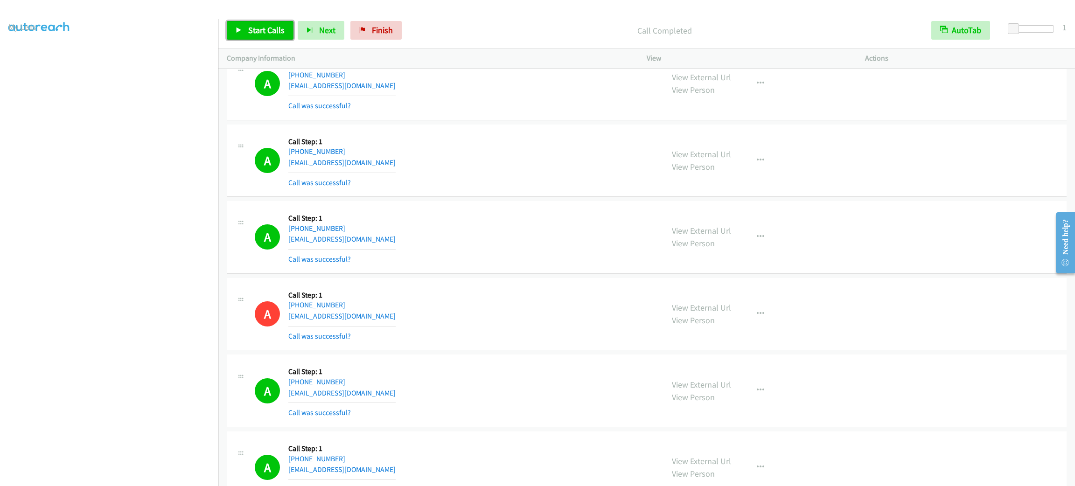
click at [247, 26] on link "Start Calls" at bounding box center [260, 30] width 67 height 19
click at [552, 165] on div "A Callback Scheduled Call Step: 1 America/Los_Angeles [PHONE_NUMBER] [EMAIL_ADD…" at bounding box center [455, 161] width 400 height 56
drag, startPoint x: 588, startPoint y: 163, endPoint x: 590, endPoint y: 156, distance: 7.8
click at [590, 156] on div "A Callback Scheduled Call Step: 1 America/Los_Angeles [PHONE_NUMBER] [EMAIL_ADD…" at bounding box center [647, 161] width 840 height 73
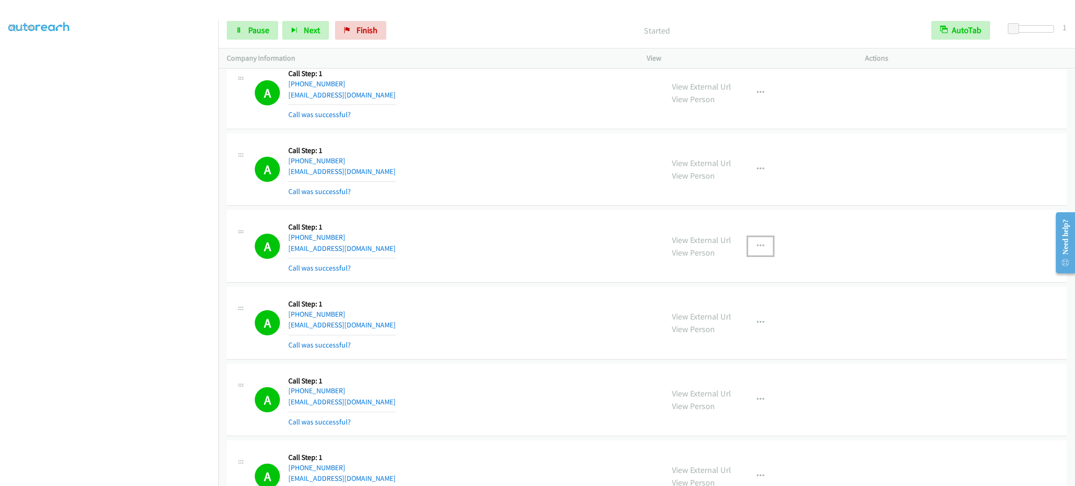
click at [752, 256] on button "button" at bounding box center [760, 246] width 25 height 19
click at [749, 316] on link "Skip Call" at bounding box center [711, 307] width 124 height 19
click at [727, 274] on div "View External Url View Person View External Url Email Schedule/Manage Callback …" at bounding box center [777, 246] width 227 height 56
click at [748, 256] on button "button" at bounding box center [760, 246] width 25 height 19
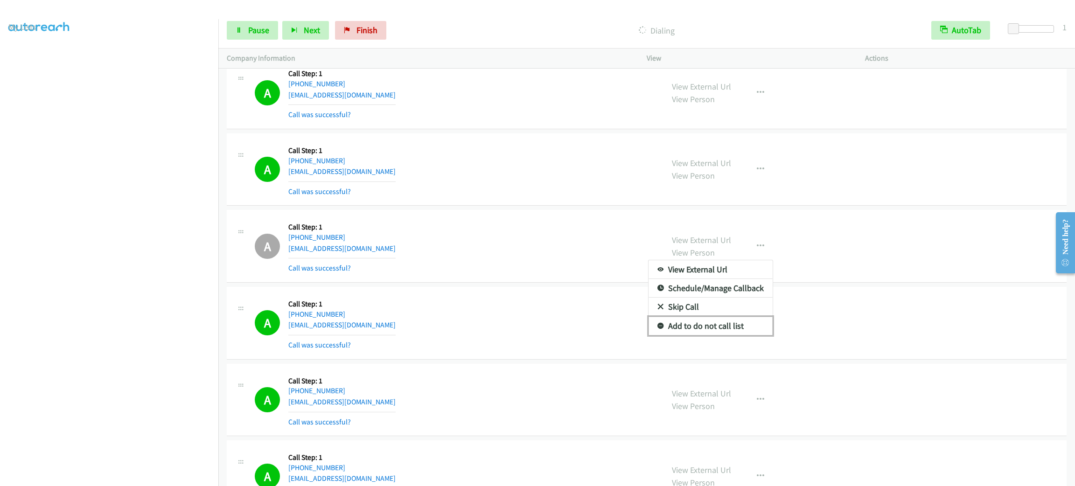
click at [732, 336] on link "Add to do not call list" at bounding box center [711, 326] width 124 height 19
click at [609, 120] on div "A Callback Scheduled Call Step: 1 America/Los_Angeles [PHONE_NUMBER] [EMAIL_ADD…" at bounding box center [455, 93] width 400 height 56
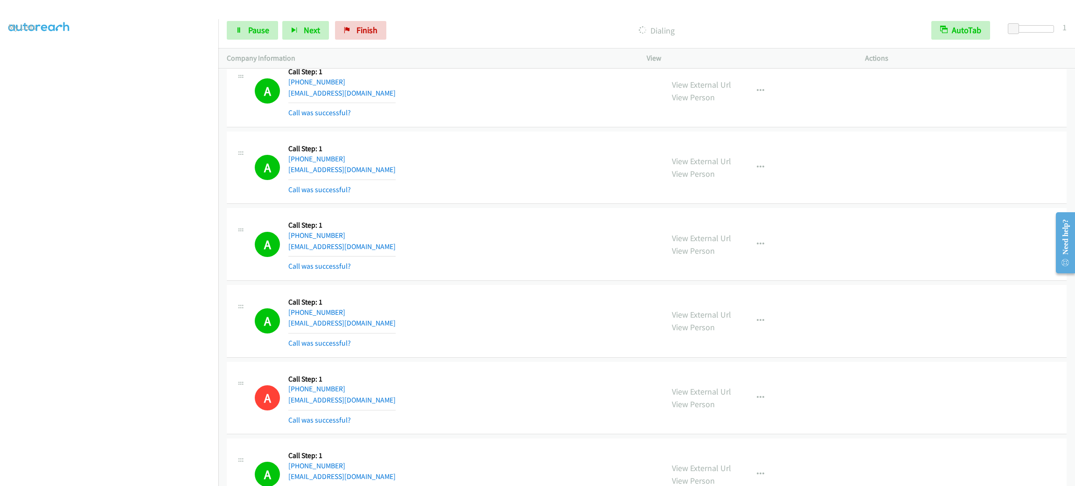
drag, startPoint x: 756, startPoint y: 294, endPoint x: 757, endPoint y: 286, distance: 8.0
click at [757, 272] on div "View External Url View Person View External Url Email Schedule/Manage Callback …" at bounding box center [777, 245] width 227 height 56
click at [757, 248] on icon "button" at bounding box center [760, 244] width 7 height 7
click at [738, 334] on link "Add to do not call list" at bounding box center [711, 324] width 124 height 19
click at [272, 25] on link "Pause" at bounding box center [252, 30] width 51 height 19
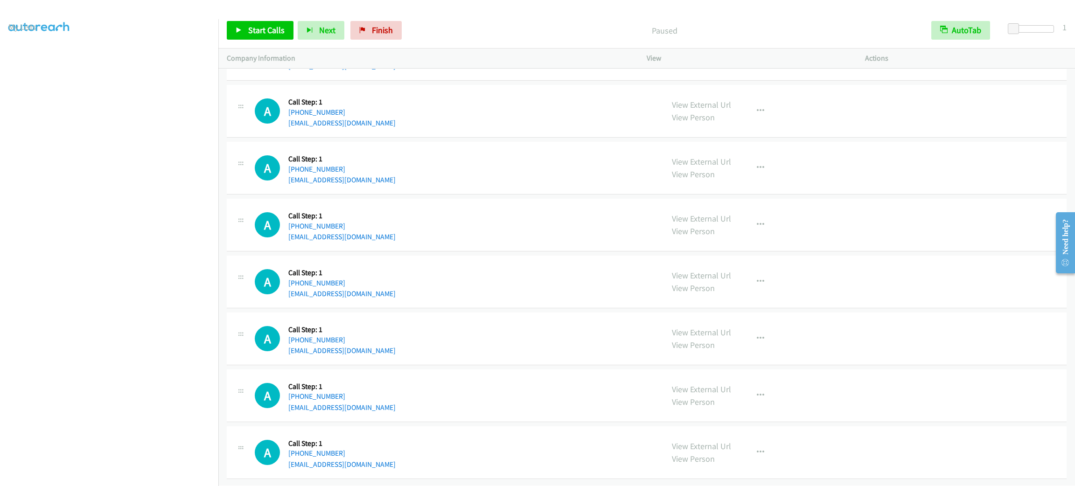
scroll to position [15984, 0]
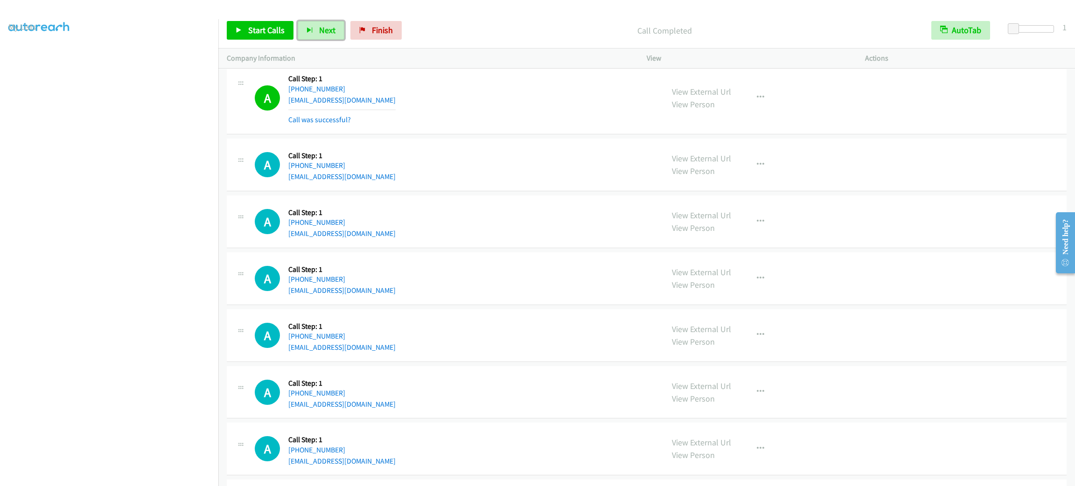
click at [298, 25] on button "Next" at bounding box center [321, 30] width 47 height 19
click at [263, 21] on div "Start Calls Pause Next Finish" at bounding box center [316, 30] width 179 height 19
click at [263, 25] on span "Start Calls" at bounding box center [266, 30] width 36 height 11
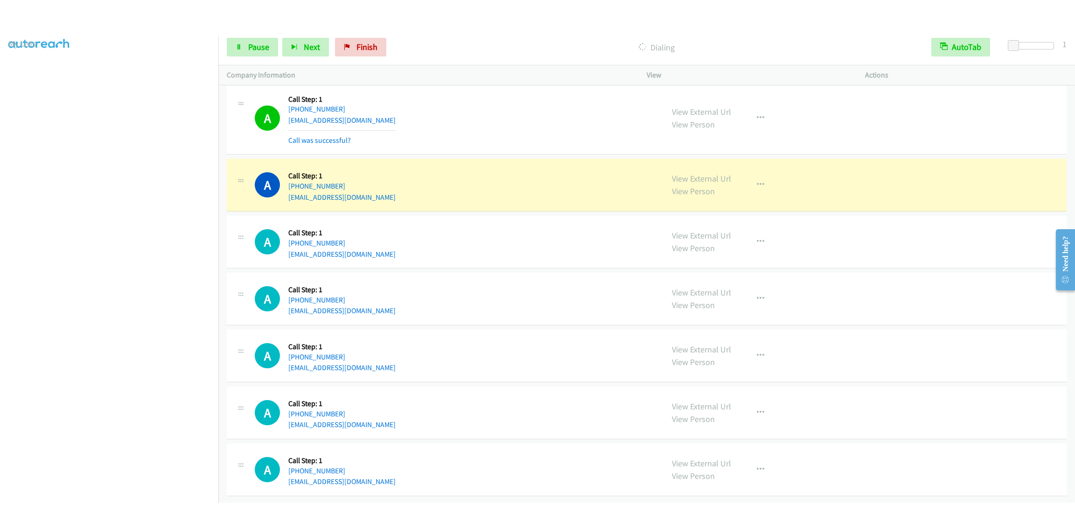
scroll to position [16164, 0]
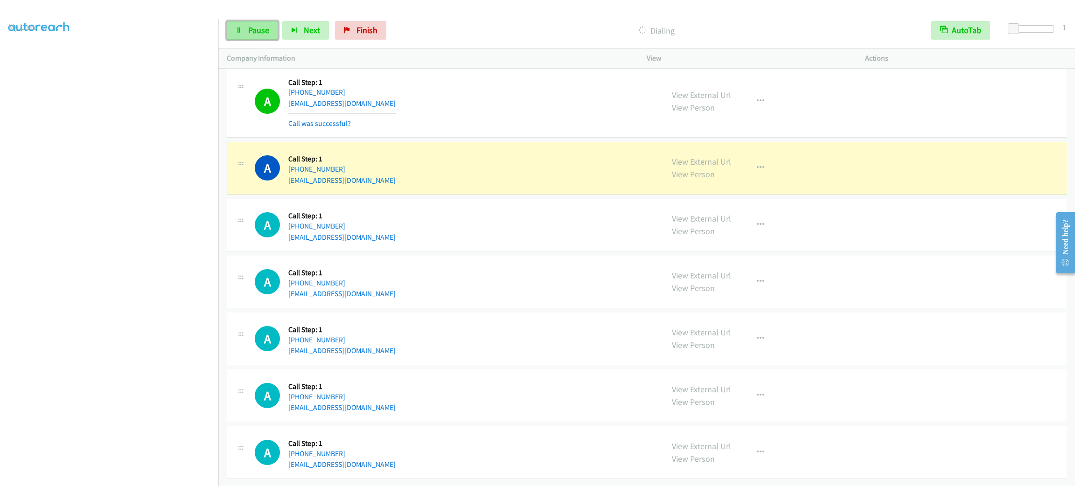
click at [261, 28] on span "Pause" at bounding box center [258, 30] width 21 height 11
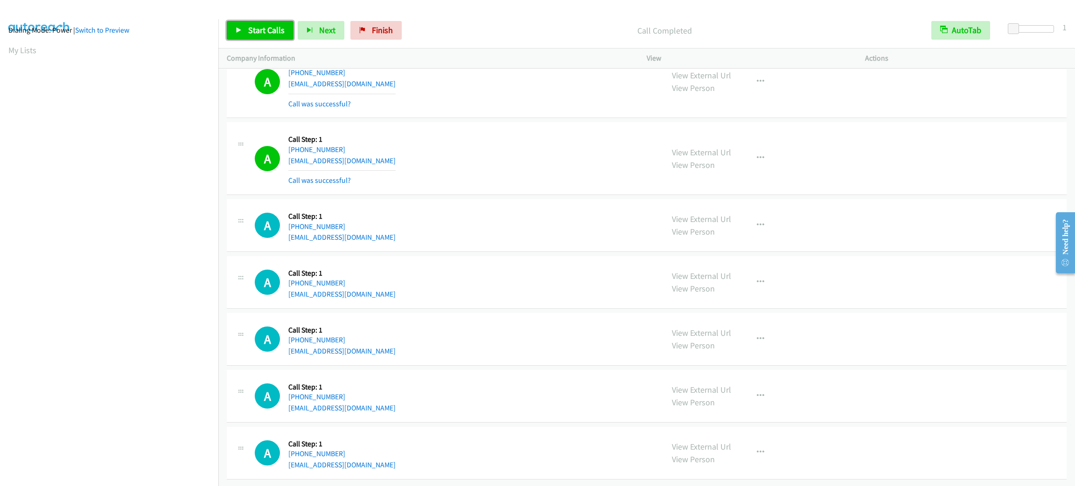
click at [248, 25] on span "Start Calls" at bounding box center [266, 30] width 36 height 11
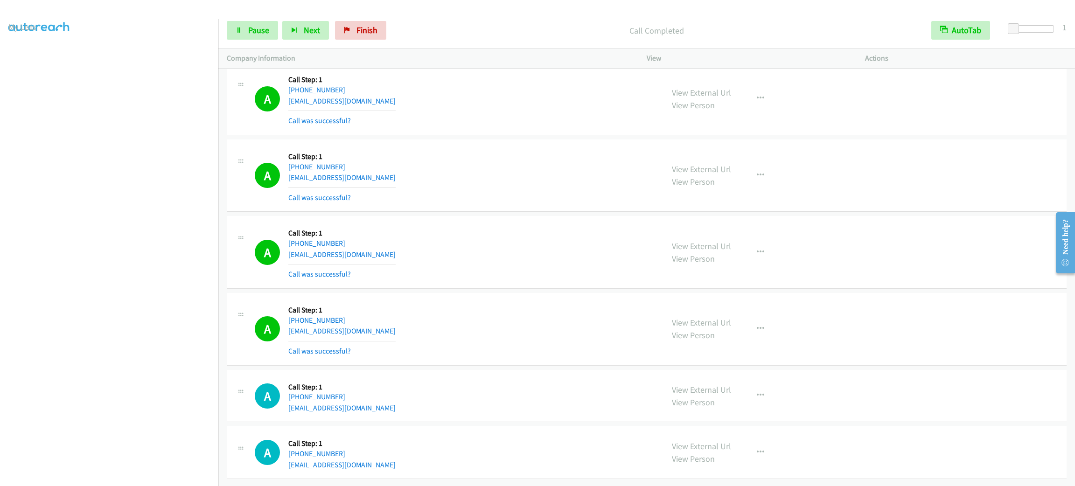
scroll to position [16244, 0]
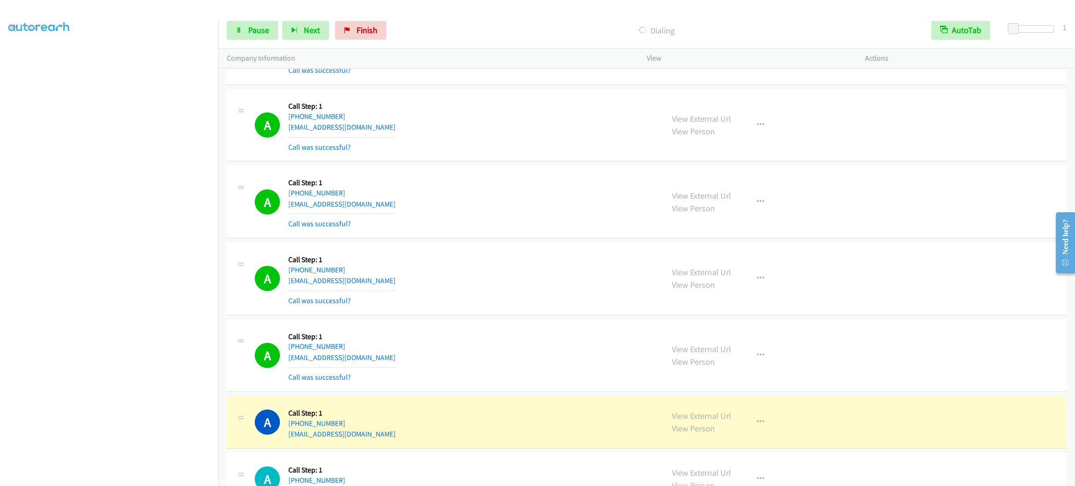
click at [495, 307] on div "A Callback Scheduled Call Step: 1 [GEOGRAPHIC_DATA]/[GEOGRAPHIC_DATA] [PHONE_NU…" at bounding box center [455, 279] width 400 height 56
click at [757, 206] on icon "button" at bounding box center [760, 201] width 7 height 7
click at [741, 291] on link "Add to do not call list" at bounding box center [711, 282] width 124 height 19
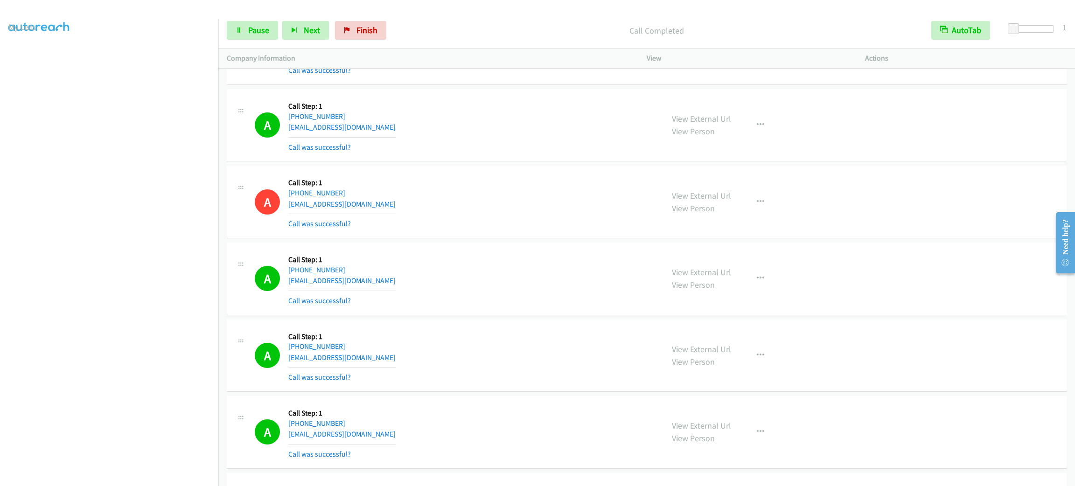
scroll to position [16454, 0]
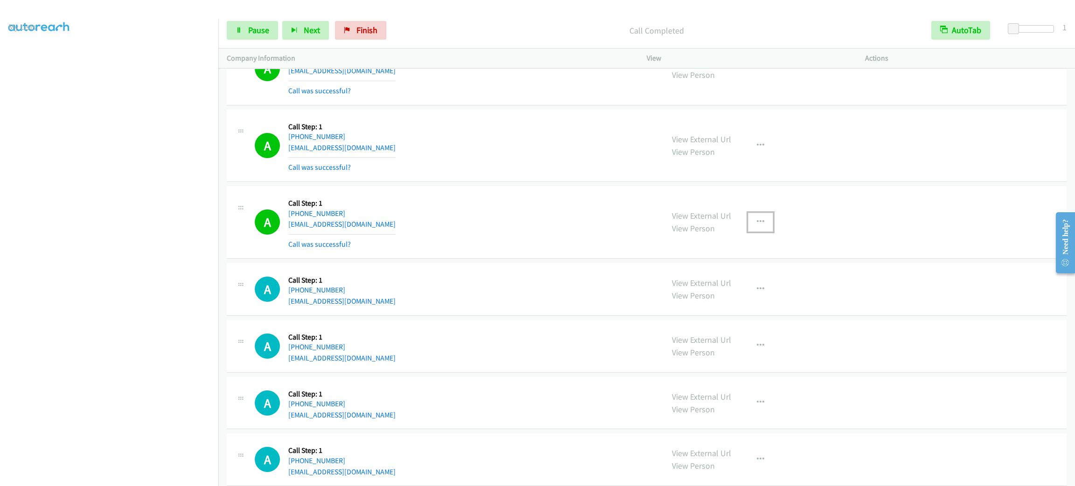
drag, startPoint x: 750, startPoint y: 257, endPoint x: 747, endPoint y: 267, distance: 11.0
click at [750, 232] on button "button" at bounding box center [760, 222] width 25 height 19
click at [734, 311] on link "Add to do not call list" at bounding box center [711, 302] width 124 height 19
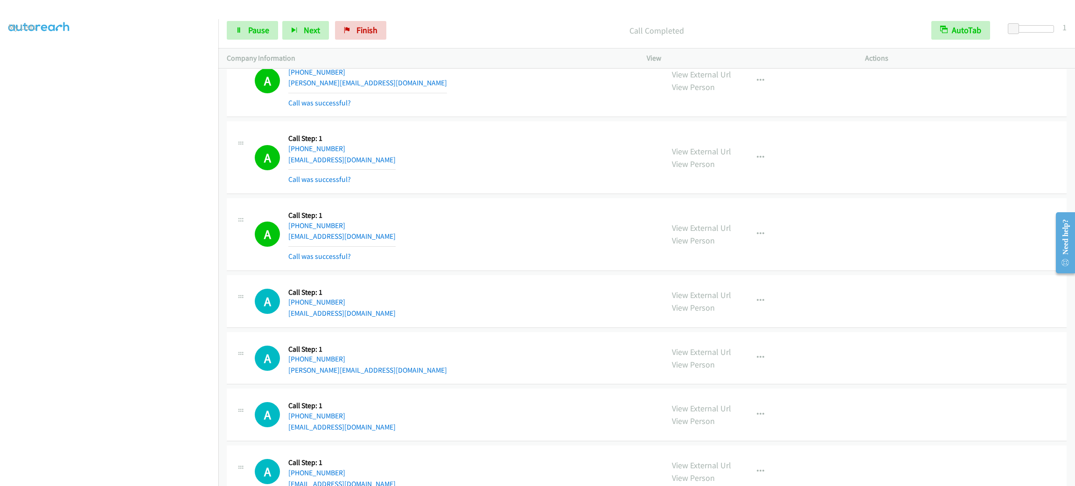
scroll to position [17050, 0]
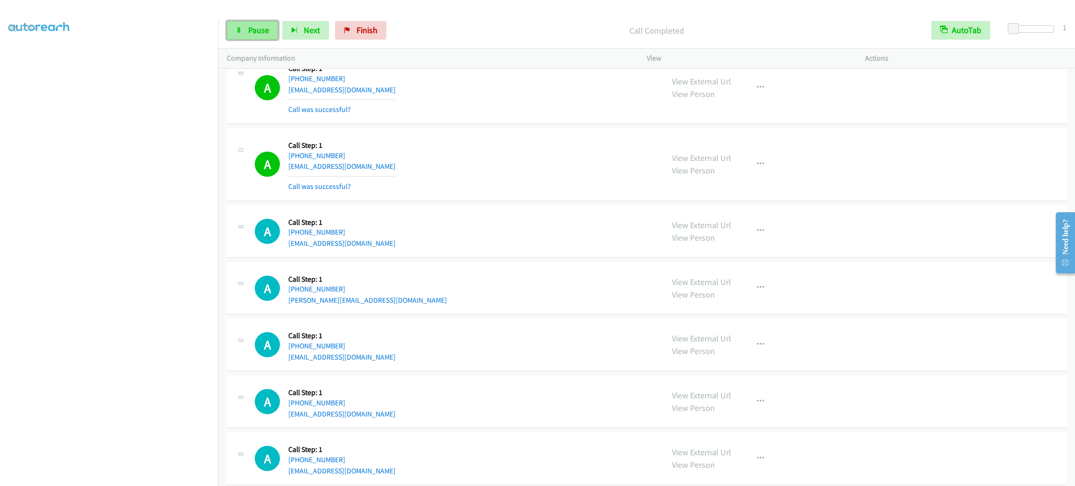
click at [256, 32] on span "Pause" at bounding box center [258, 30] width 21 height 11
click at [256, 32] on span "Start Calls" at bounding box center [266, 30] width 36 height 11
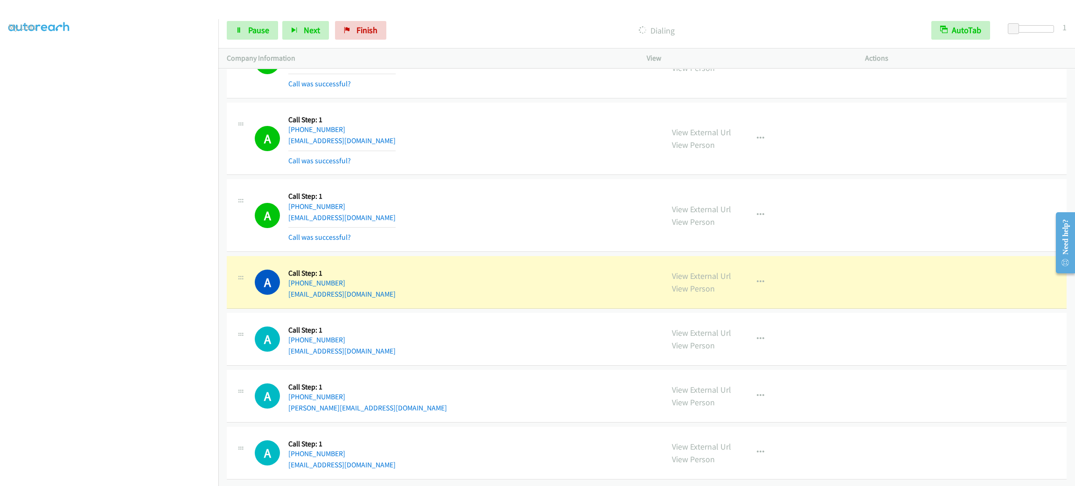
scroll to position [17415, 0]
click at [754, 276] on button "button" at bounding box center [760, 282] width 25 height 19
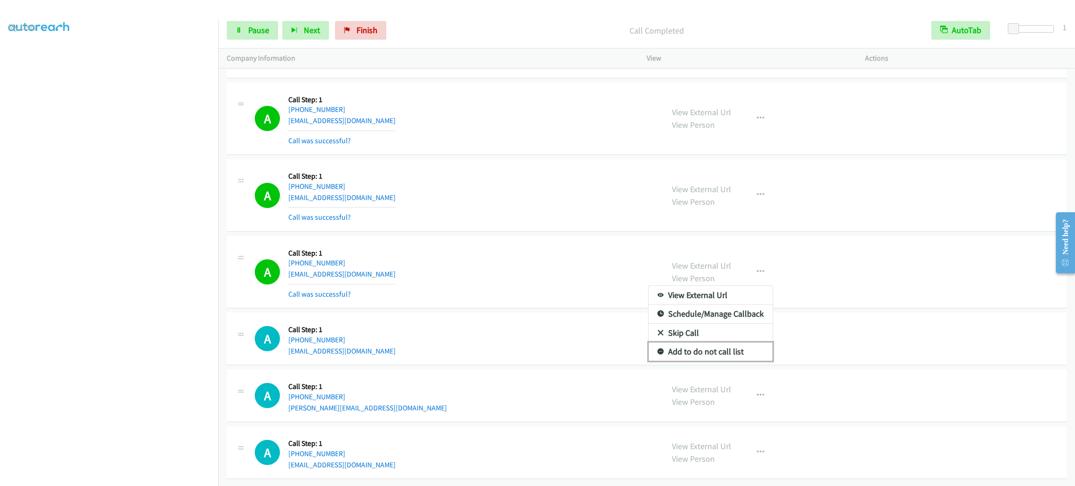
click at [729, 361] on link "Add to do not call list" at bounding box center [711, 352] width 124 height 19
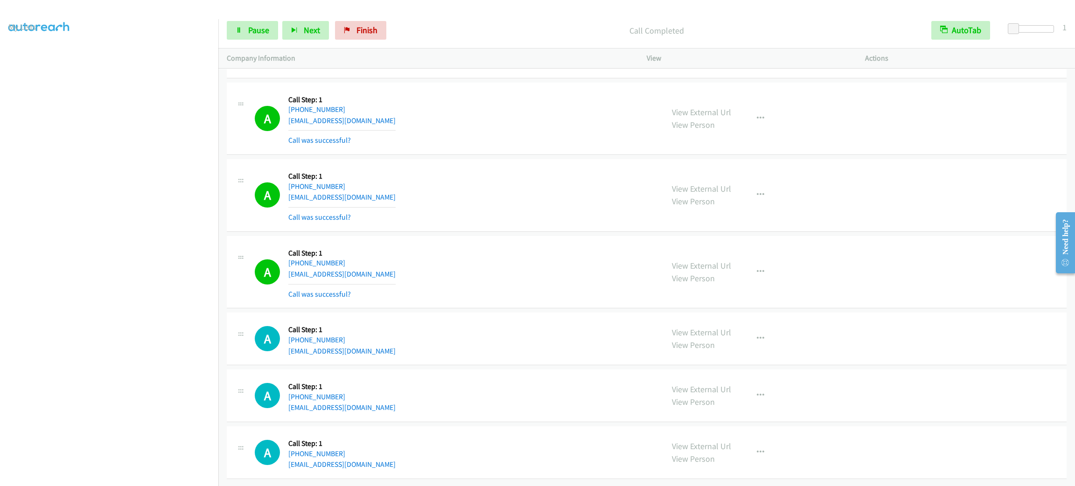
scroll to position [18032, 0]
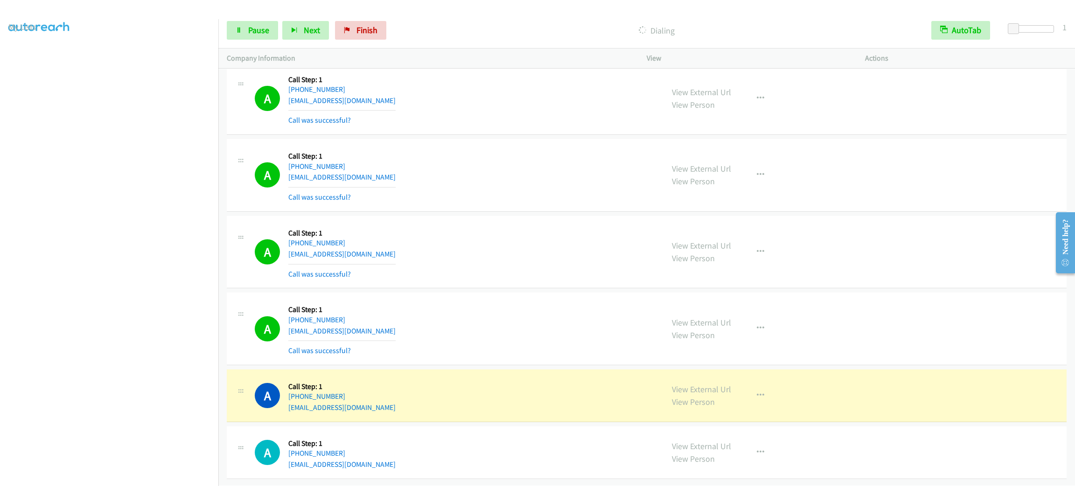
click at [90, 476] on section at bounding box center [109, 265] width 202 height 447
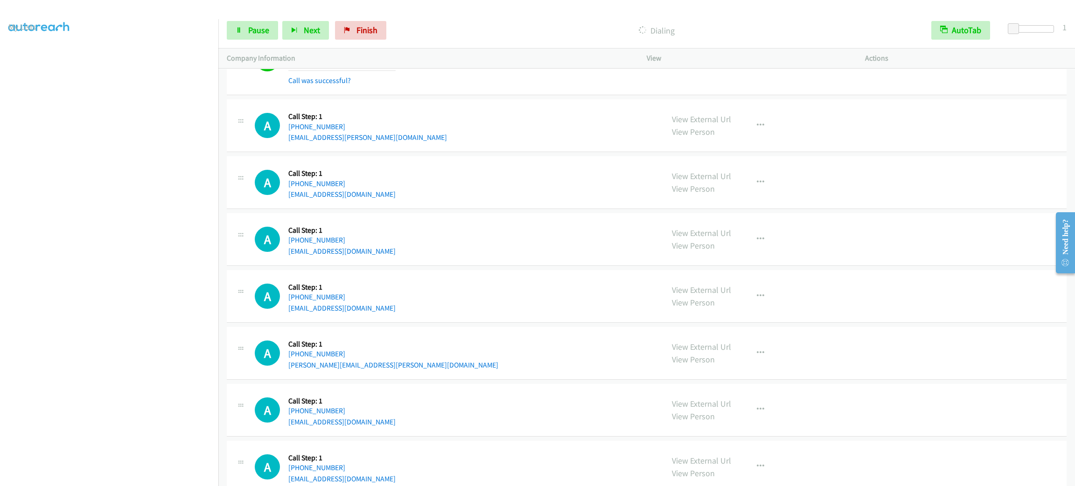
scroll to position [18547, 0]
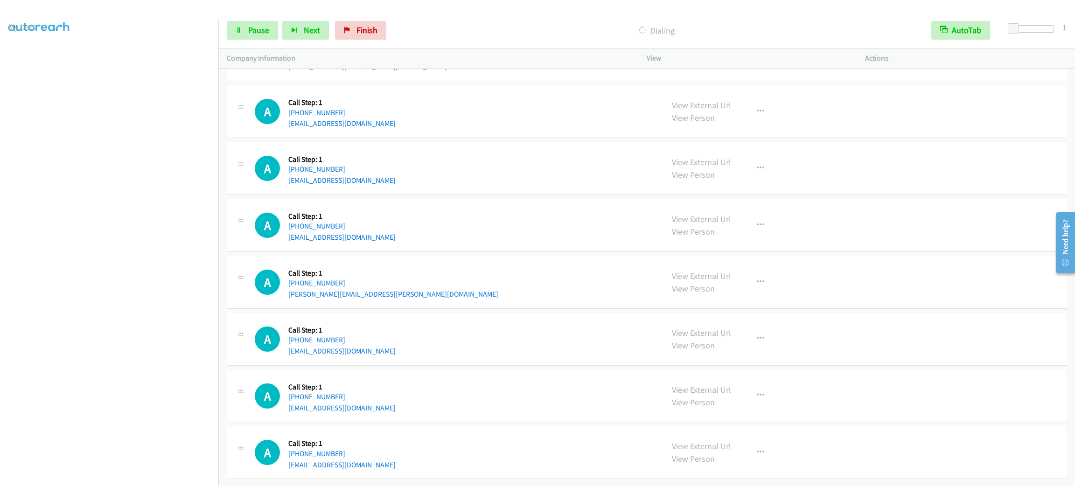
click at [653, 151] on div "A Callback Scheduled Call Step: 1 [GEOGRAPHIC_DATA]/[GEOGRAPHIC_DATA] [PHONE_NU…" at bounding box center [445, 168] width 437 height 35
click at [559, 150] on div "A Callback Scheduled Call Step: 1 [GEOGRAPHIC_DATA]/[GEOGRAPHIC_DATA] [PHONE_NU…" at bounding box center [455, 167] width 400 height 35
click at [563, 142] on div "A Callback Scheduled Call Step: 1 [GEOGRAPHIC_DATA]/[GEOGRAPHIC_DATA] [PHONE_NU…" at bounding box center [647, 168] width 840 height 53
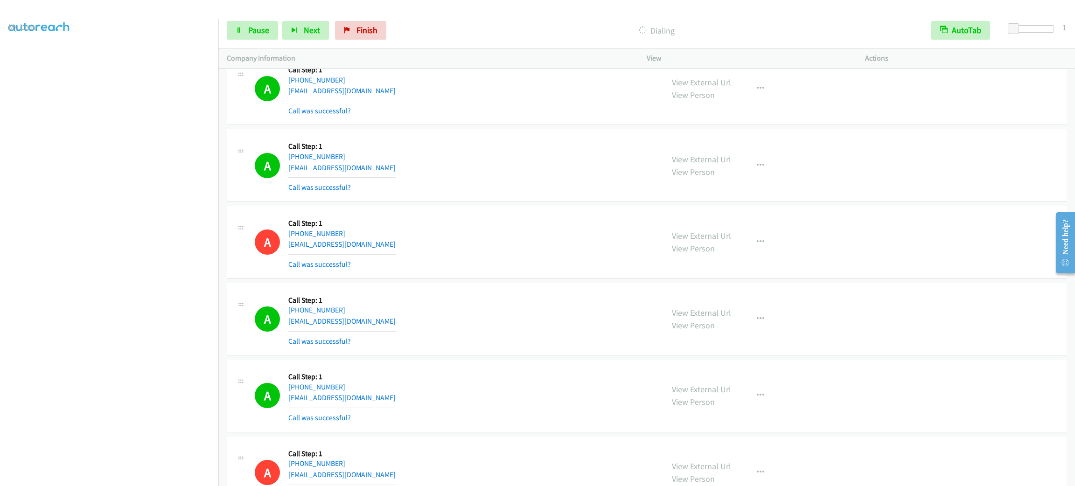
click at [547, 347] on div "A Callback Scheduled Call Step: 1 [GEOGRAPHIC_DATA]/[GEOGRAPHIC_DATA] [PHONE_NU…" at bounding box center [455, 320] width 400 height 56
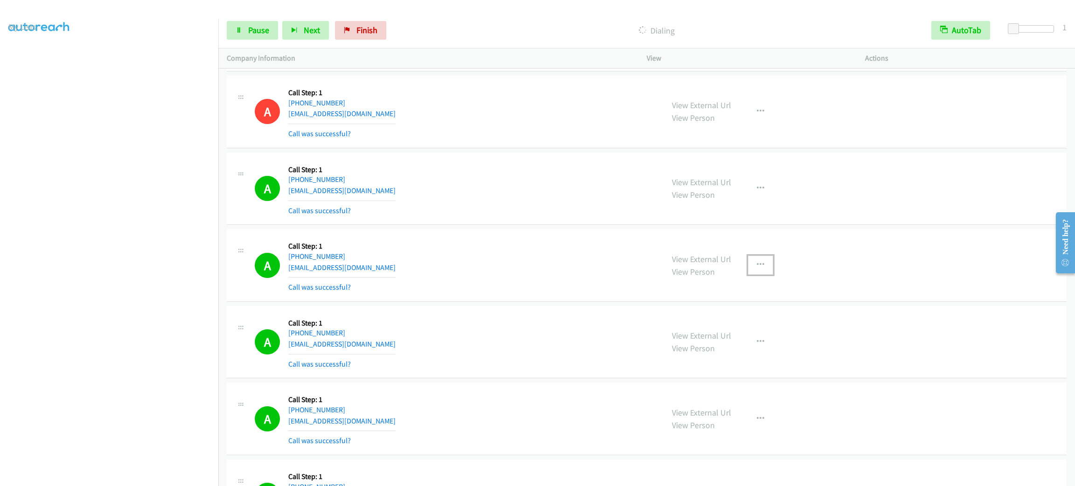
click at [762, 274] on button "button" at bounding box center [760, 265] width 25 height 19
click at [735, 353] on link "Add to do not call list" at bounding box center [711, 345] width 124 height 19
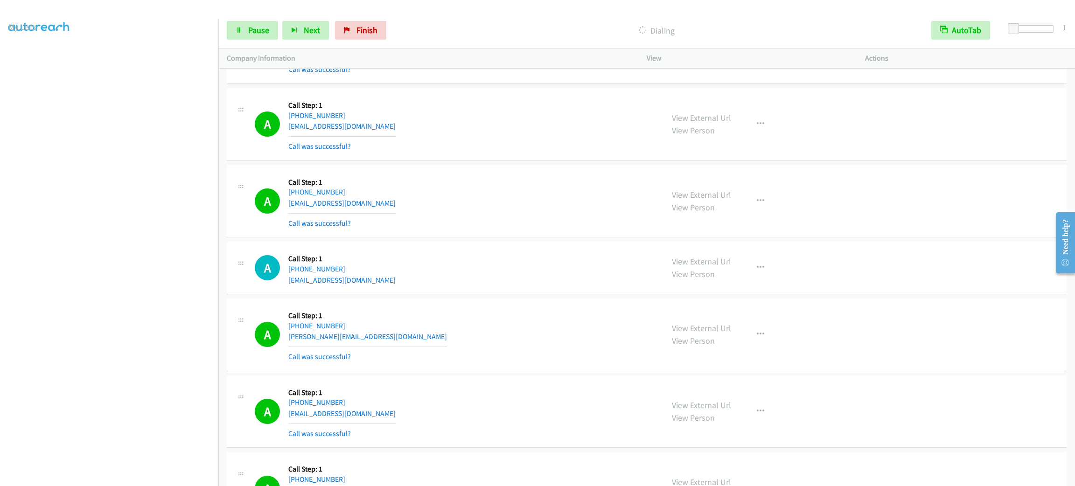
scroll to position [18567, 0]
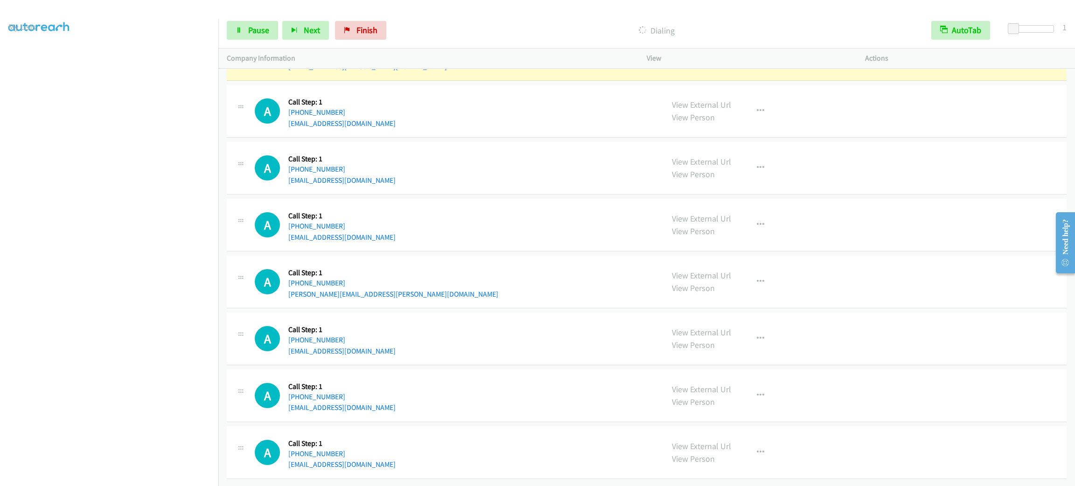
drag, startPoint x: 457, startPoint y: 196, endPoint x: 433, endPoint y: 433, distance: 237.9
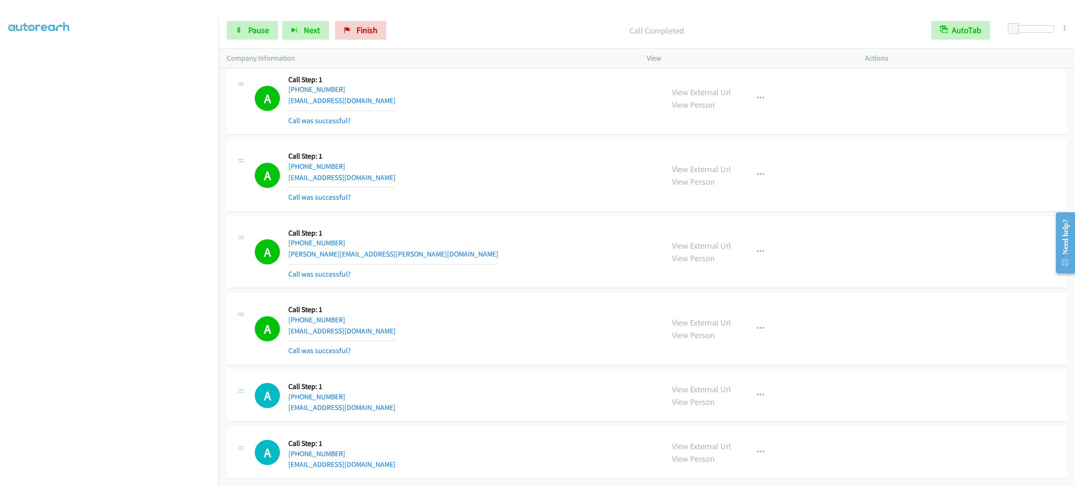
scroll to position [18687, 0]
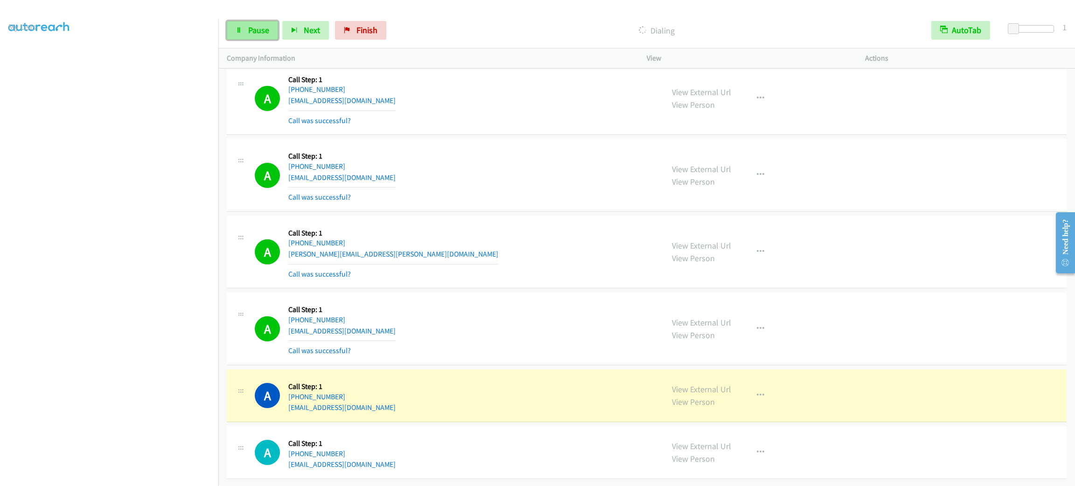
click at [253, 35] on span "Pause" at bounding box center [258, 30] width 21 height 11
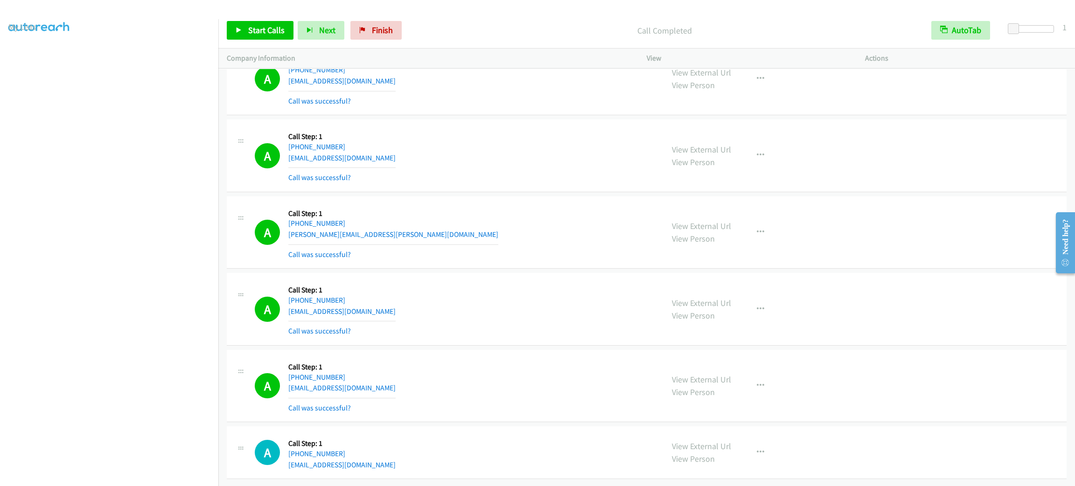
scroll to position [18708, 0]
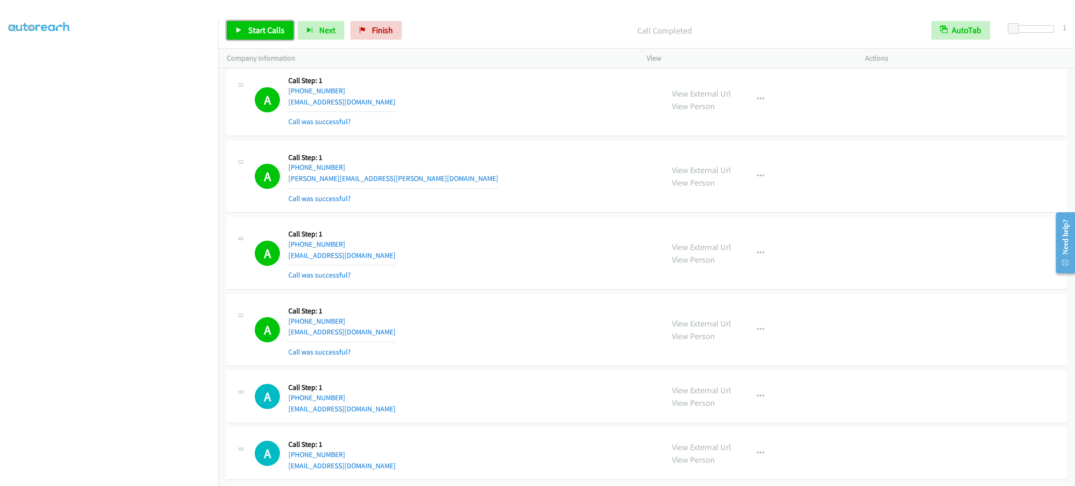
click at [247, 30] on link "Start Calls" at bounding box center [260, 30] width 67 height 19
click at [257, 25] on span "Pause" at bounding box center [258, 30] width 21 height 11
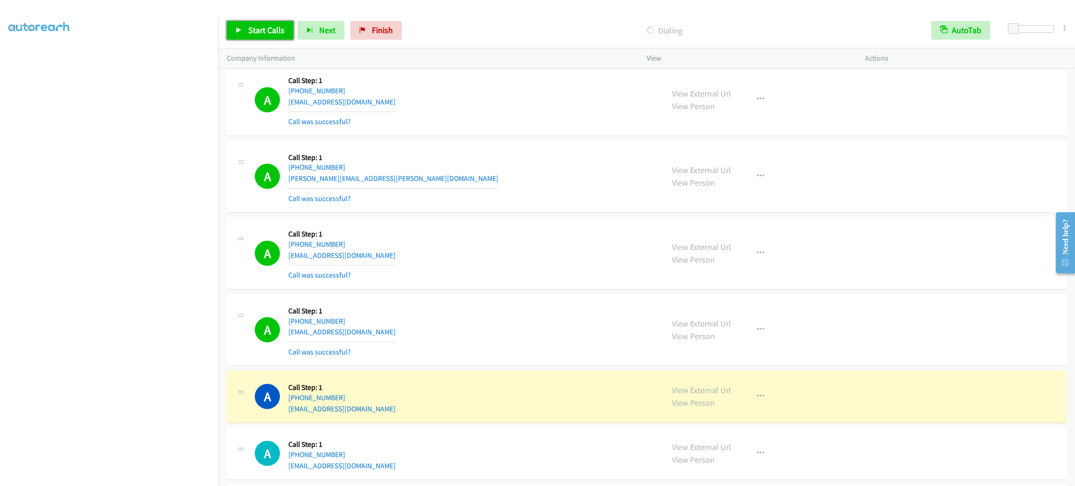
click at [273, 25] on span "Start Calls" at bounding box center [266, 30] width 36 height 11
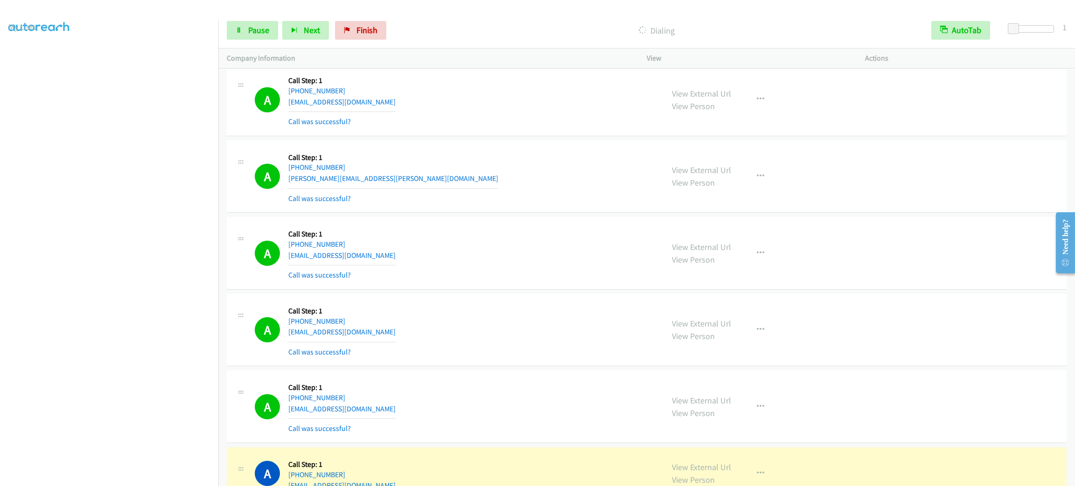
click at [262, 19] on div "Start Calls Pause Next Finish Dialing AutoTab AutoTab 1" at bounding box center [646, 31] width 857 height 36
click at [262, 26] on span "Pause" at bounding box center [258, 30] width 21 height 11
